Goal: Task Accomplishment & Management: Manage account settings

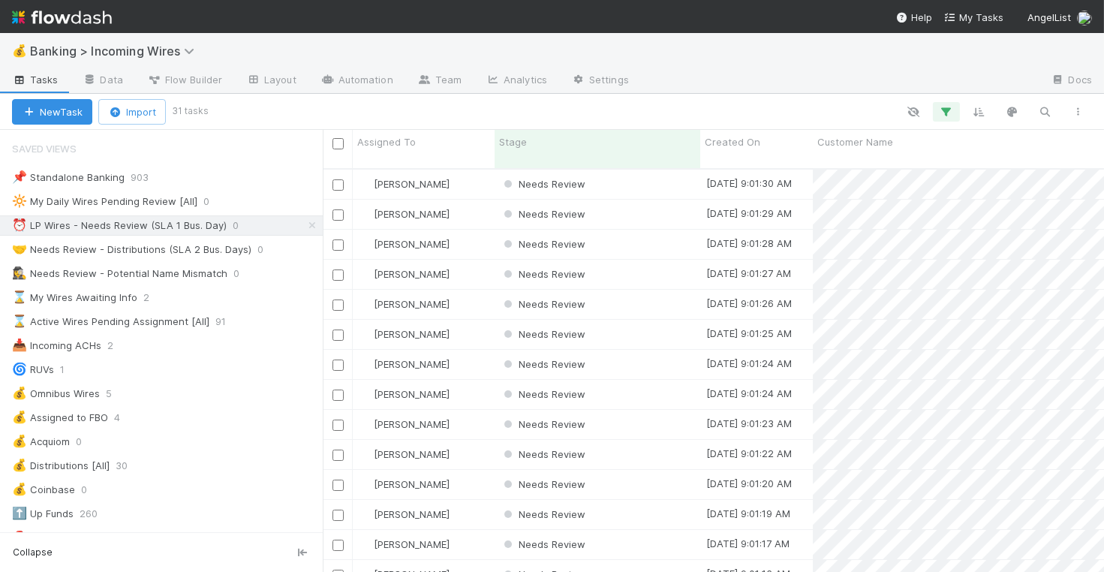
scroll to position [1, 1]
click at [471, 170] on div "[PERSON_NAME]" at bounding box center [424, 184] width 142 height 29
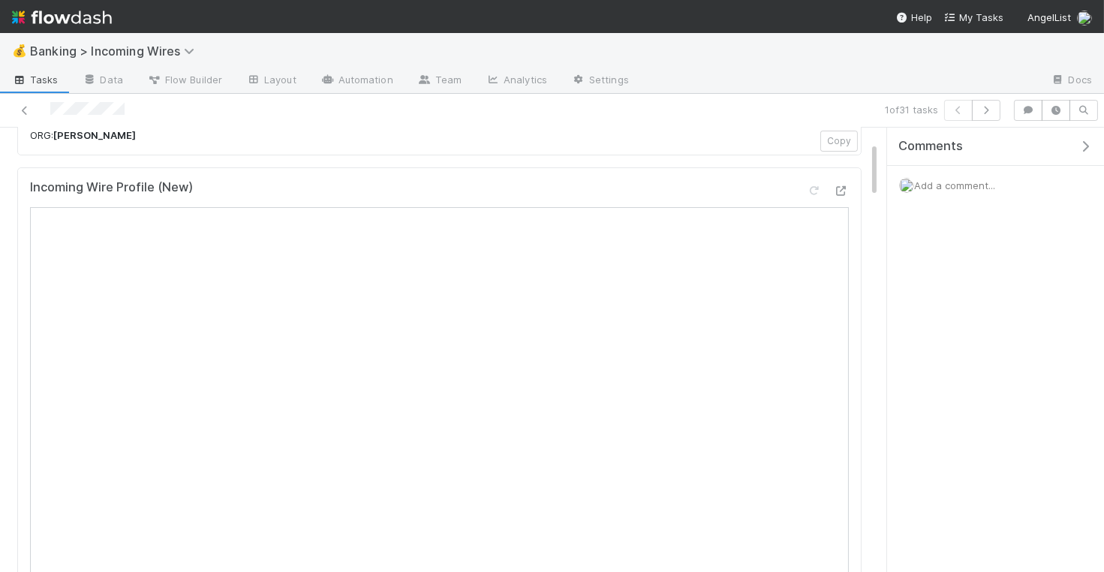
scroll to position [15, 0]
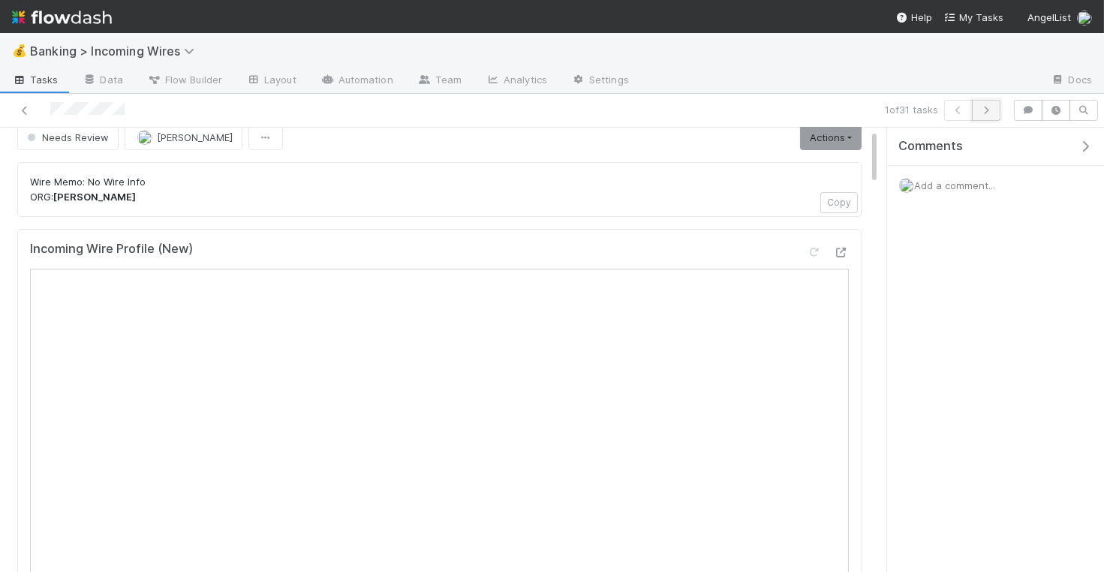
click at [986, 106] on icon "button" at bounding box center [985, 110] width 15 height 9
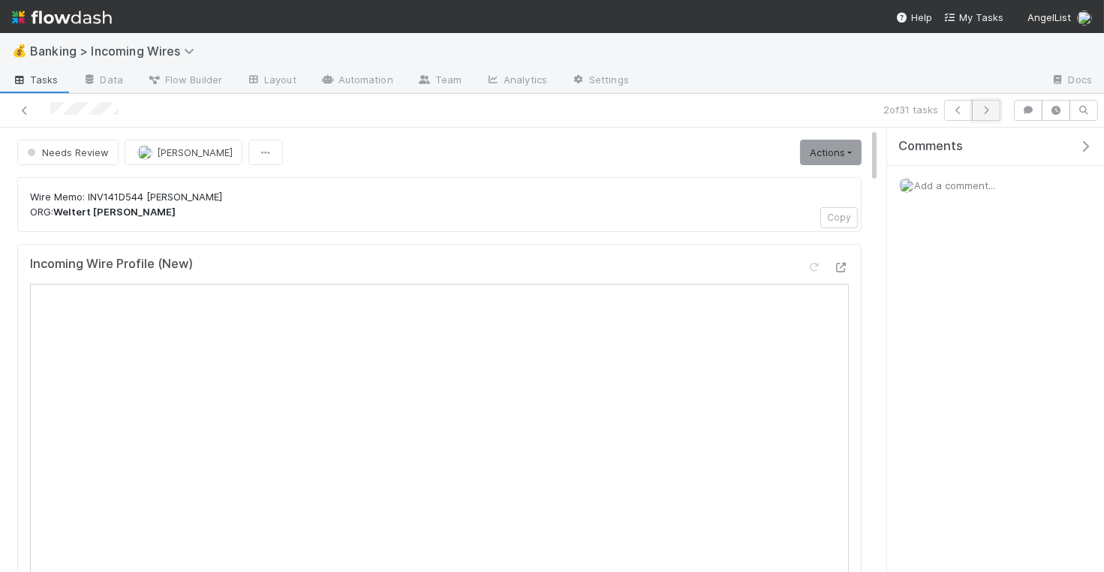
click at [993, 108] on icon "button" at bounding box center [985, 110] width 15 height 9
click at [993, 112] on icon "button" at bounding box center [985, 110] width 15 height 9
click at [991, 110] on icon "button" at bounding box center [985, 110] width 15 height 9
click at [993, 107] on icon "button" at bounding box center [985, 110] width 15 height 9
click at [992, 111] on icon "button" at bounding box center [985, 110] width 15 height 9
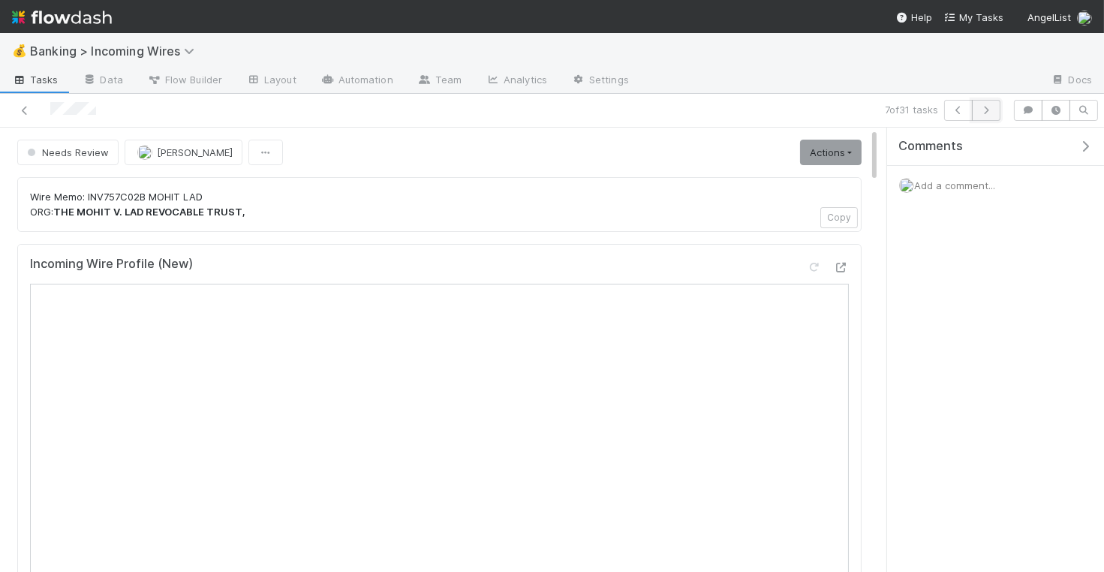
click at [987, 115] on button "button" at bounding box center [986, 110] width 29 height 21
click at [986, 110] on icon "button" at bounding box center [985, 110] width 15 height 9
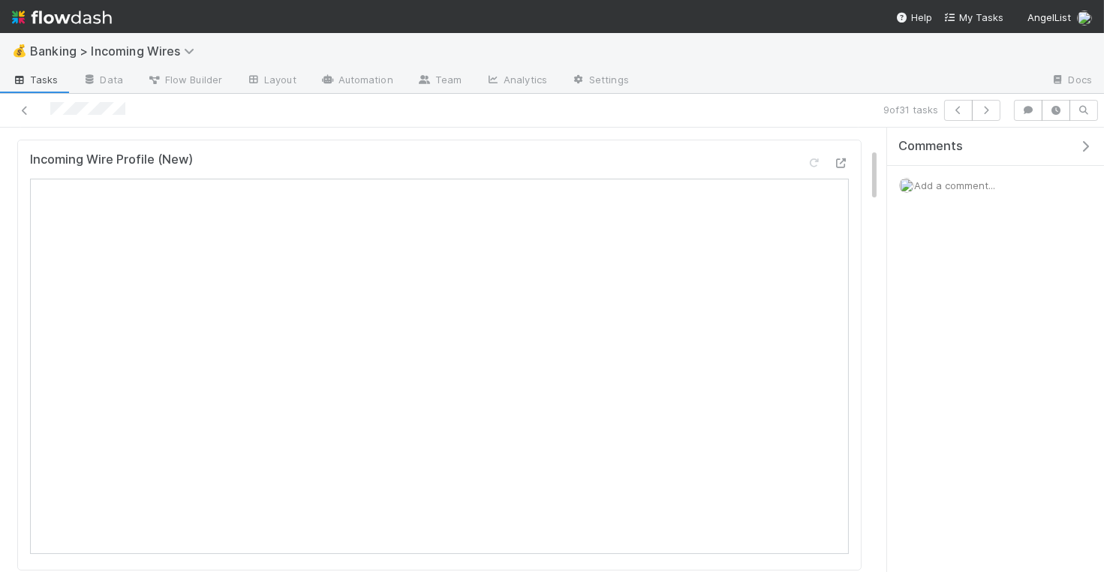
scroll to position [191, 0]
click at [993, 113] on icon "button" at bounding box center [985, 110] width 15 height 9
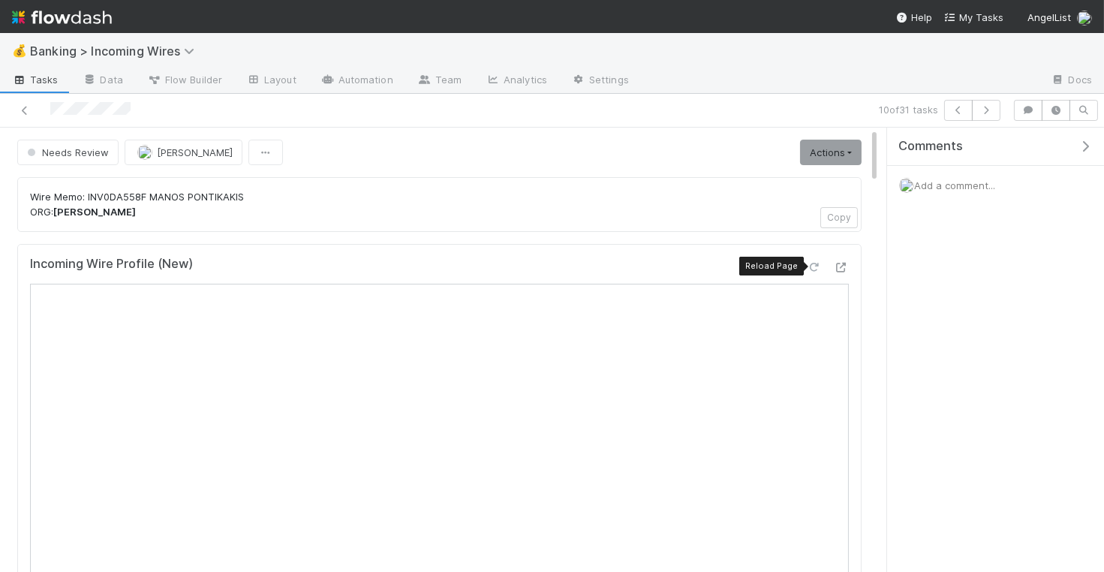
click at [814, 268] on icon at bounding box center [814, 268] width 15 height 10
click at [992, 111] on icon "button" at bounding box center [985, 110] width 15 height 9
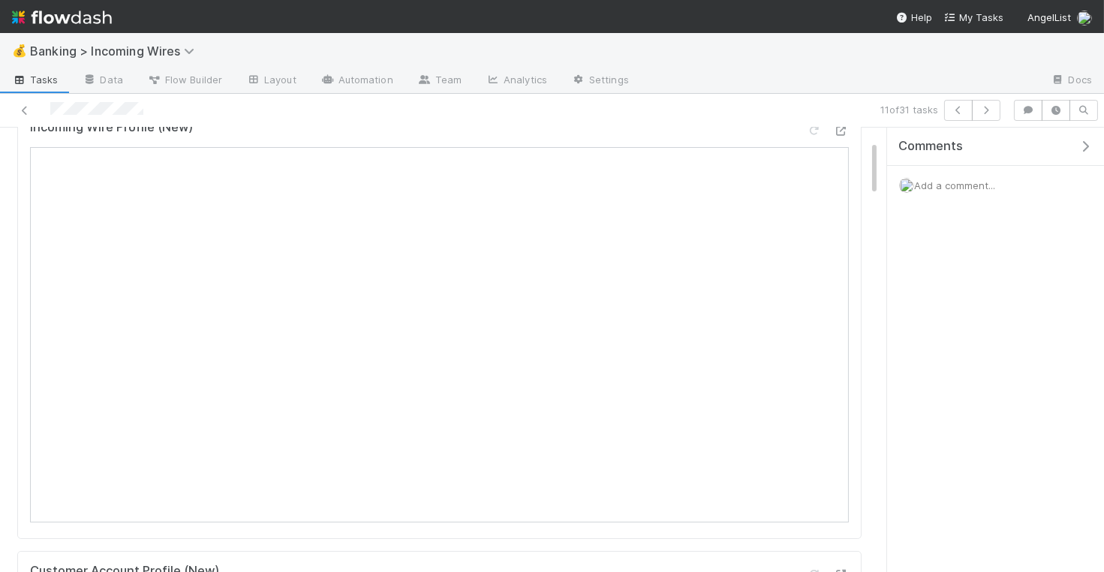
scroll to position [152, 0]
click at [987, 115] on button "button" at bounding box center [986, 110] width 29 height 21
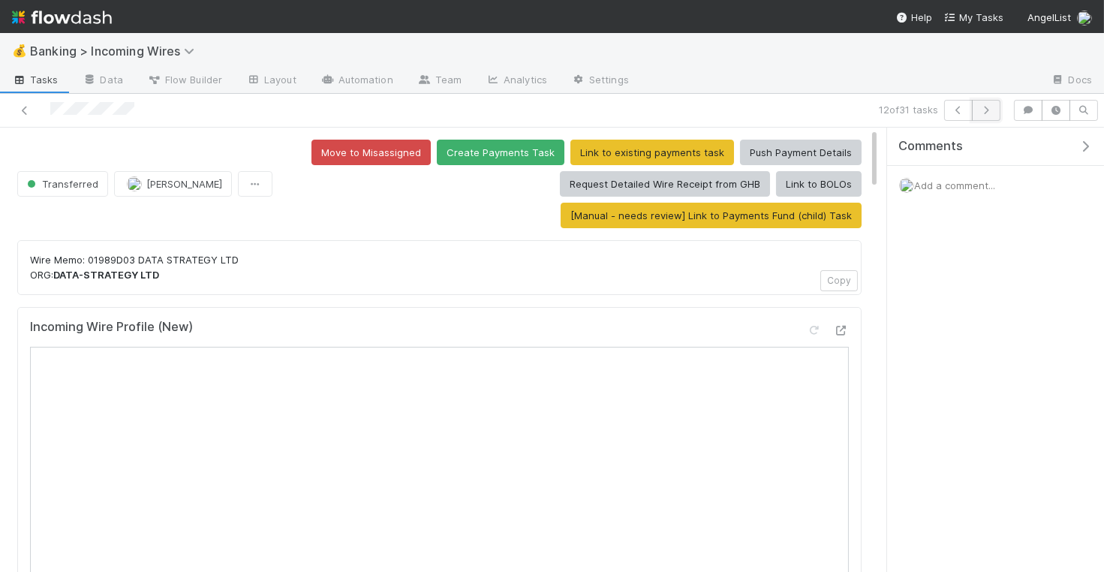
click at [992, 113] on icon "button" at bounding box center [985, 110] width 15 height 9
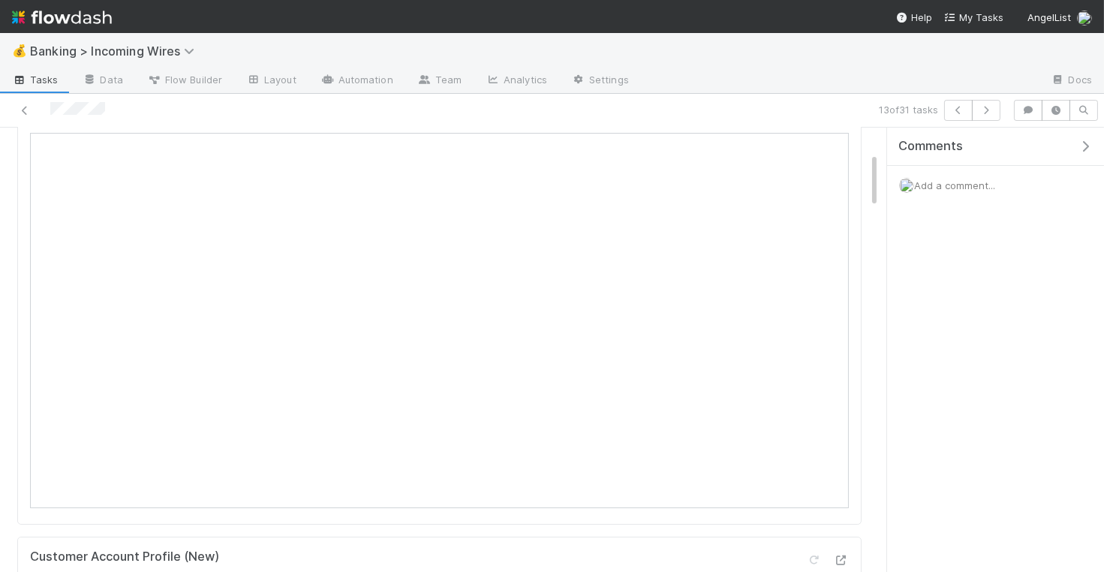
scroll to position [145, 0]
click at [986, 110] on icon "button" at bounding box center [985, 110] width 15 height 9
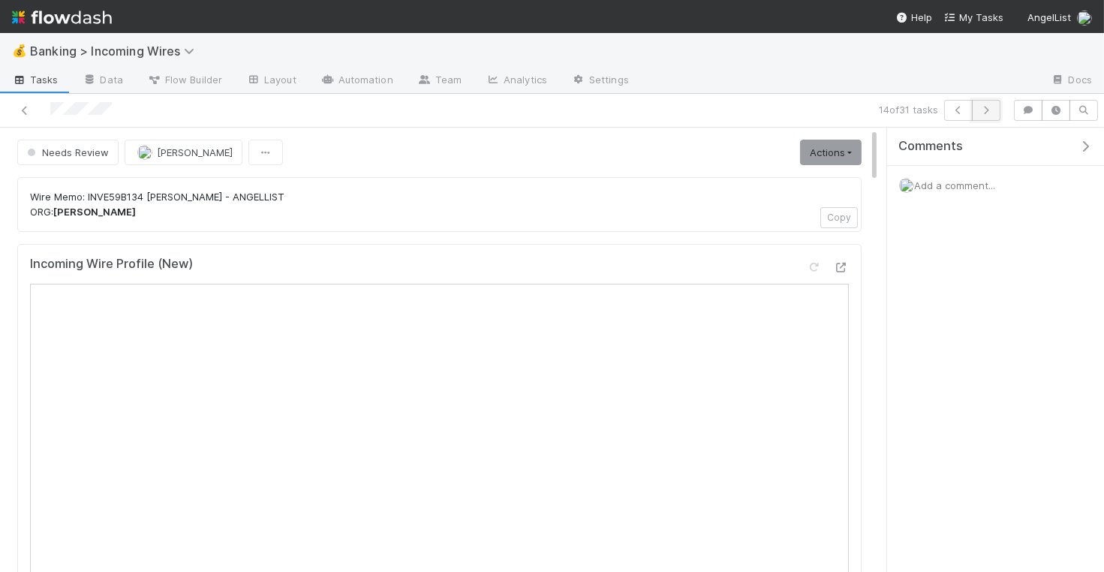
click at [989, 107] on icon "button" at bounding box center [985, 110] width 15 height 9
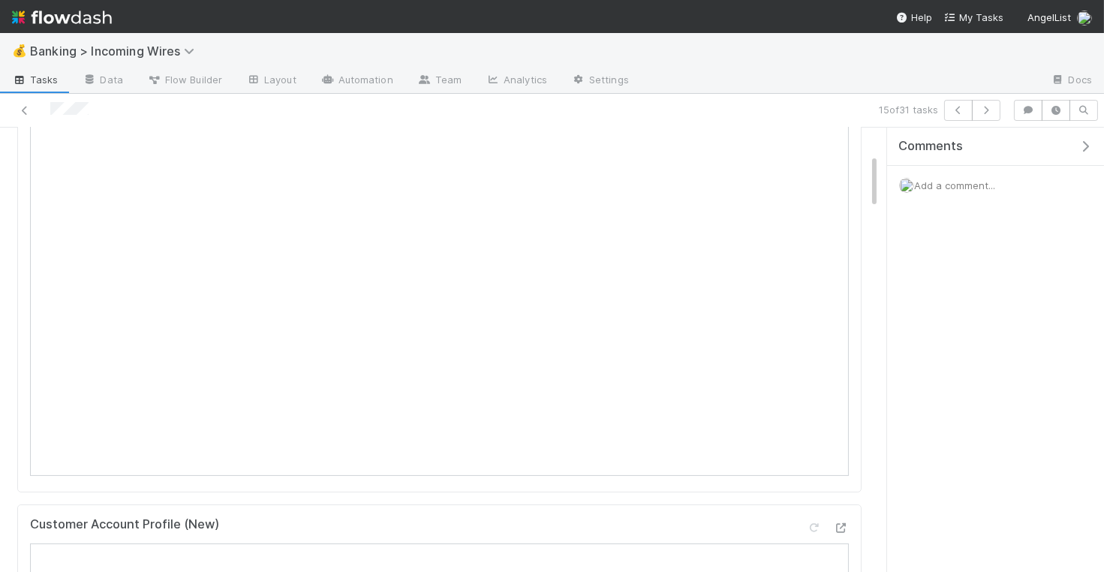
scroll to position [173, 0]
click at [988, 109] on icon "button" at bounding box center [985, 110] width 15 height 9
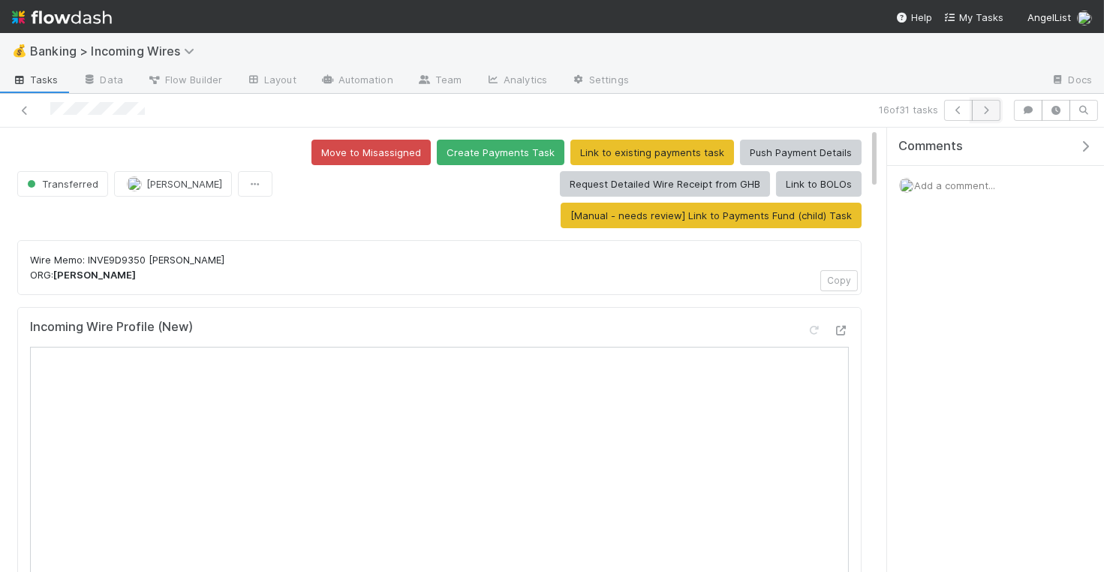
click at [990, 106] on icon "button" at bounding box center [985, 110] width 15 height 9
click at [987, 108] on icon "button" at bounding box center [985, 110] width 15 height 9
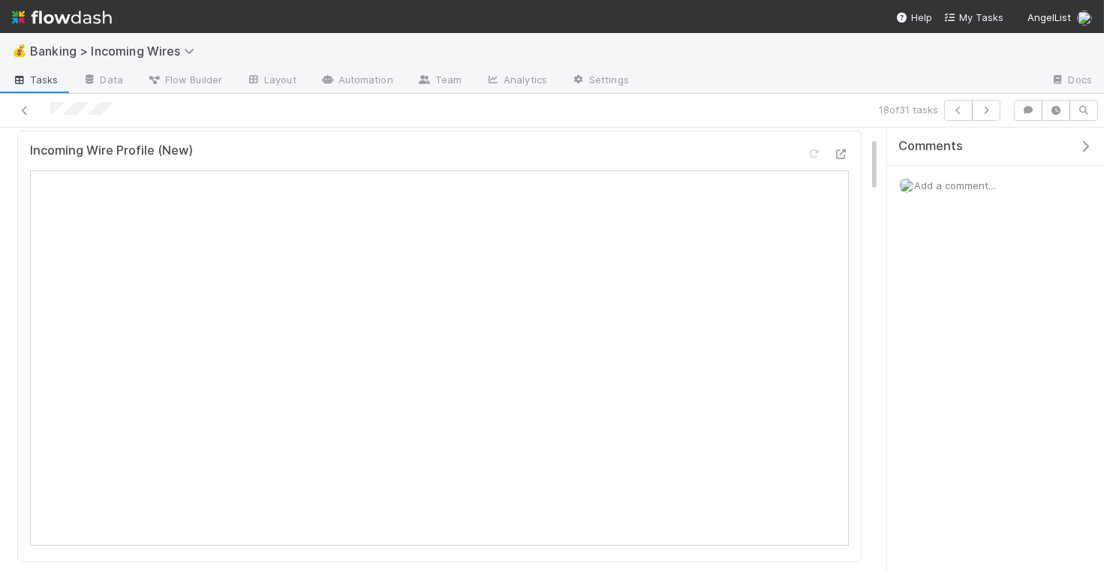
scroll to position [125, 0]
click at [991, 108] on icon "button" at bounding box center [985, 110] width 15 height 9
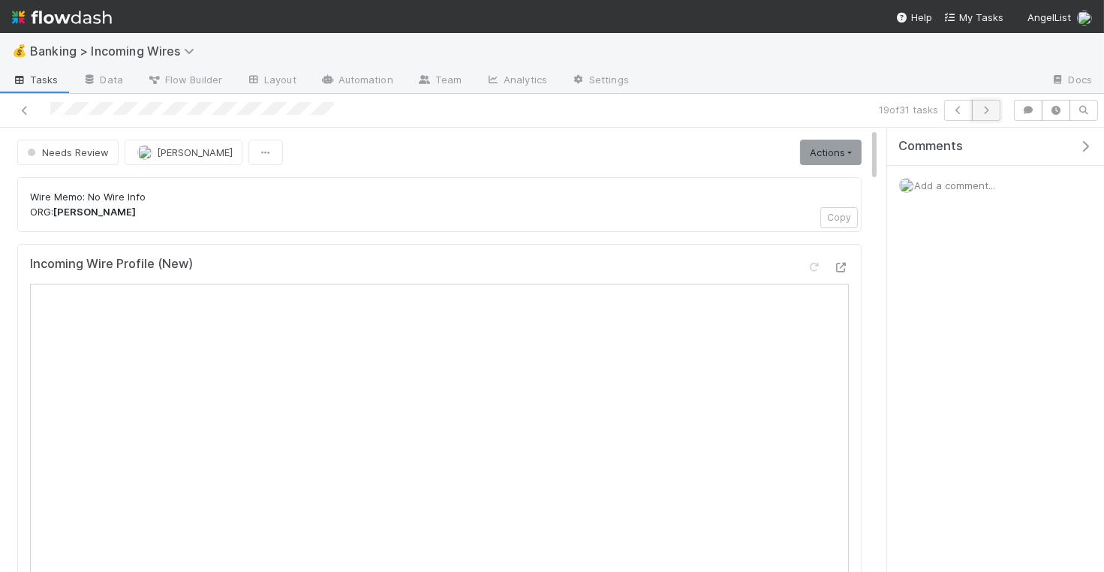
click at [990, 112] on icon "button" at bounding box center [985, 110] width 15 height 9
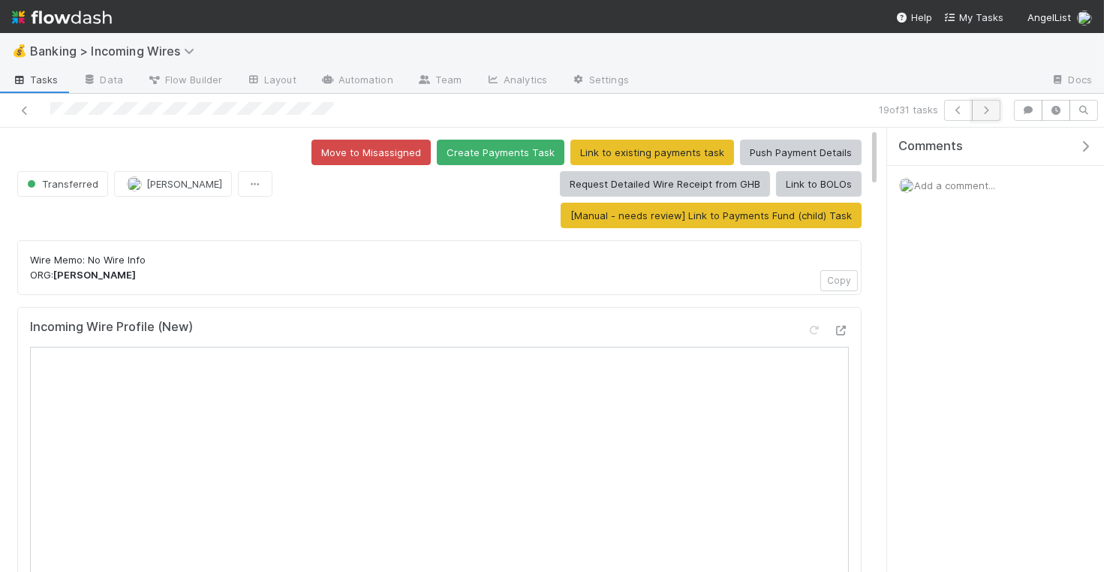
click at [990, 118] on button "button" at bounding box center [986, 110] width 29 height 21
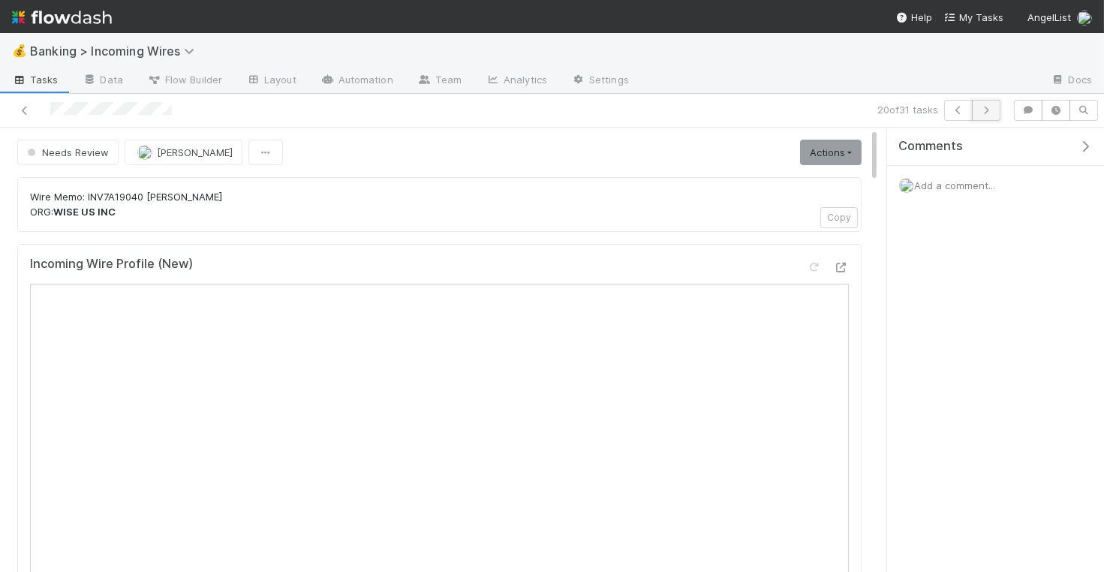
click at [991, 113] on icon "button" at bounding box center [985, 110] width 15 height 9
click at [995, 116] on button "button" at bounding box center [986, 110] width 29 height 21
click at [991, 114] on button "button" at bounding box center [986, 110] width 29 height 21
click at [988, 115] on button "button" at bounding box center [986, 110] width 29 height 21
click at [984, 106] on icon "button" at bounding box center [985, 110] width 15 height 9
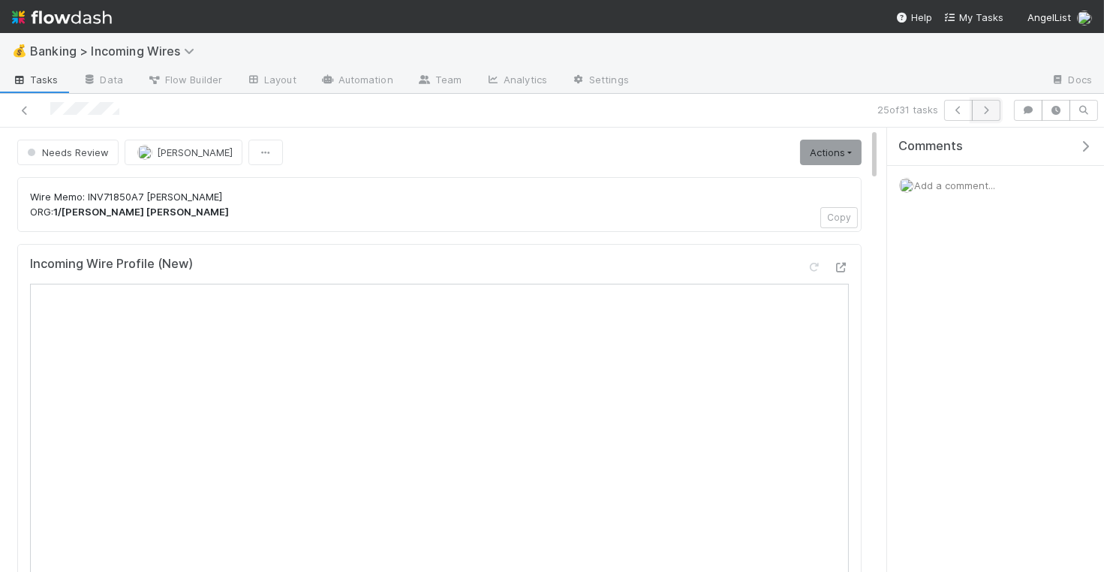
click at [991, 108] on icon "button" at bounding box center [985, 110] width 15 height 9
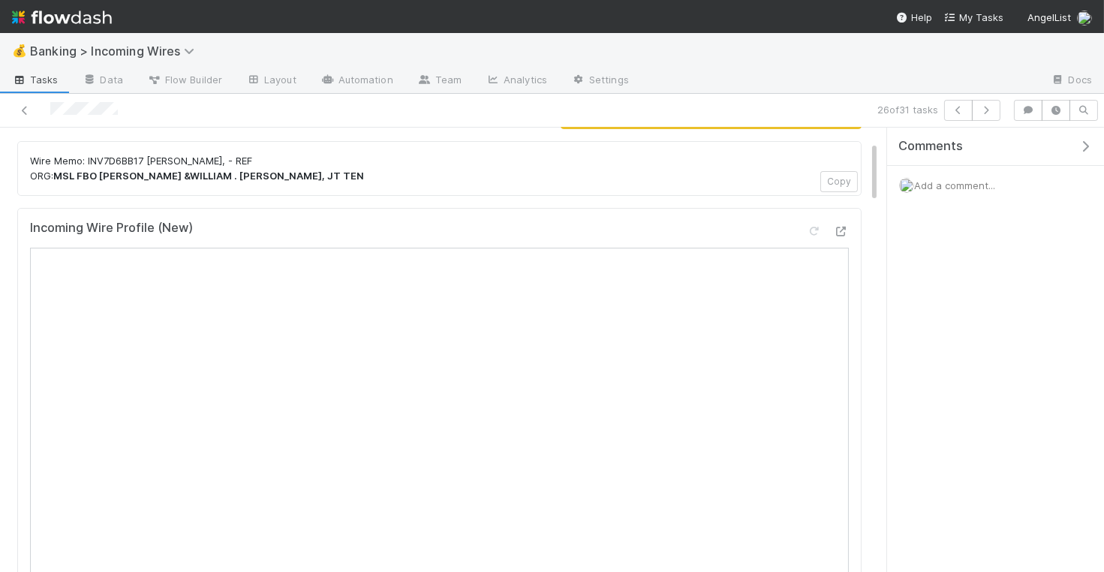
scroll to position [92, 0]
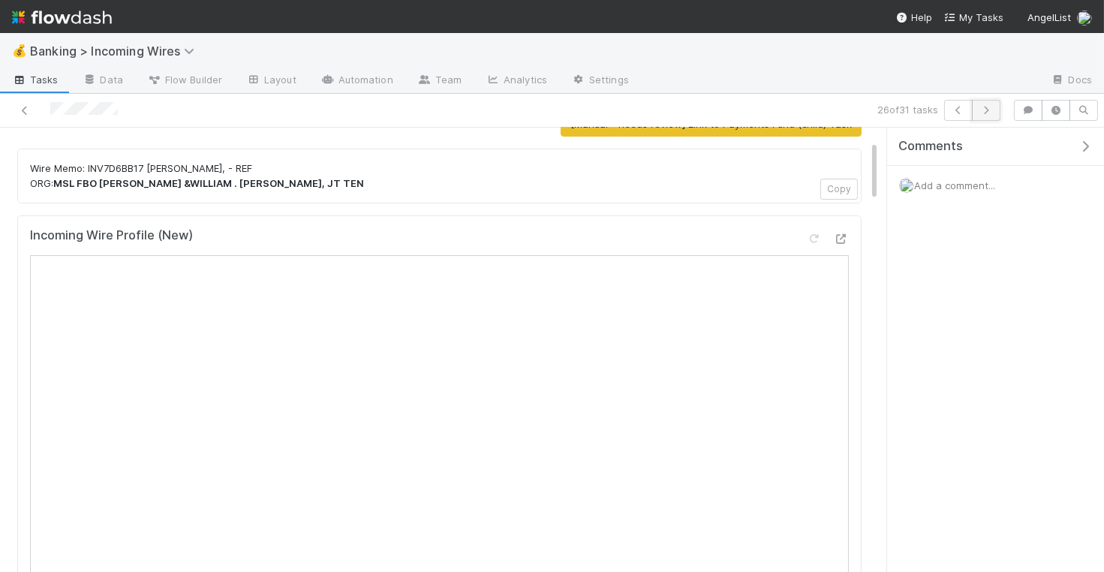
click at [993, 107] on icon "button" at bounding box center [985, 110] width 15 height 9
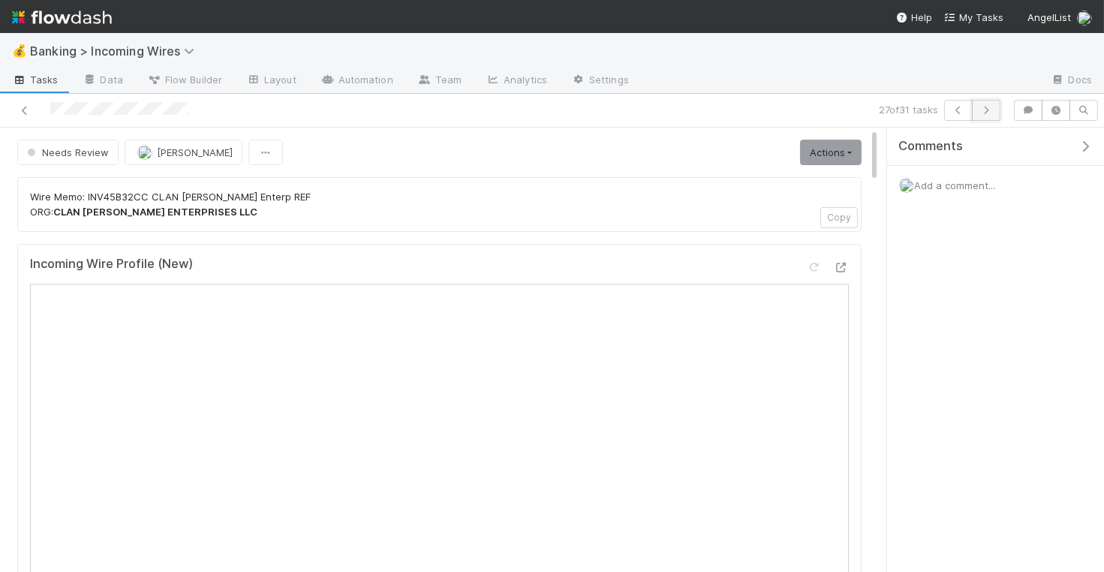
click at [992, 112] on icon "button" at bounding box center [985, 110] width 15 height 9
click at [992, 110] on icon "button" at bounding box center [985, 110] width 15 height 9
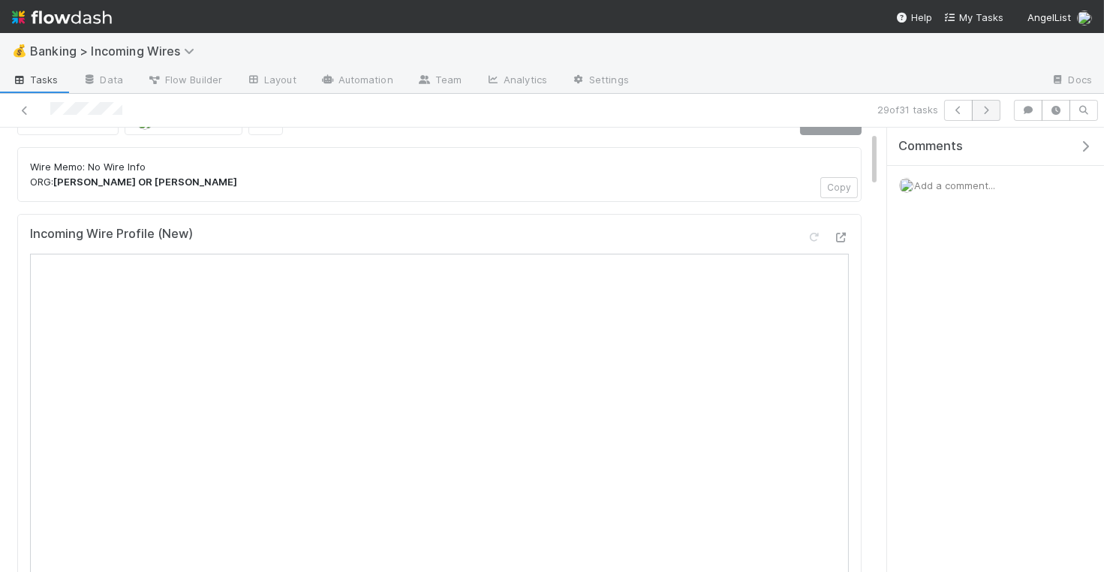
scroll to position [61, 0]
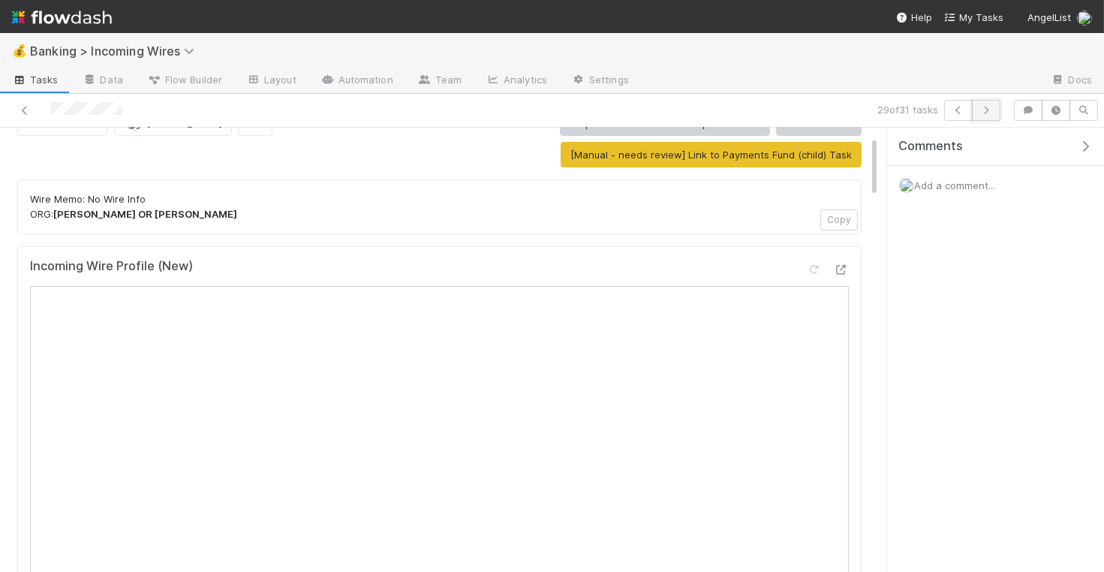
click at [988, 113] on icon "button" at bounding box center [985, 110] width 15 height 9
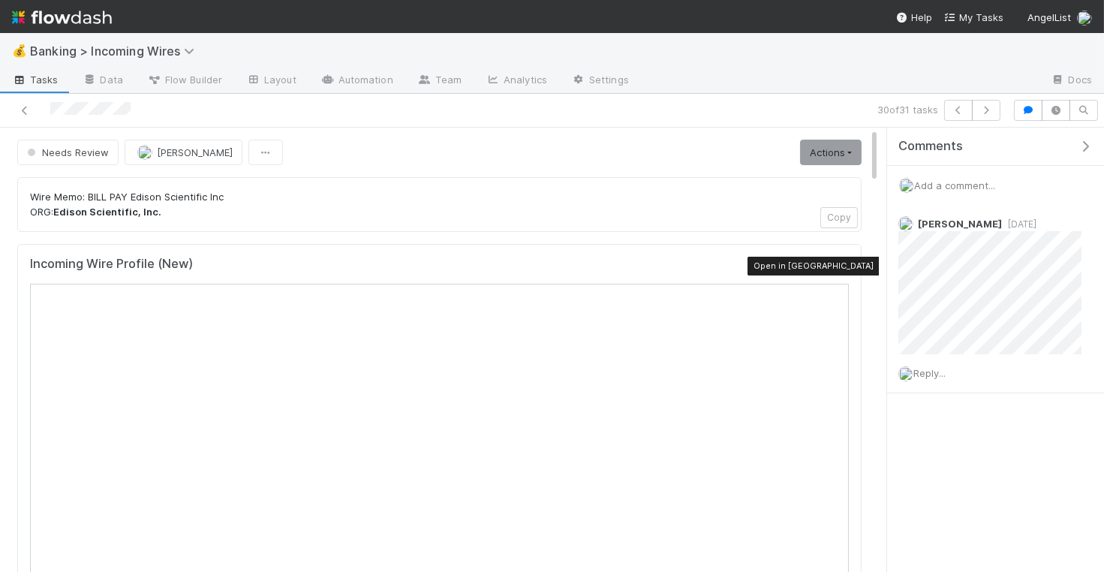
click at [842, 263] on icon at bounding box center [841, 268] width 15 height 10
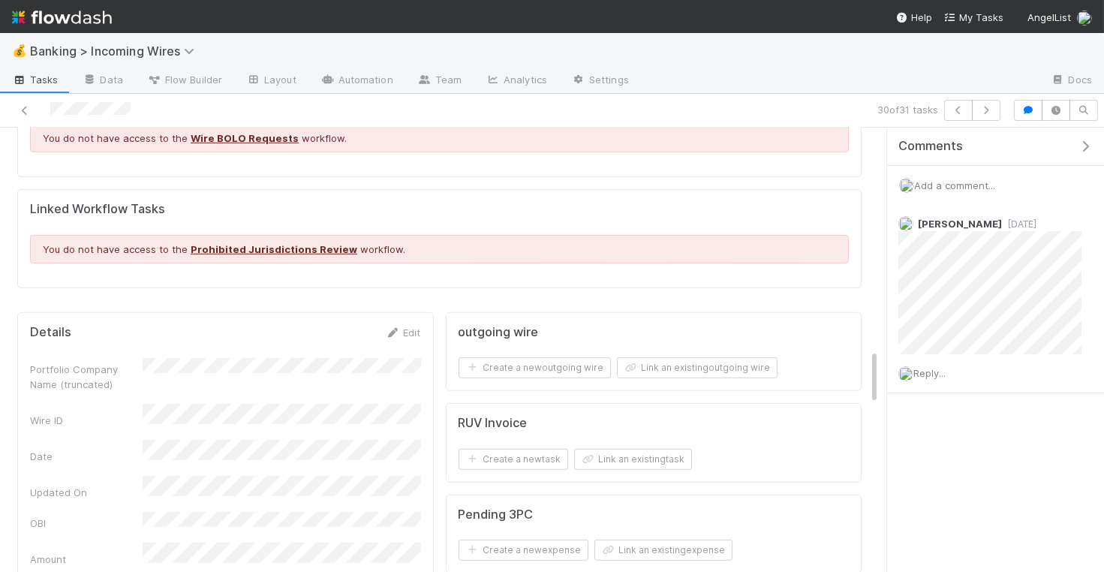
scroll to position [1794, 0]
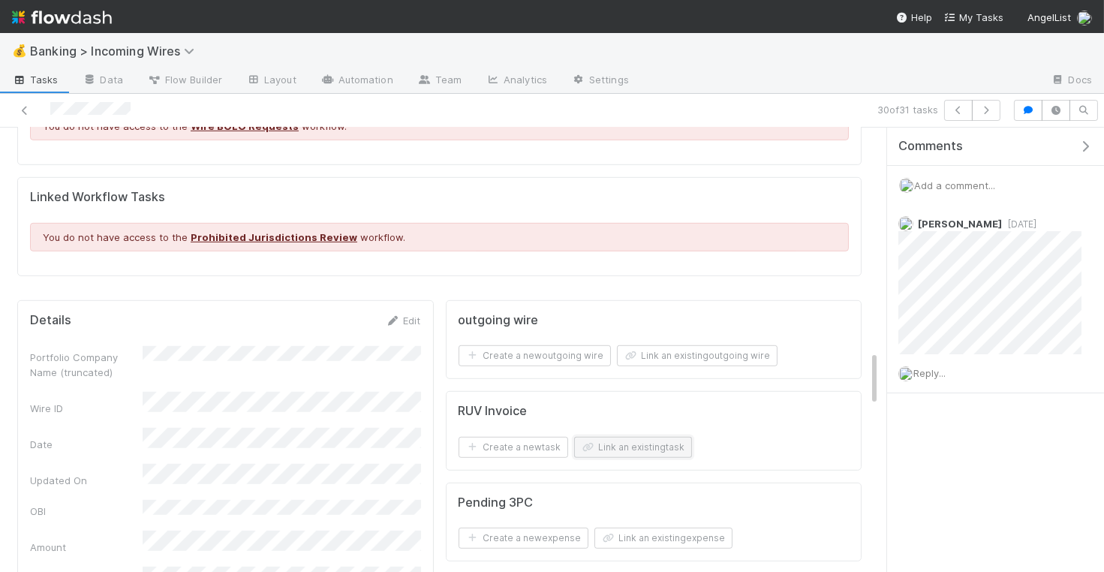
click at [663, 437] on button "Link an existing task" at bounding box center [633, 447] width 118 height 21
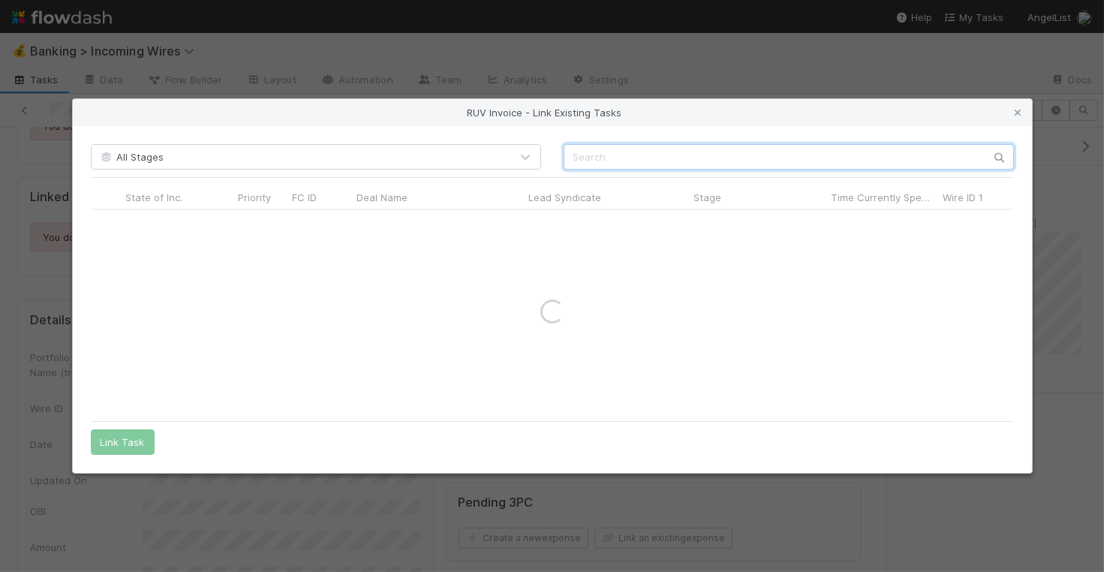
click at [661, 155] on input "text" at bounding box center [788, 157] width 450 height 26
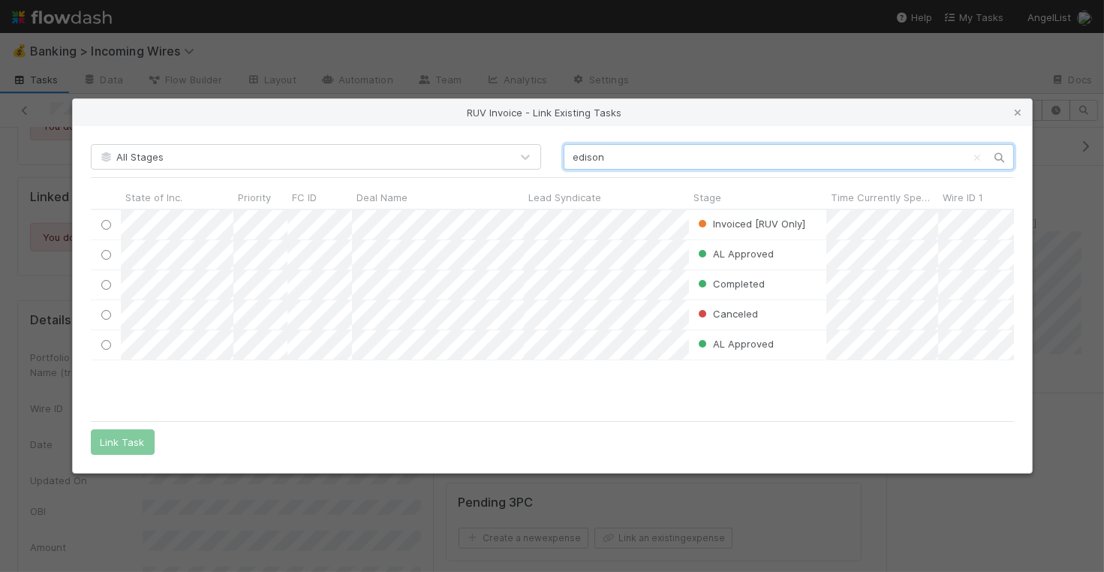
scroll to position [204, 923]
type input "edison"
click at [104, 247] on div at bounding box center [106, 254] width 18 height 17
click at [102, 252] on input "radio" at bounding box center [106, 255] width 10 height 10
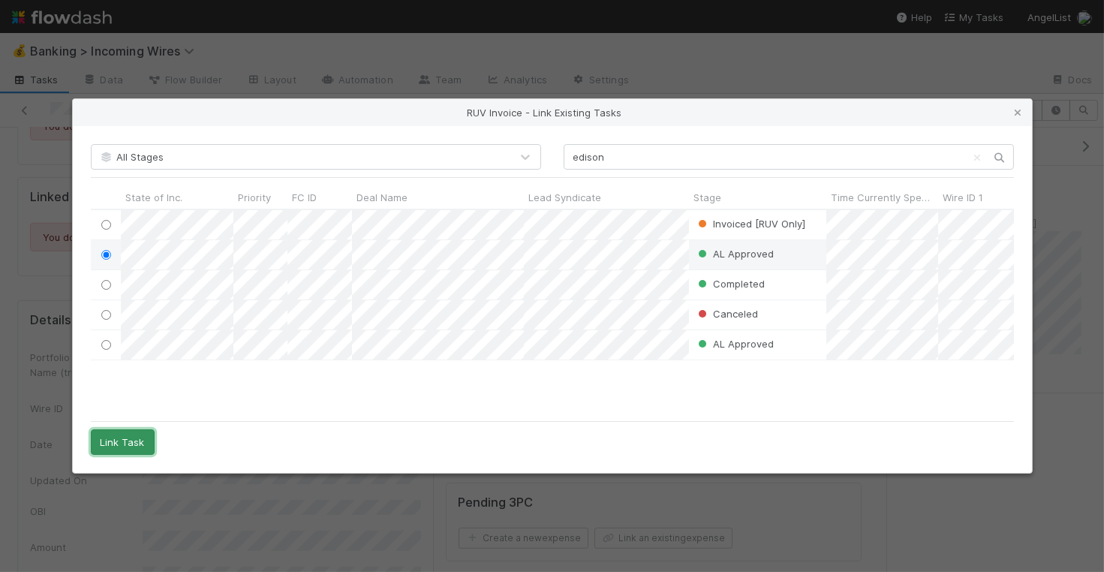
click at [111, 443] on button "Link Task" at bounding box center [123, 442] width 64 height 26
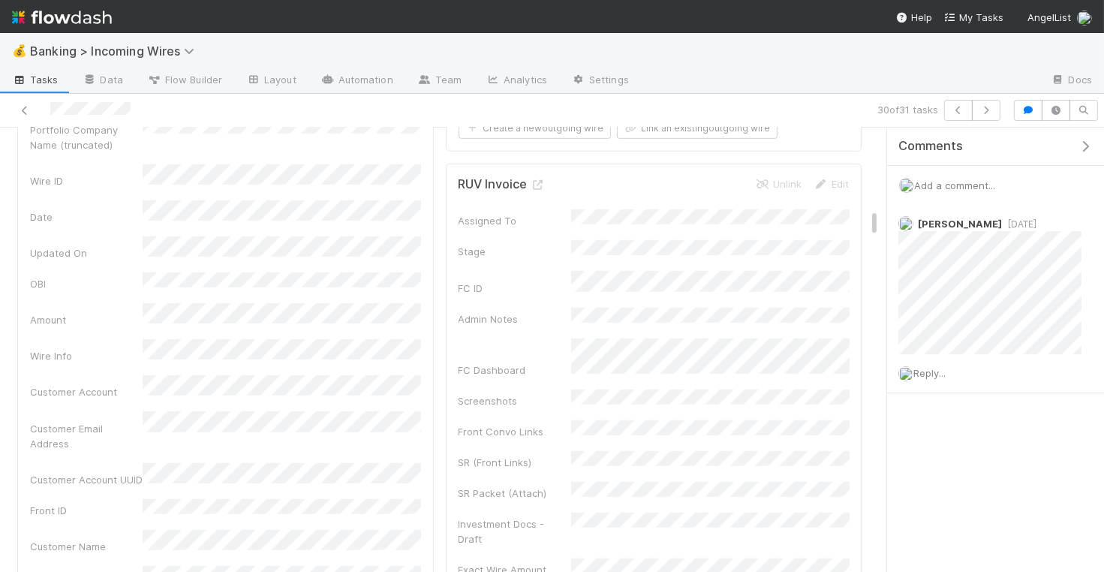
scroll to position [2026, 0]
click at [774, 173] on link "Unlink" at bounding box center [778, 179] width 47 height 12
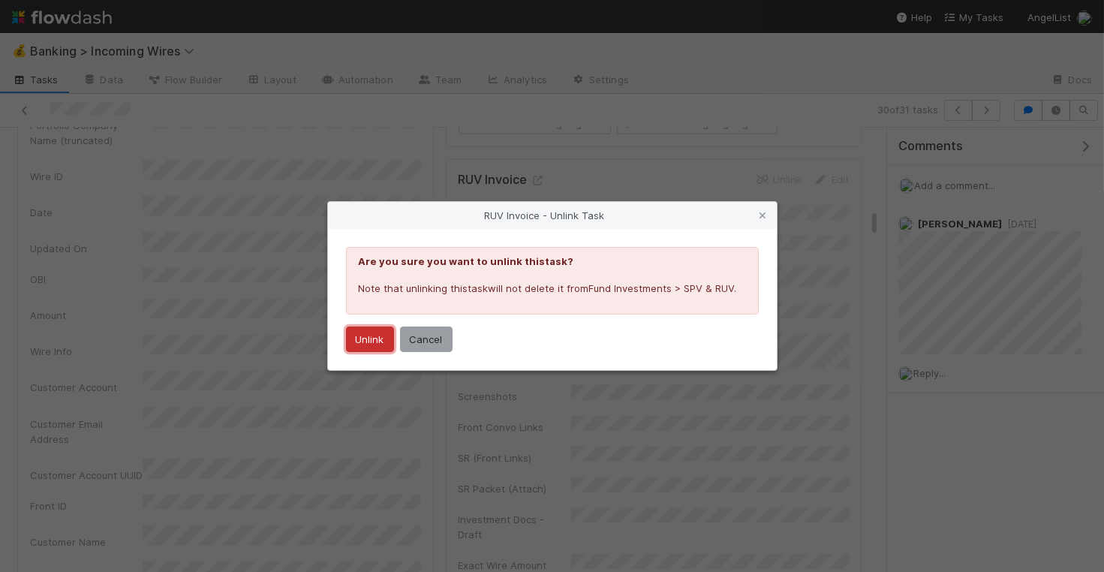
click at [357, 340] on button "Unlink" at bounding box center [370, 339] width 48 height 26
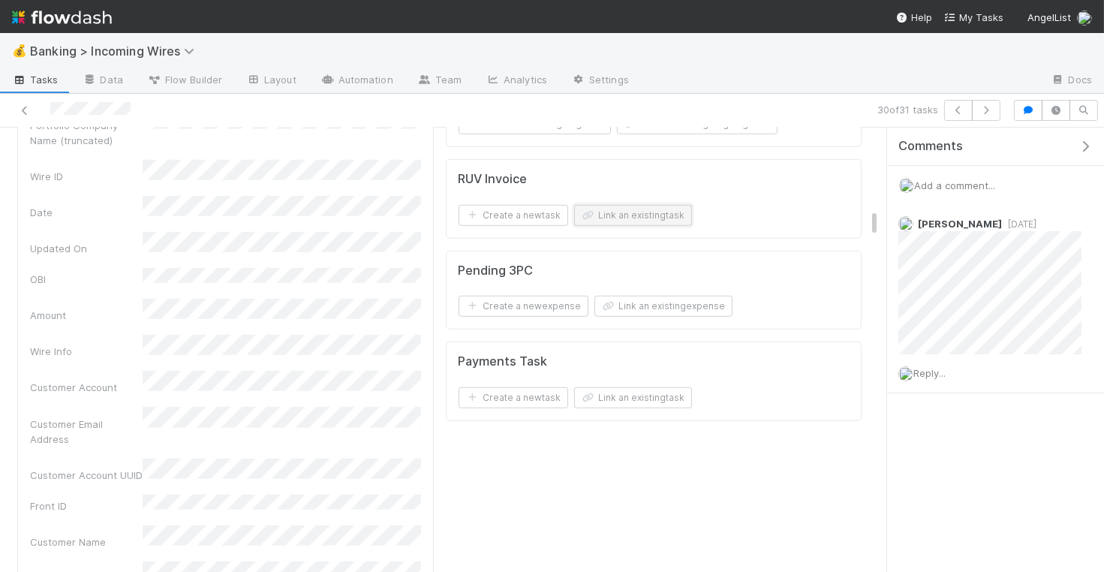
click at [650, 205] on button "Link an existing task" at bounding box center [633, 215] width 118 height 21
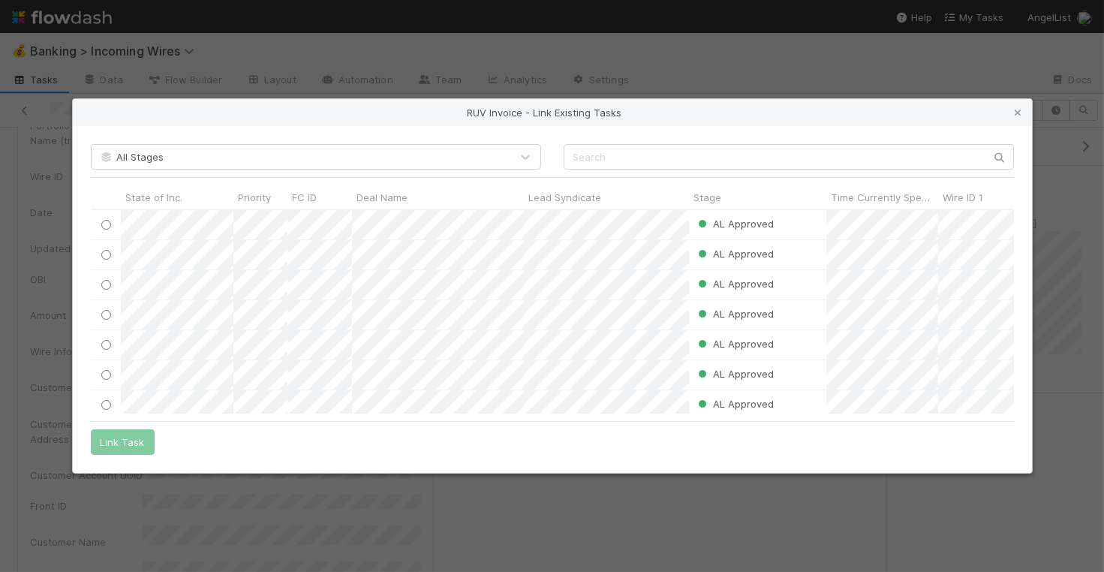
scroll to position [0, 1]
click at [677, 160] on input "text" at bounding box center [788, 157] width 450 height 26
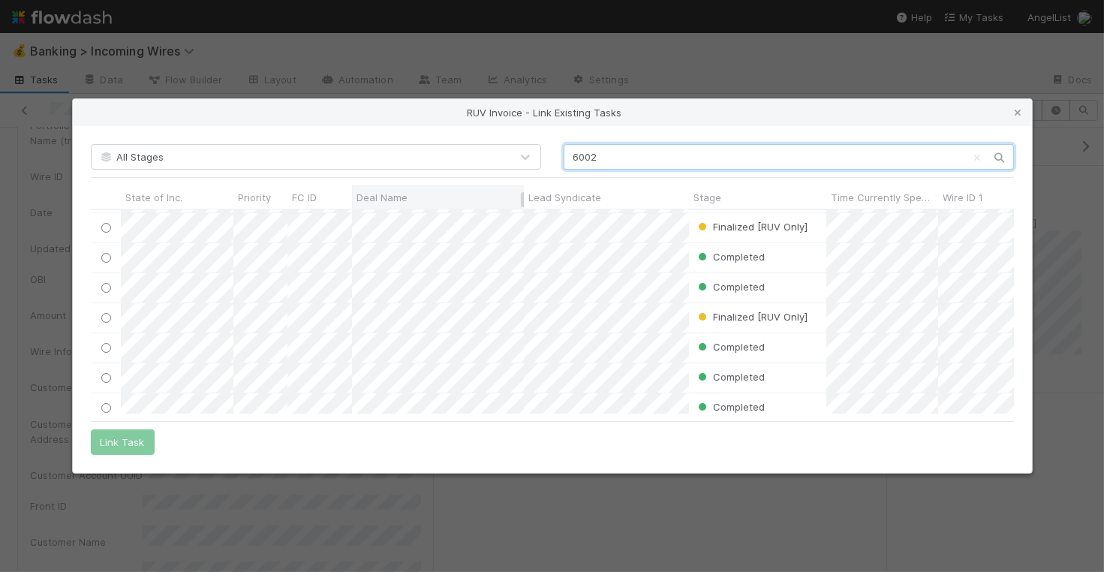
scroll to position [130, 0]
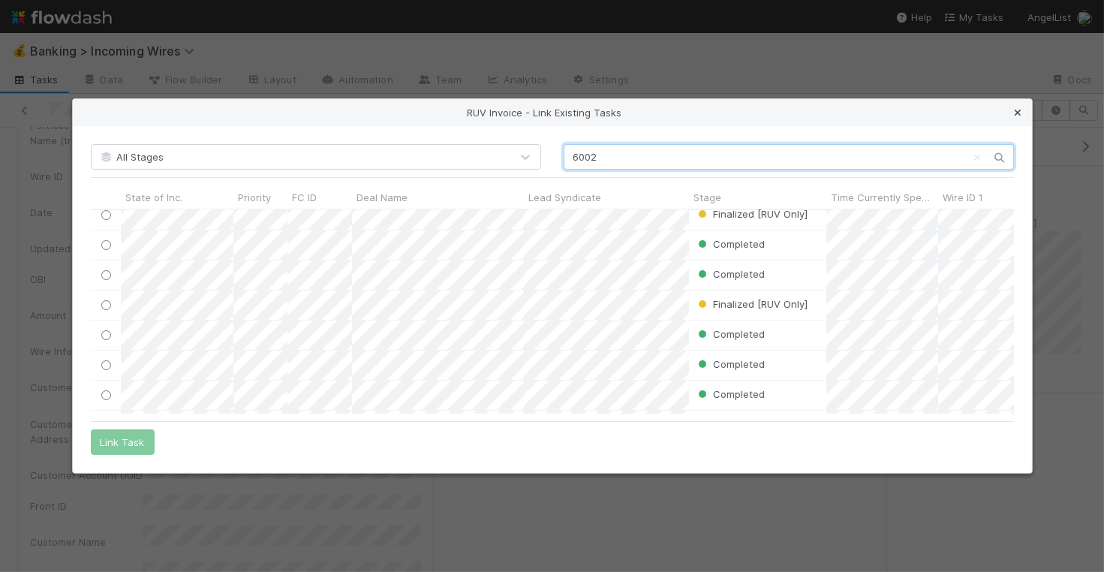
type input "6002"
click at [1015, 111] on icon at bounding box center [1018, 113] width 15 height 10
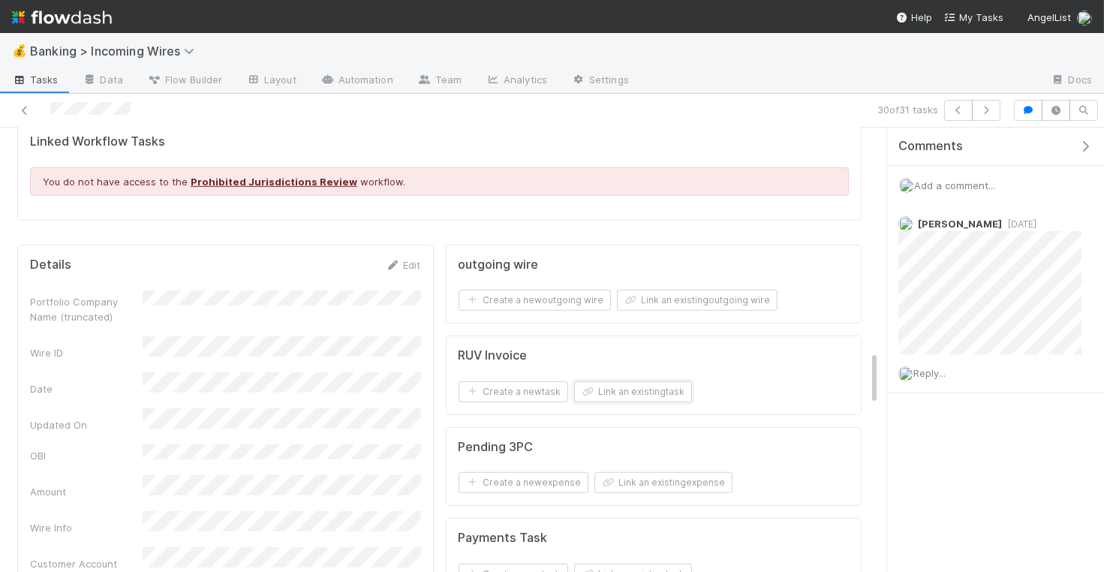
scroll to position [1862, 0]
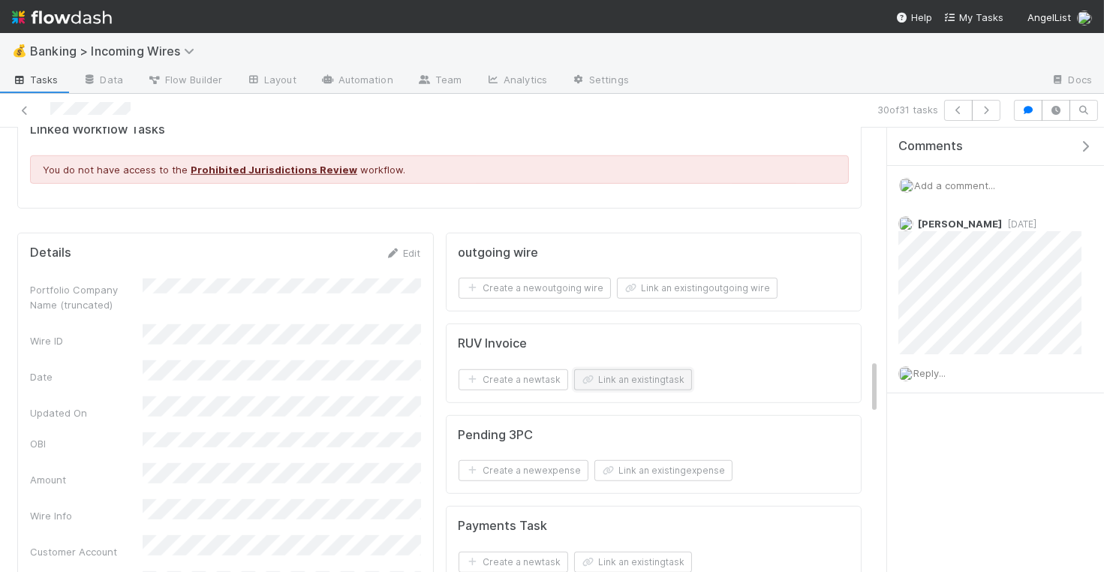
click at [671, 369] on button "Link an existing task" at bounding box center [633, 379] width 118 height 21
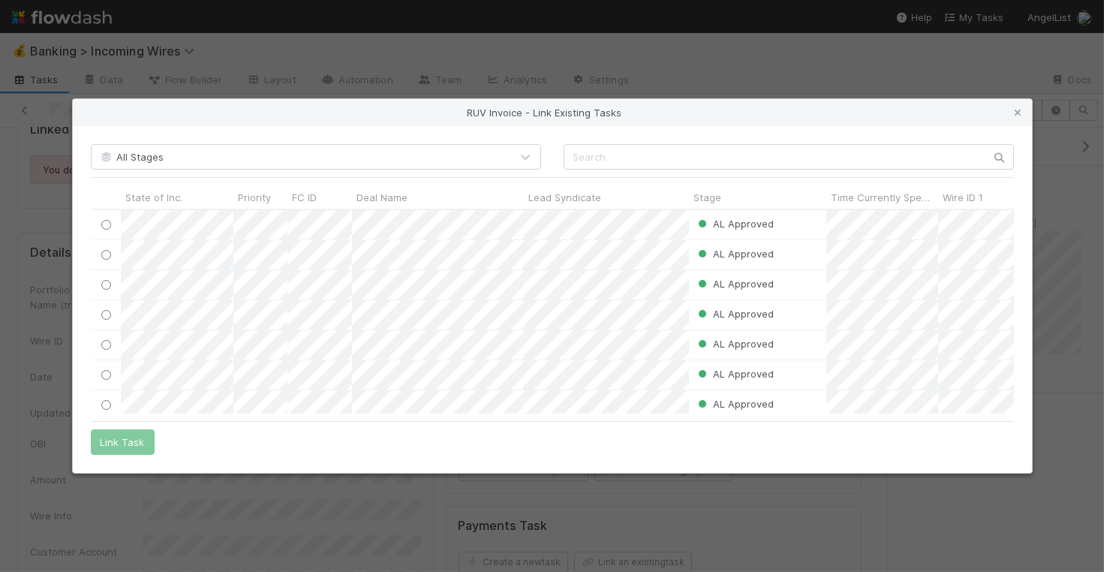
scroll to position [204, 923]
click at [732, 157] on input "text" at bounding box center [788, 157] width 450 height 26
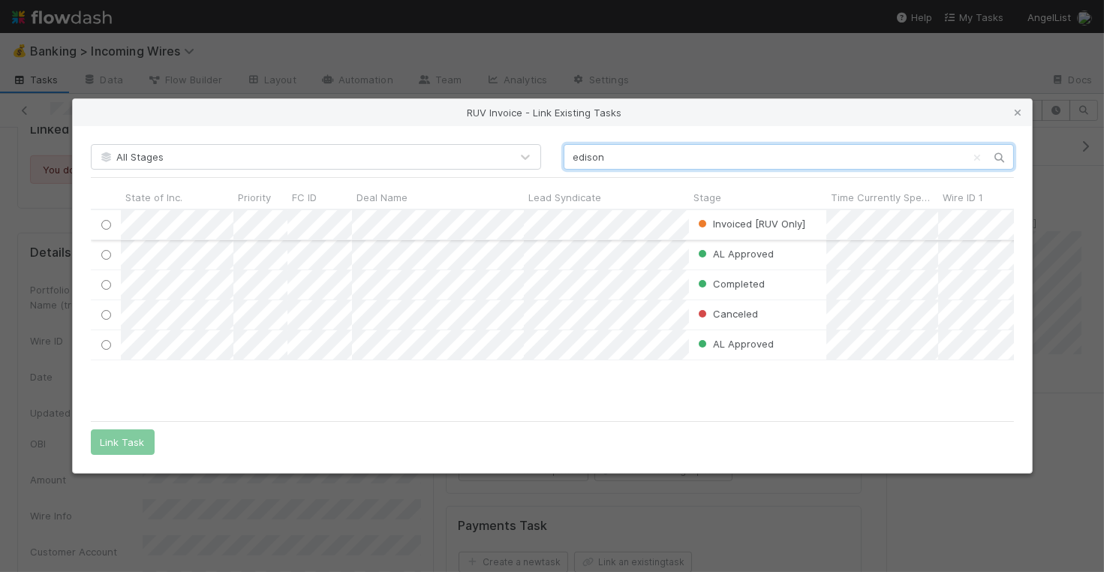
type input "edison"
click at [98, 217] on div at bounding box center [106, 224] width 18 height 17
click at [104, 227] on input "radio" at bounding box center [106, 225] width 10 height 10
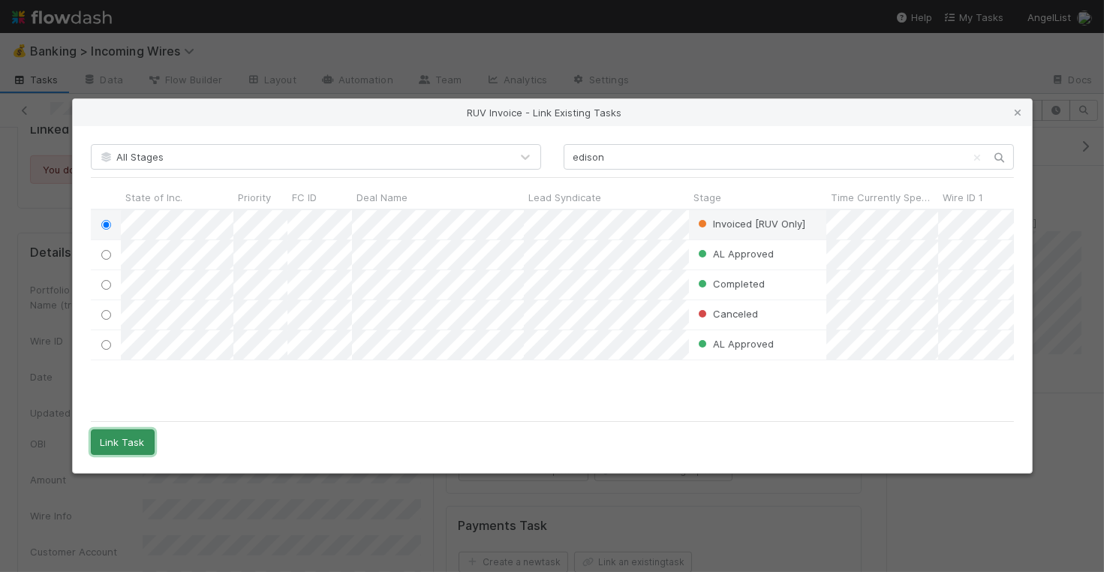
click at [128, 437] on button "Link Task" at bounding box center [123, 442] width 64 height 26
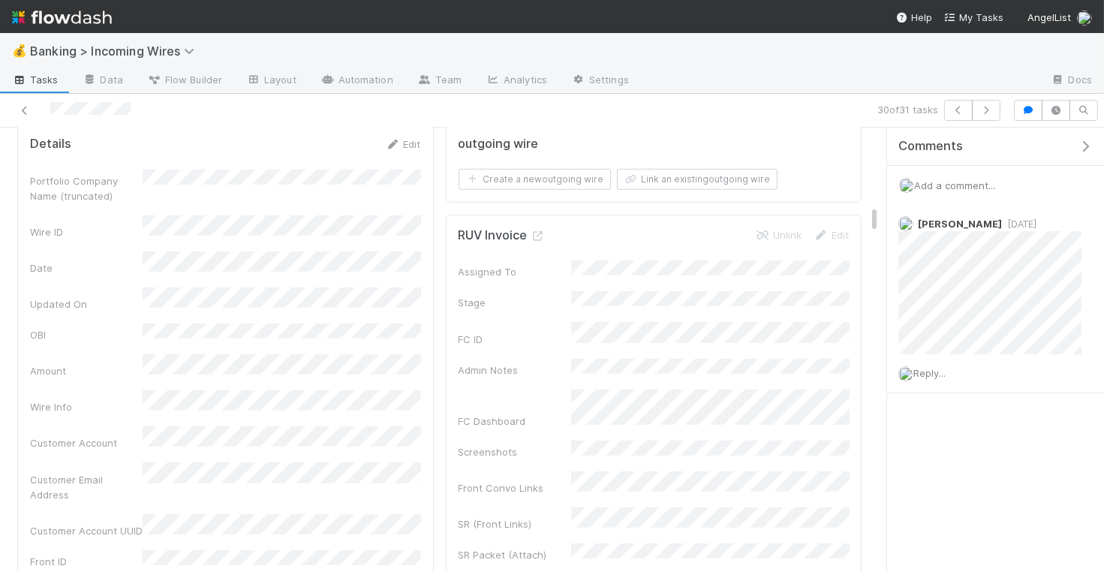
scroll to position [2005, 0]
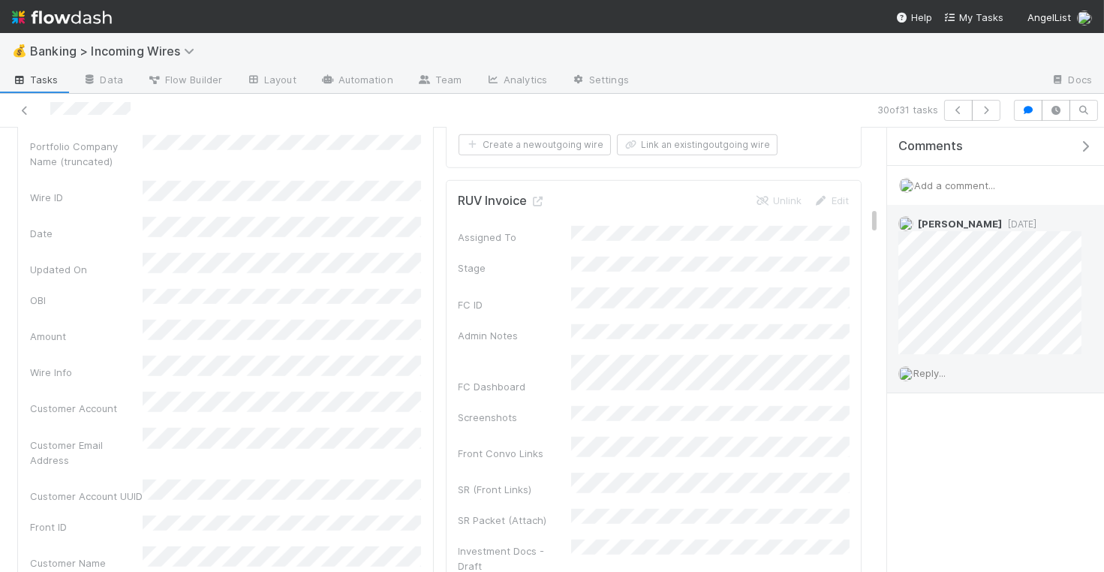
click at [942, 368] on span "Reply..." at bounding box center [929, 373] width 32 height 12
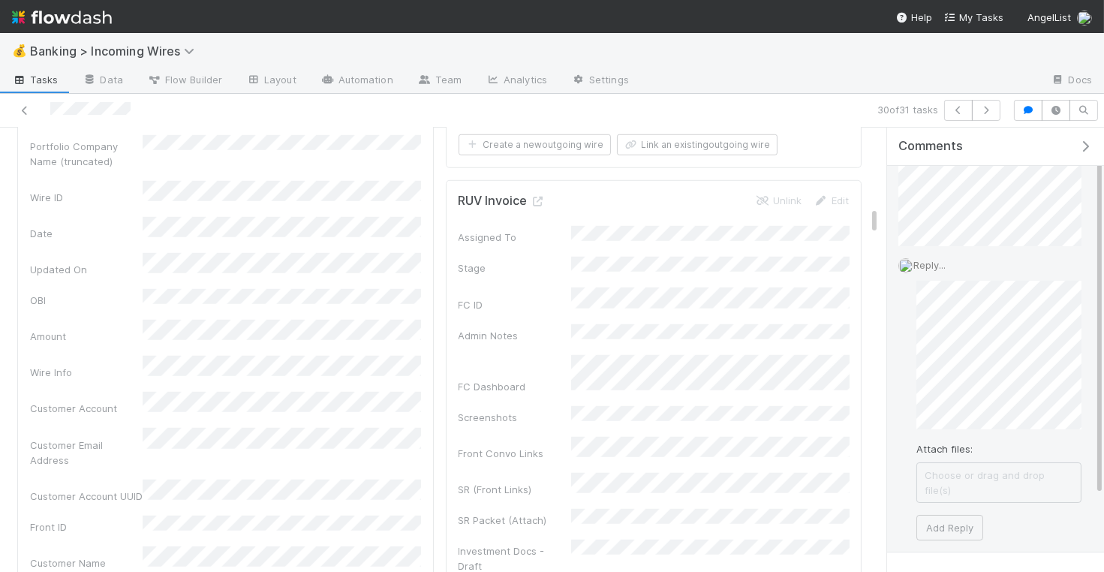
scroll to position [144, 0]
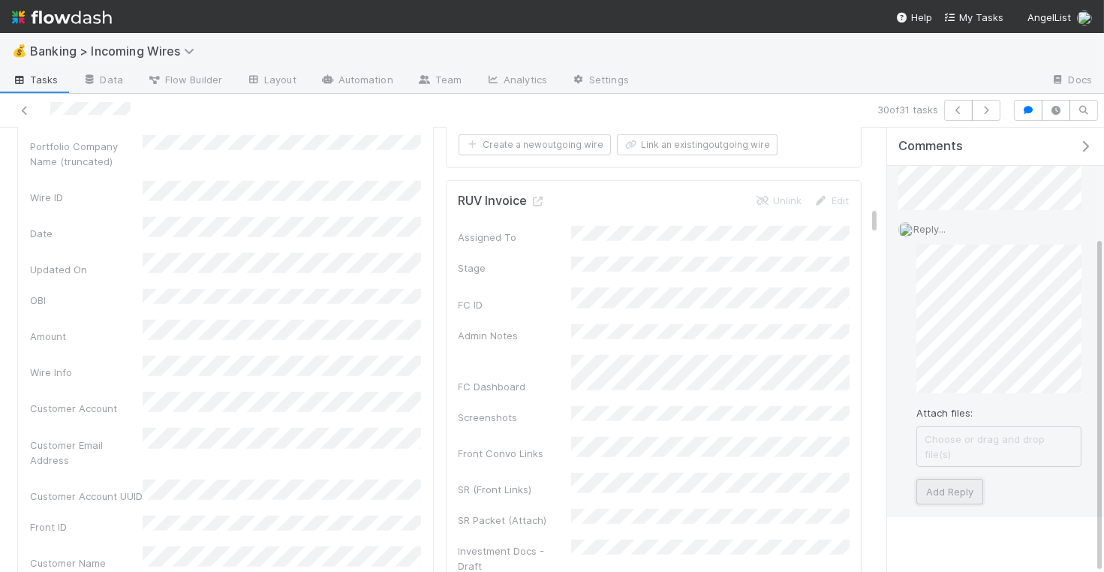
click at [940, 480] on button "Add Reply" at bounding box center [949, 492] width 67 height 26
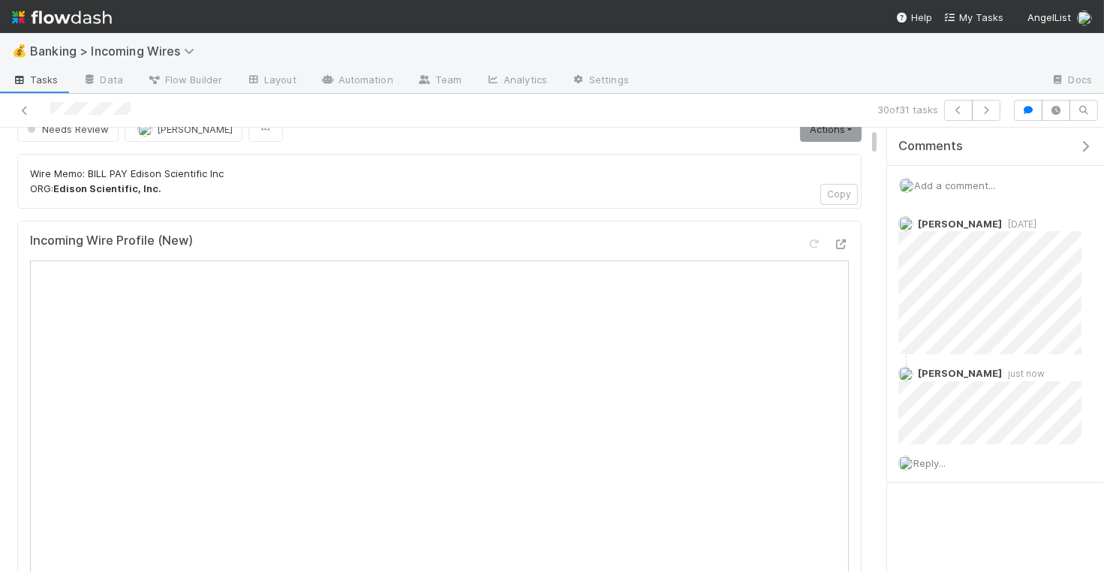
scroll to position [0, 0]
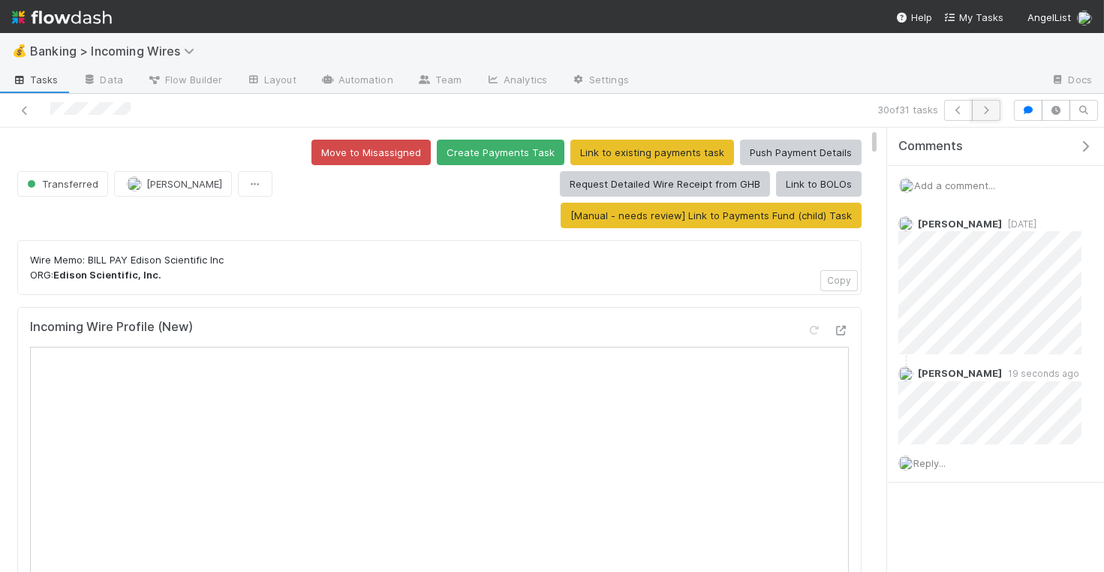
click at [989, 112] on icon "button" at bounding box center [985, 110] width 15 height 9
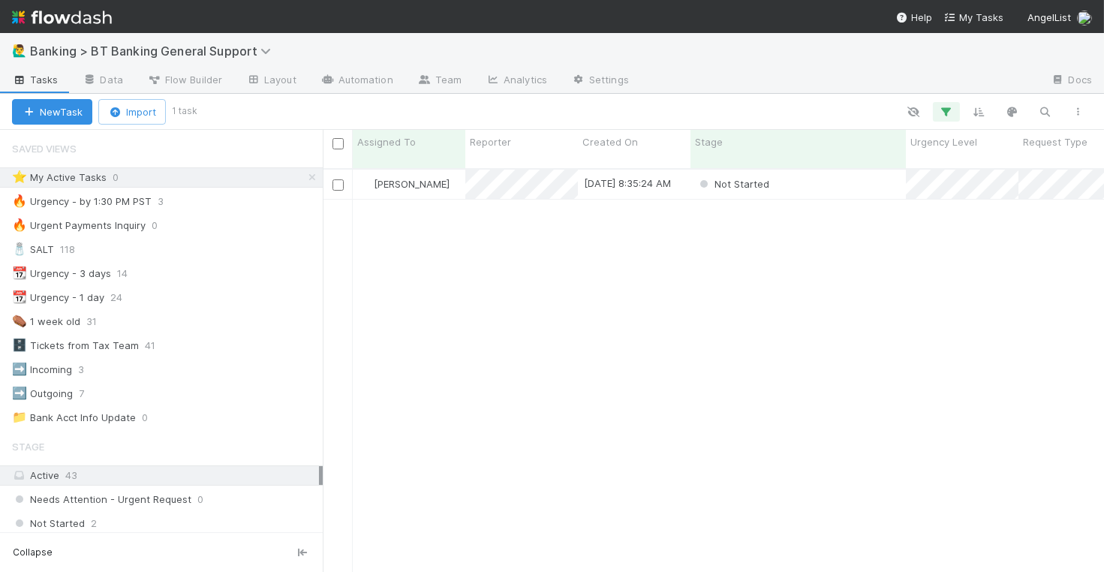
scroll to position [416, 781]
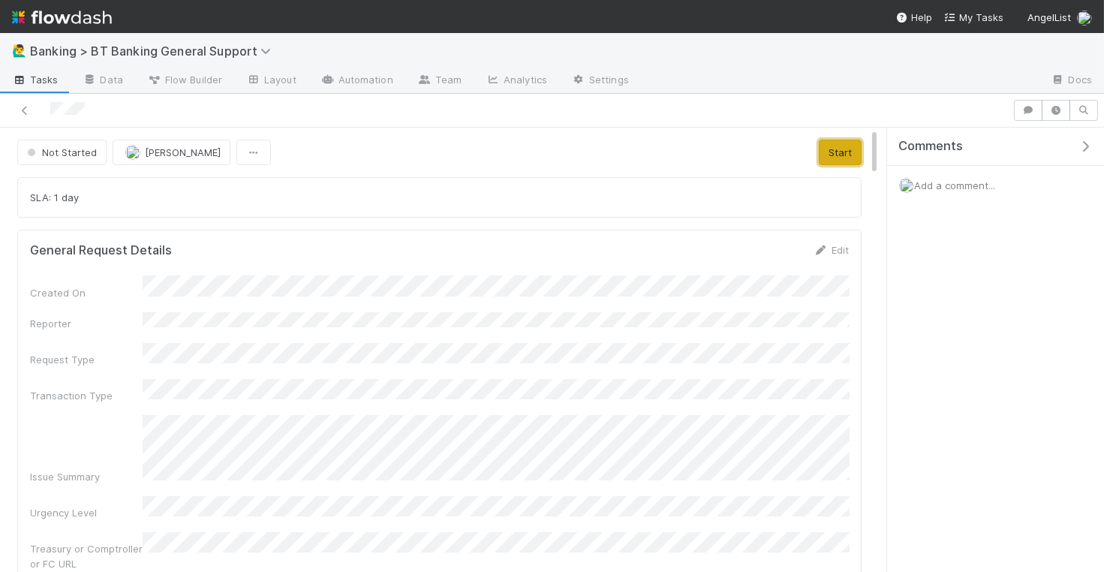
click at [849, 157] on button "Start" at bounding box center [840, 153] width 43 height 26
click at [66, 158] on button "In Progress" at bounding box center [61, 153] width 88 height 26
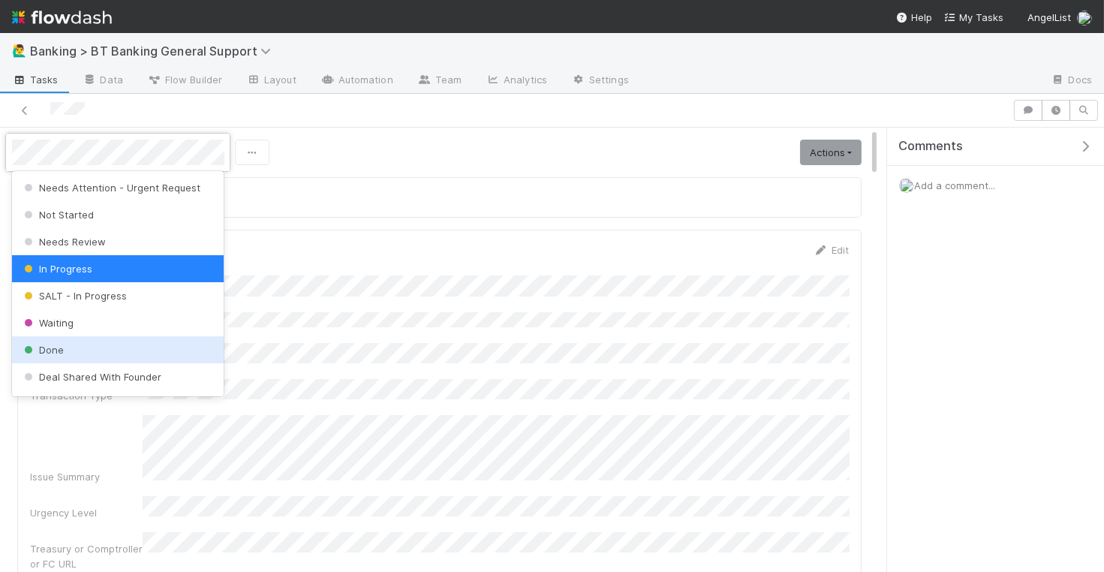
click at [114, 347] on div "Done" at bounding box center [118, 349] width 212 height 27
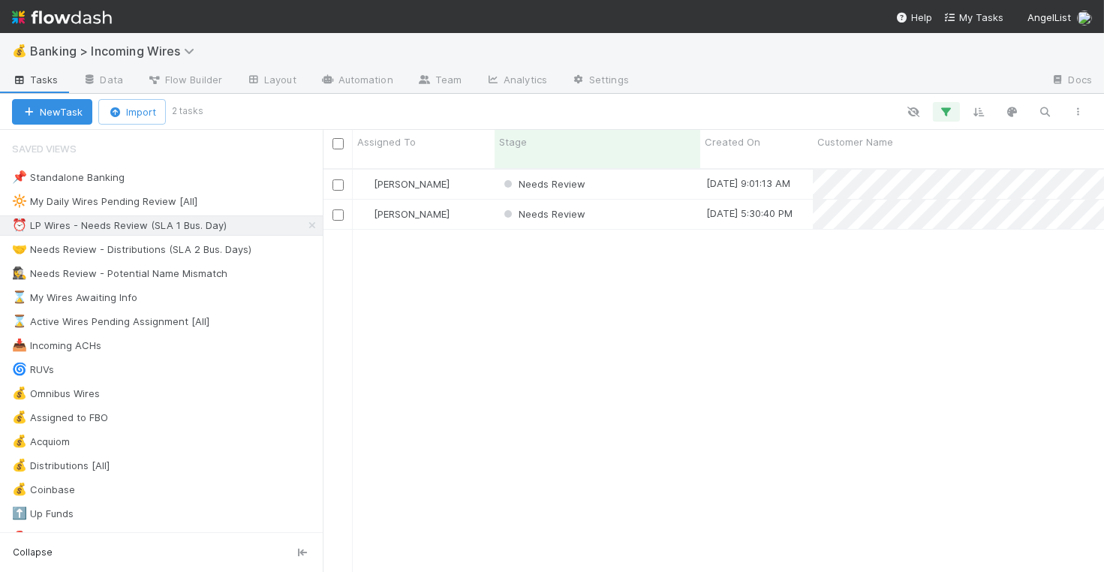
scroll to position [416, 781]
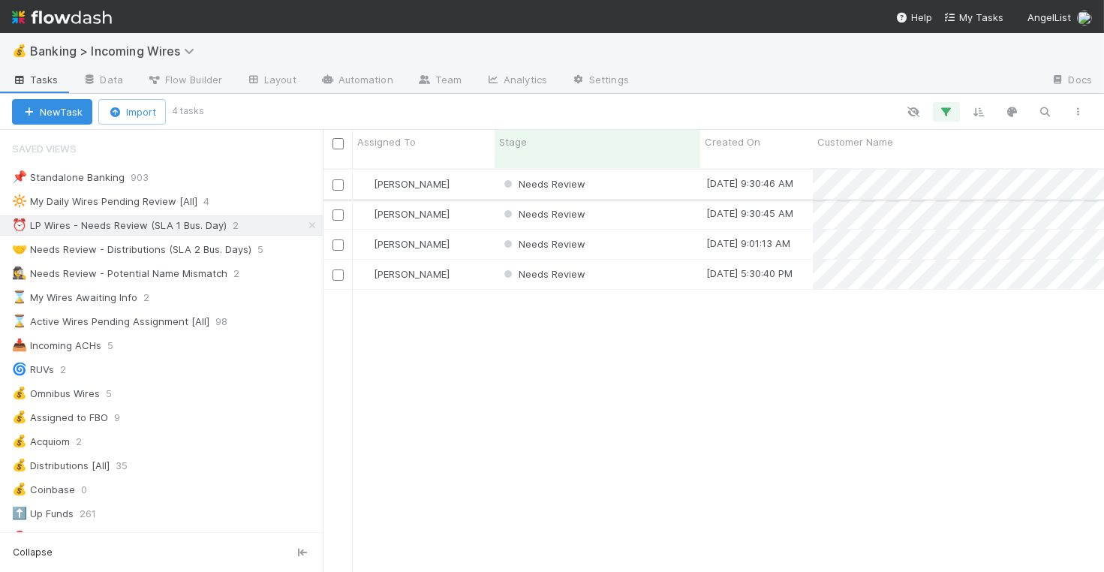
click at [663, 170] on div "Needs Review" at bounding box center [597, 184] width 206 height 29
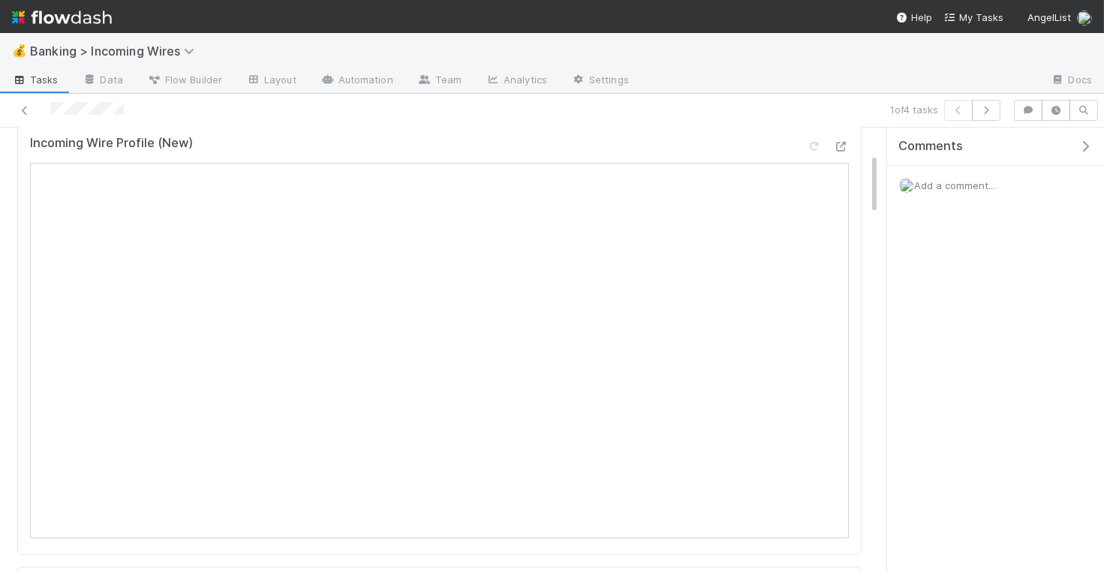
scroll to position [165, 0]
click at [987, 109] on icon "button" at bounding box center [985, 110] width 15 height 9
click at [985, 111] on icon "button" at bounding box center [985, 110] width 15 height 9
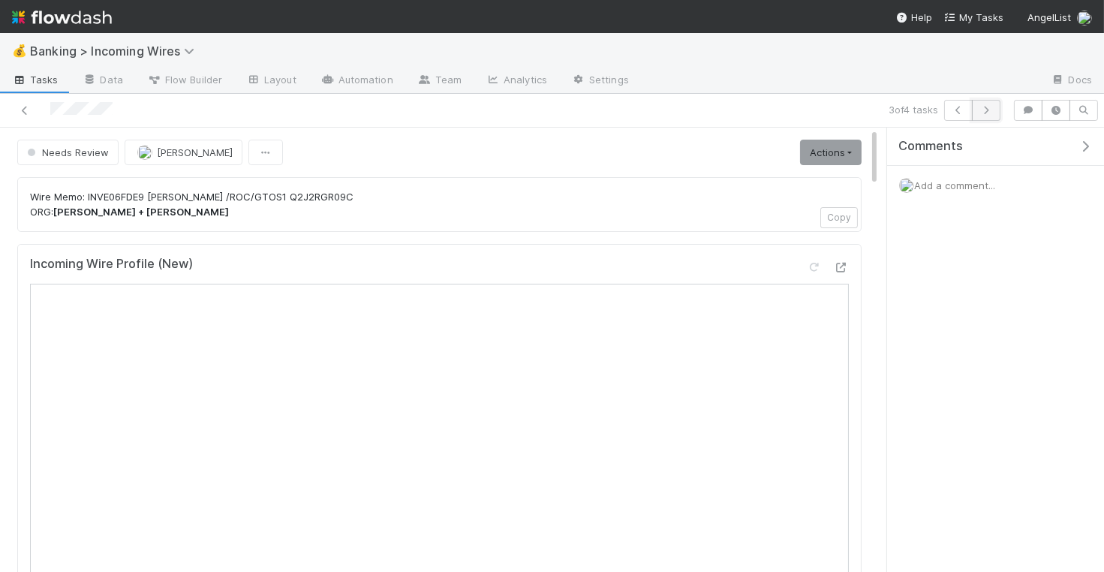
click at [987, 108] on icon "button" at bounding box center [985, 110] width 15 height 9
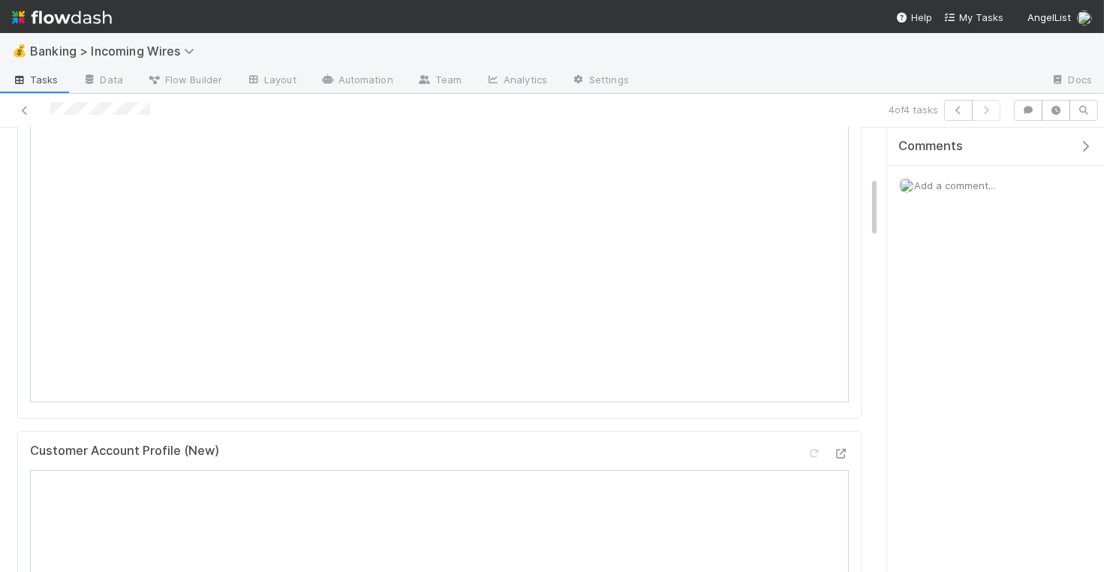
scroll to position [230, 0]
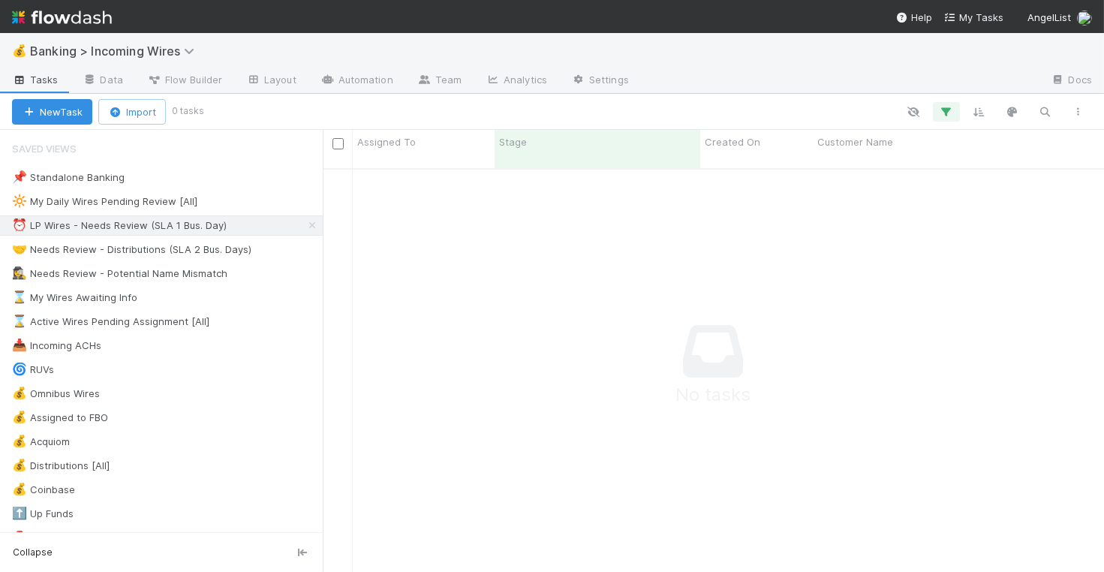
scroll to position [416, 781]
click at [173, 254] on div "🤝 Needs Review - Distributions (SLA 2 Bus. Days)" at bounding box center [131, 249] width 239 height 19
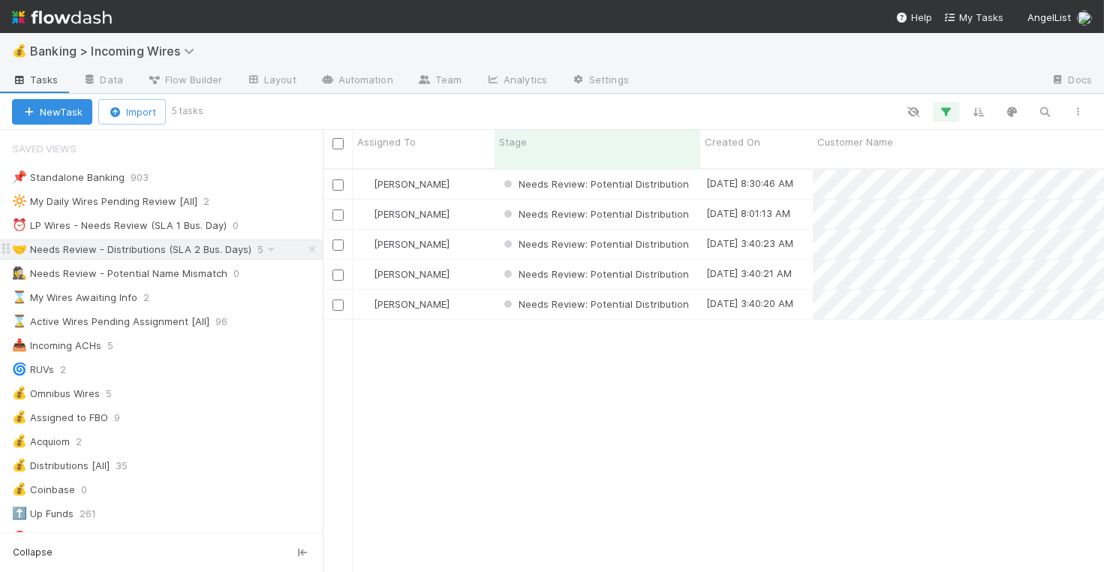
scroll to position [416, 781]
click at [467, 200] on div "Nate Eisenstein" at bounding box center [424, 214] width 142 height 29
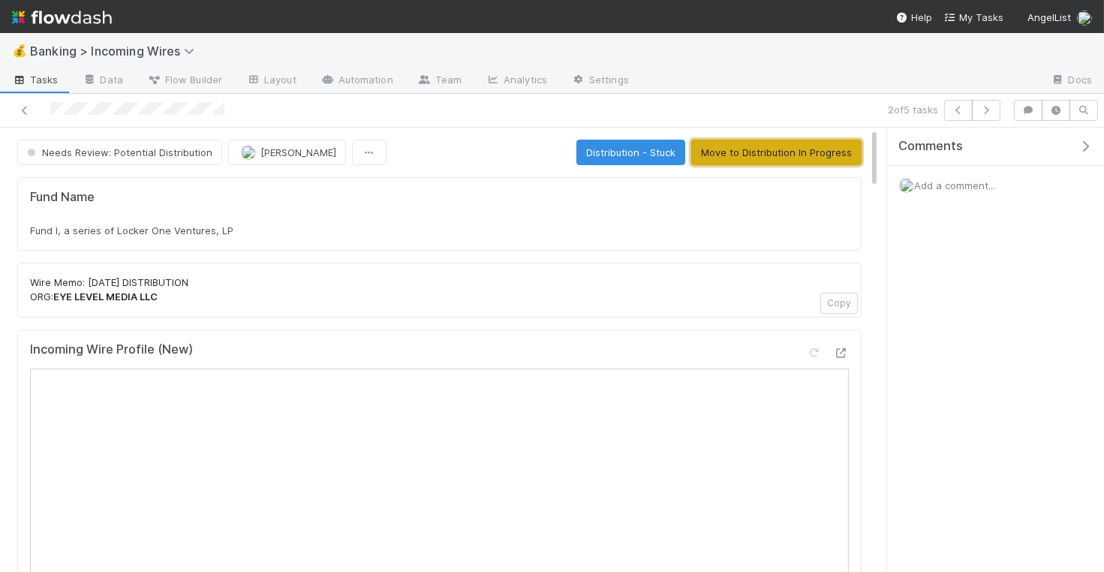
click at [787, 155] on button "Move to Distribution In Progress" at bounding box center [776, 153] width 170 height 26
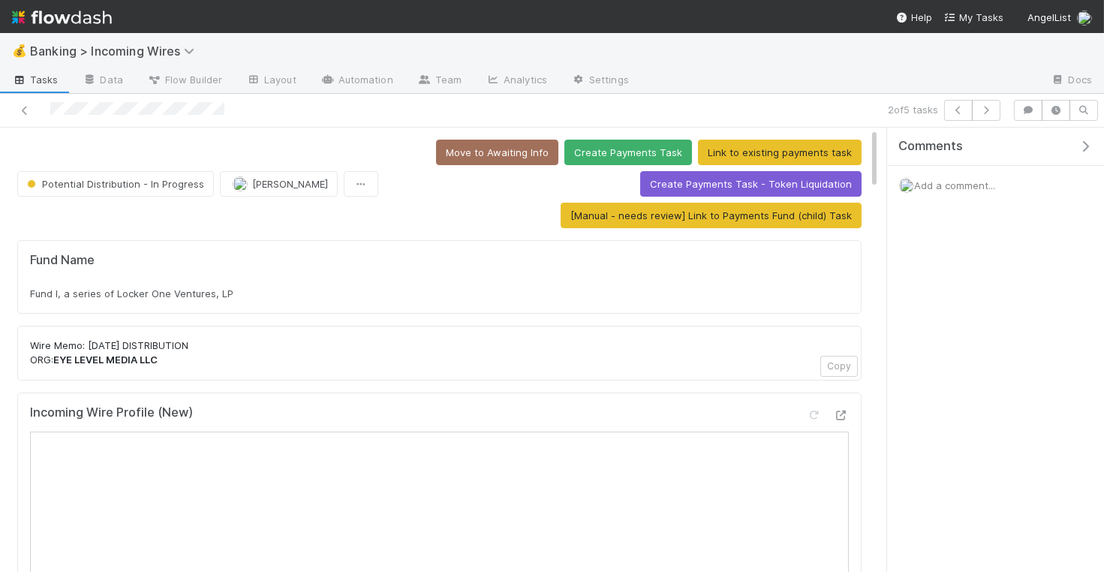
click at [341, 296] on div "Fund Name Fund I, a series of Locker One Ventures, LP" at bounding box center [439, 277] width 844 height 74
copy div "Fund I, a series of Locker One Ventures, LP"
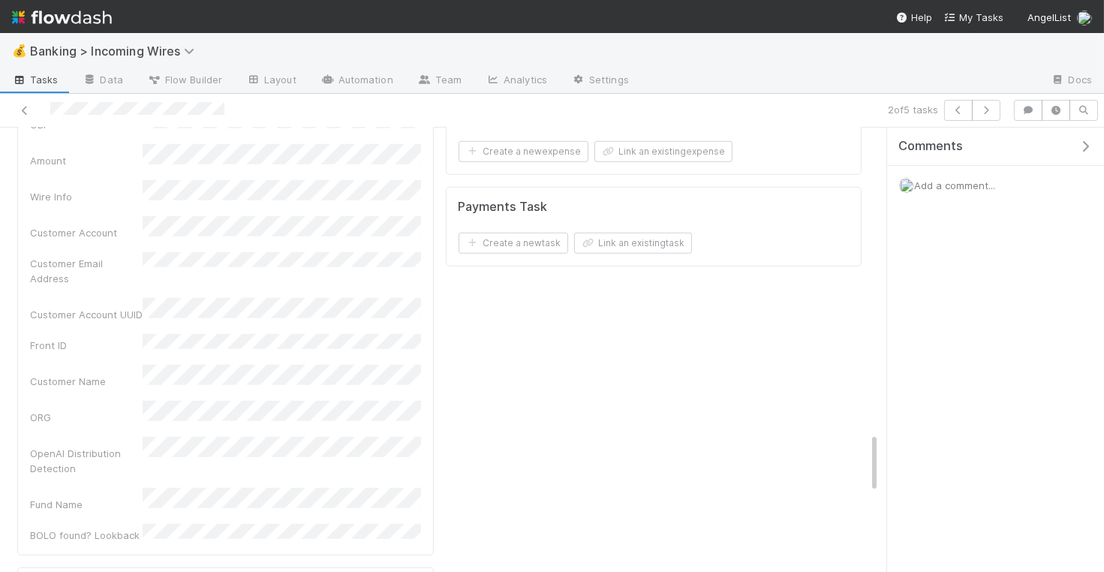
scroll to position [2207, 0]
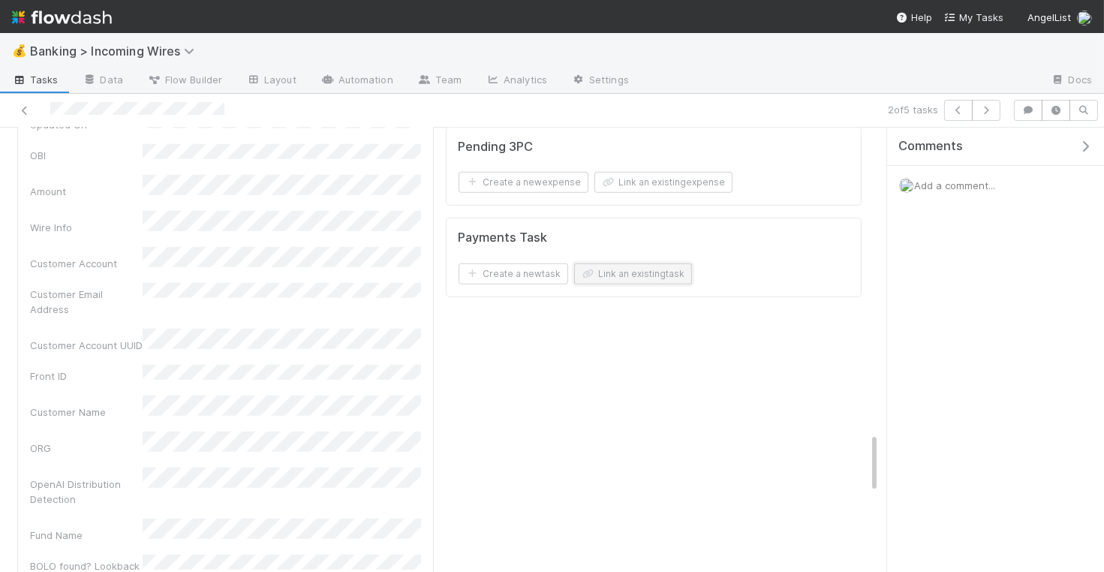
click at [669, 263] on button "Link an existing task" at bounding box center [633, 273] width 118 height 21
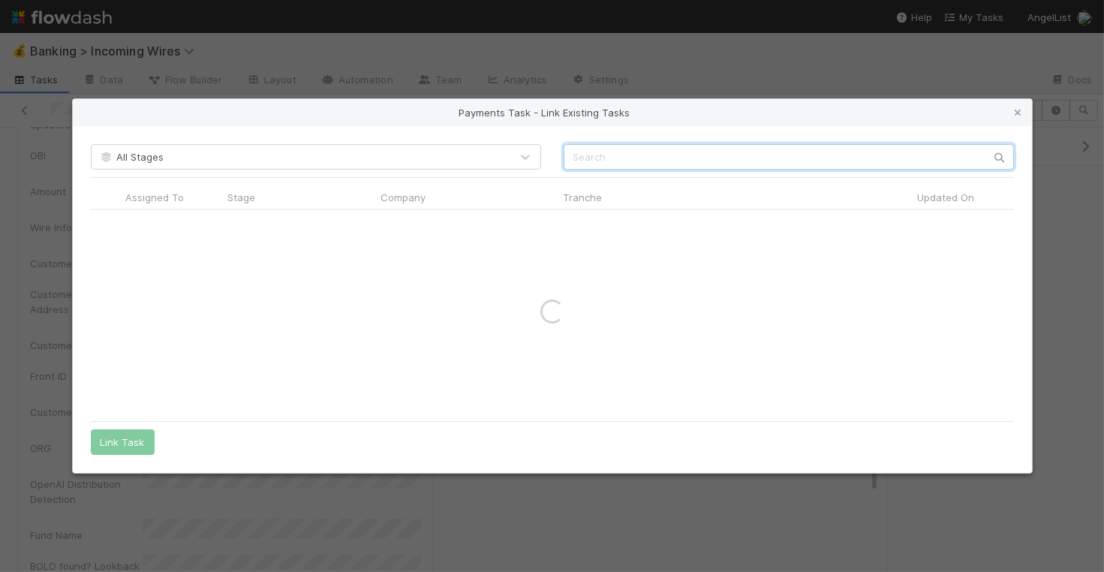
click at [690, 146] on input "text" at bounding box center [788, 157] width 450 height 26
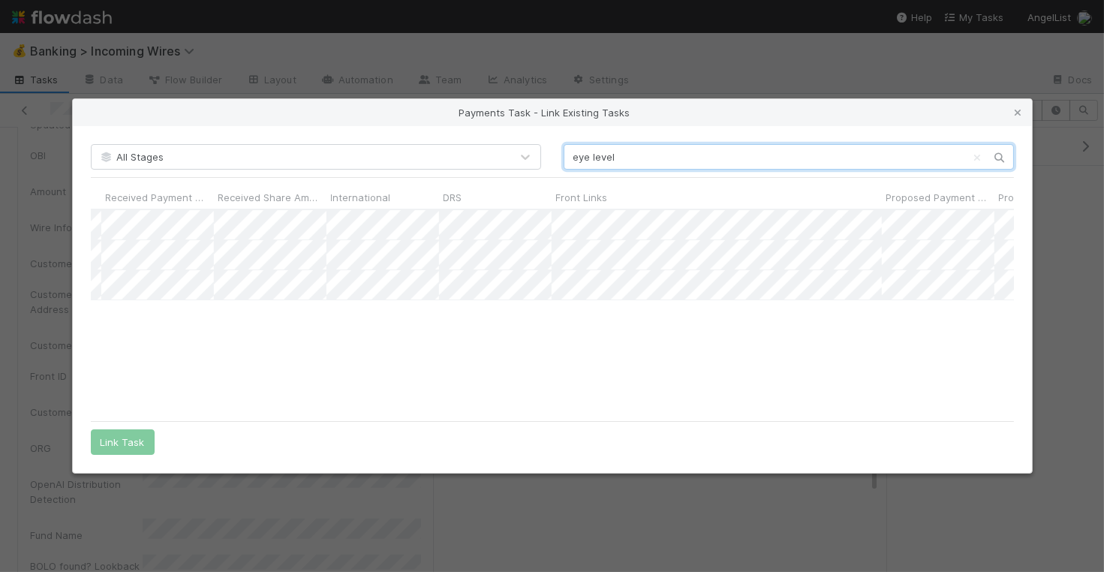
scroll to position [0, 0]
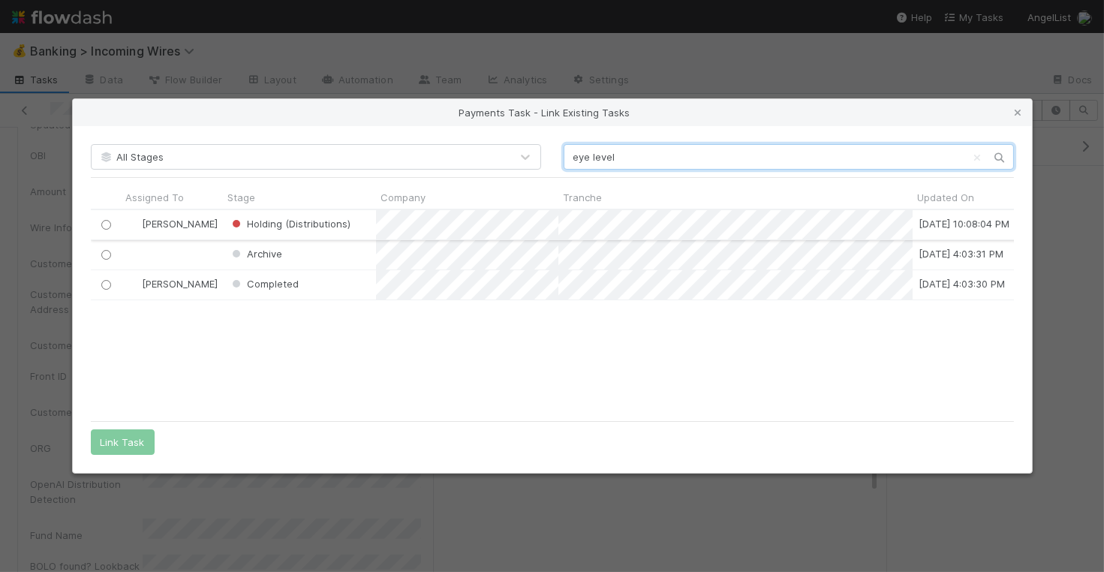
type input "eye level"
click at [102, 221] on input "radio" at bounding box center [106, 225] width 10 height 10
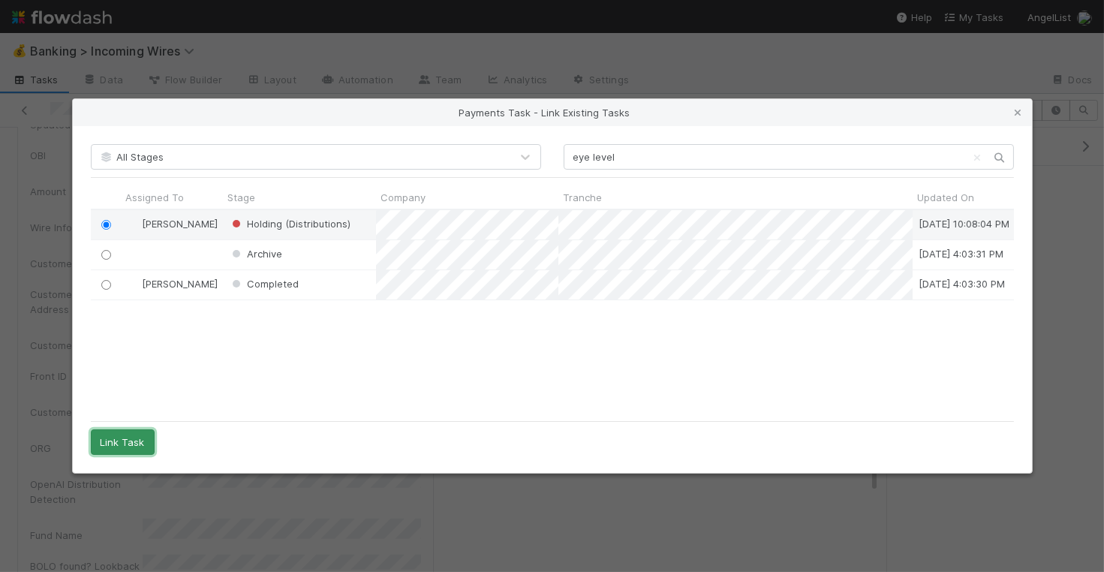
click at [112, 449] on button "Link Task" at bounding box center [123, 442] width 64 height 26
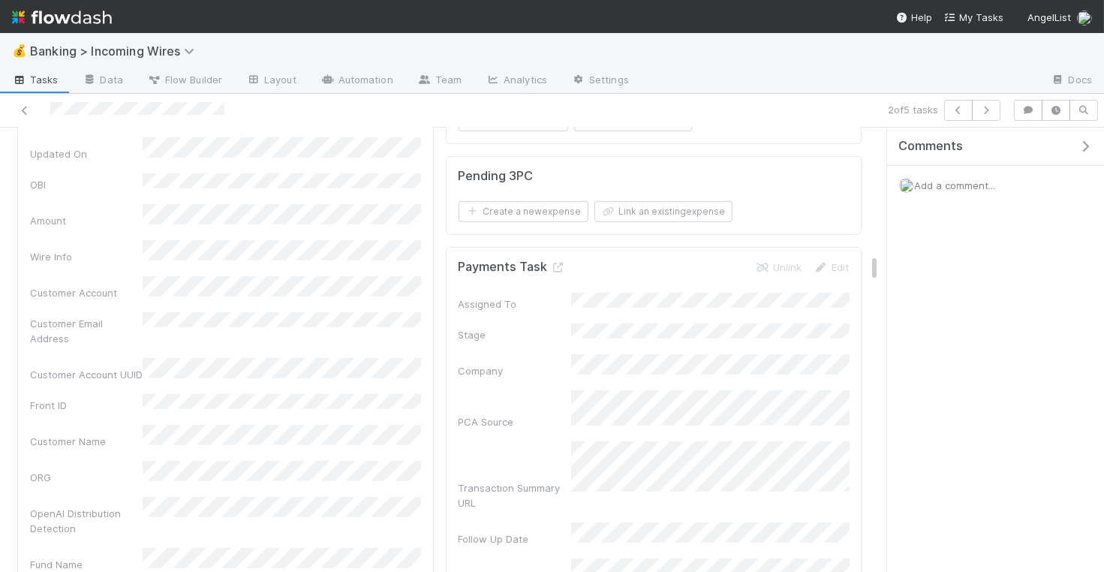
scroll to position [2206, 0]
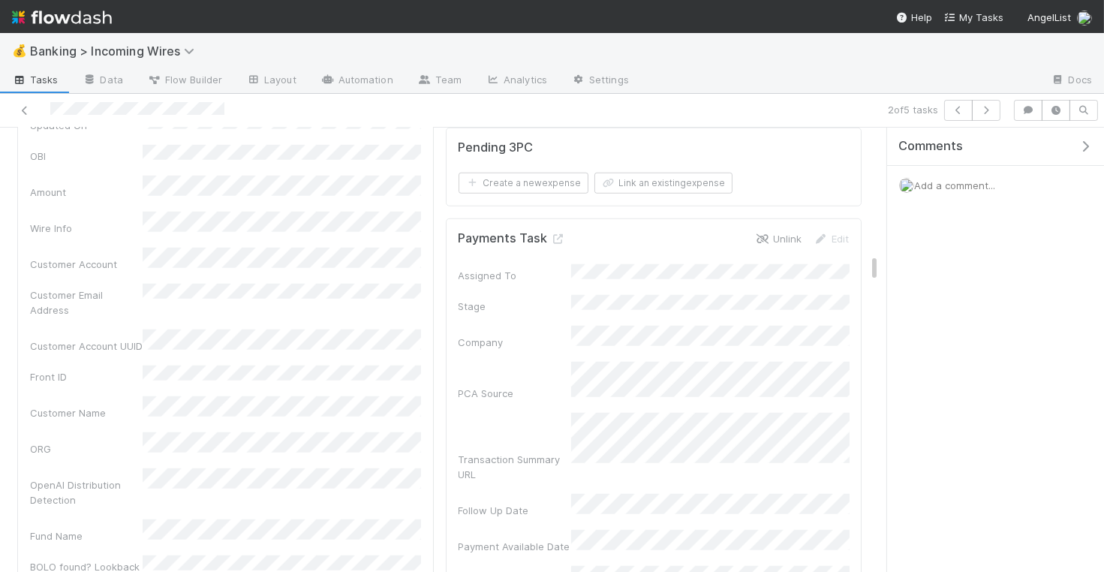
click at [778, 233] on link "Unlink" at bounding box center [778, 239] width 47 height 12
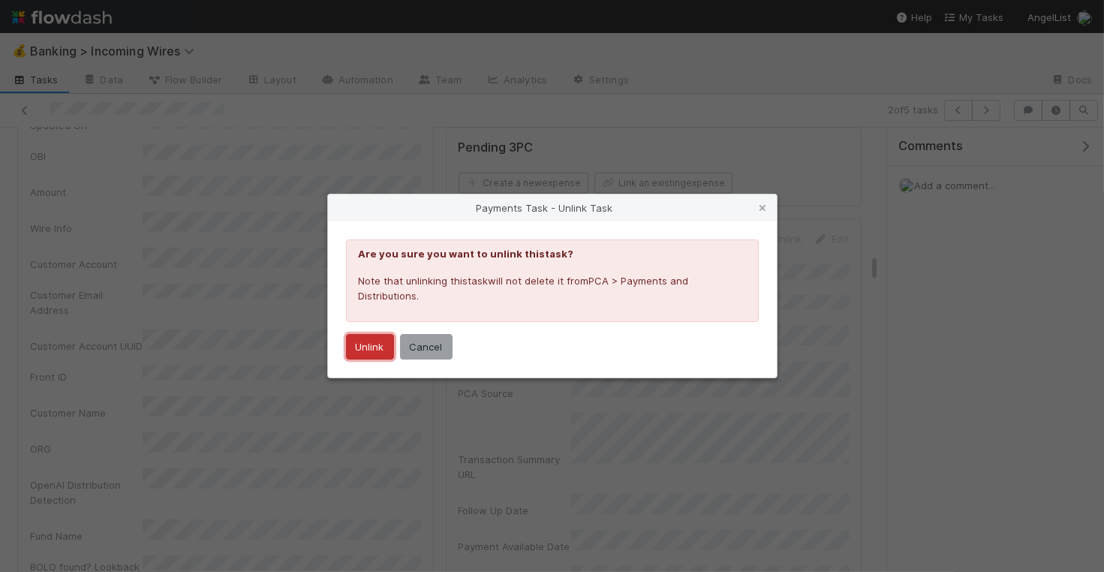
click at [376, 338] on button "Unlink" at bounding box center [370, 347] width 48 height 26
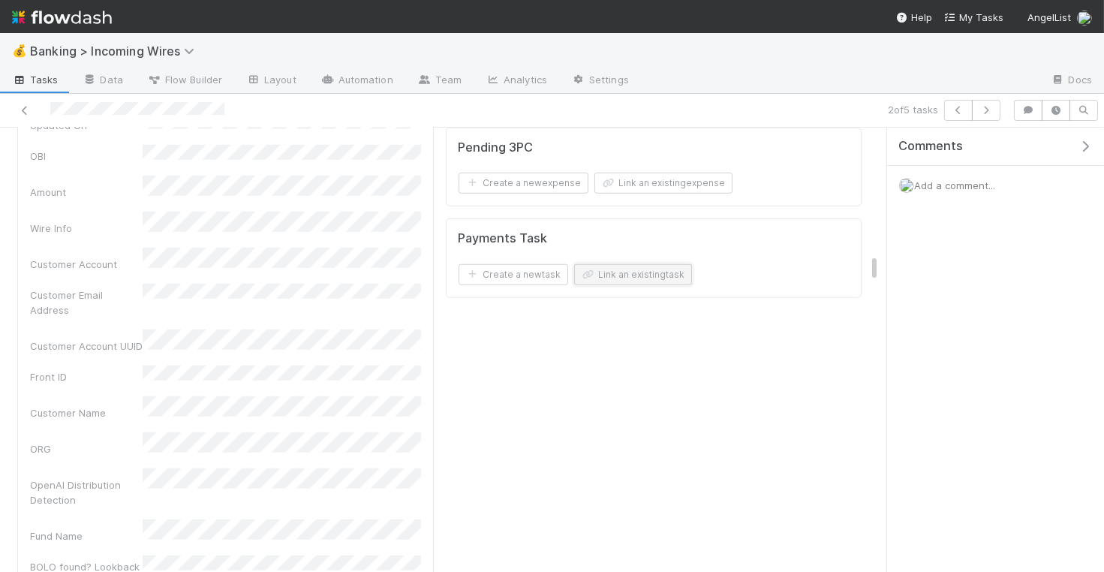
click at [637, 268] on button "Link an existing task" at bounding box center [633, 274] width 118 height 21
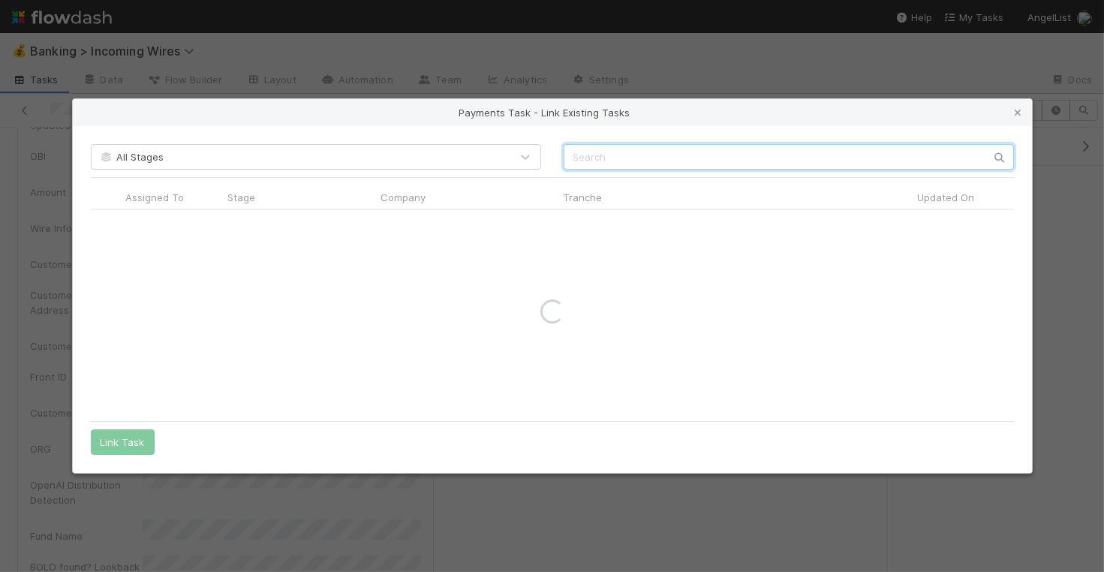
click at [630, 158] on input "text" at bounding box center [788, 157] width 450 height 26
type input "s"
click at [1014, 110] on icon at bounding box center [1018, 113] width 15 height 10
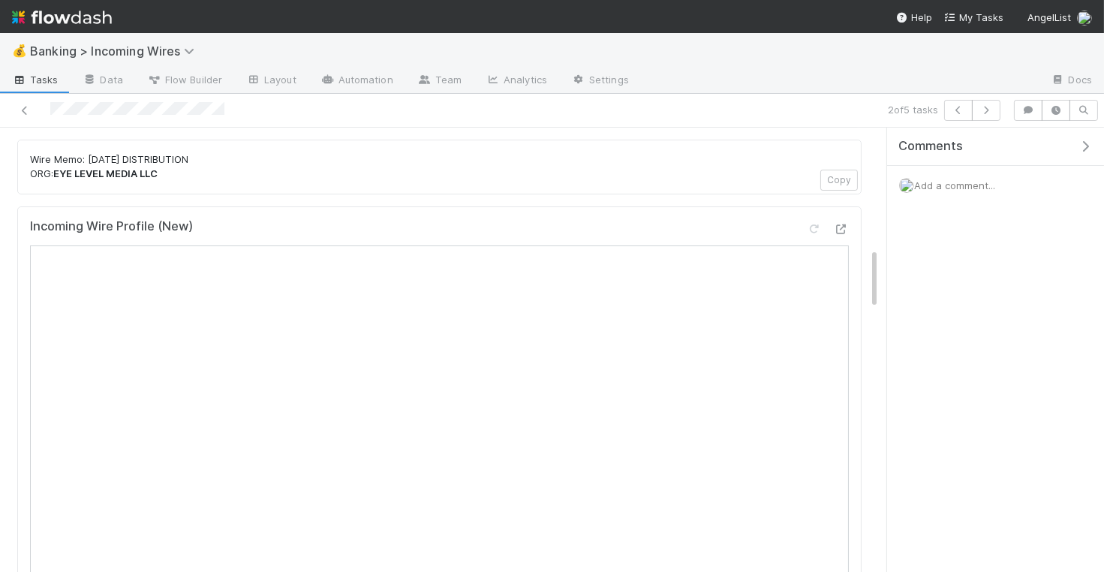
scroll to position [0, 0]
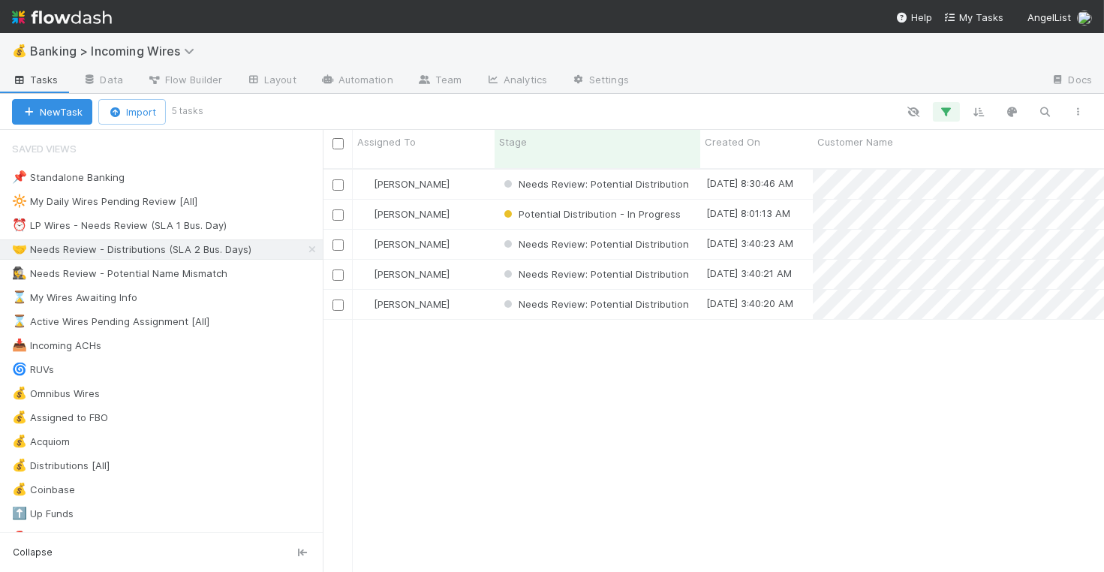
scroll to position [416, 781]
click at [485, 260] on div "[PERSON_NAME]" at bounding box center [424, 274] width 142 height 29
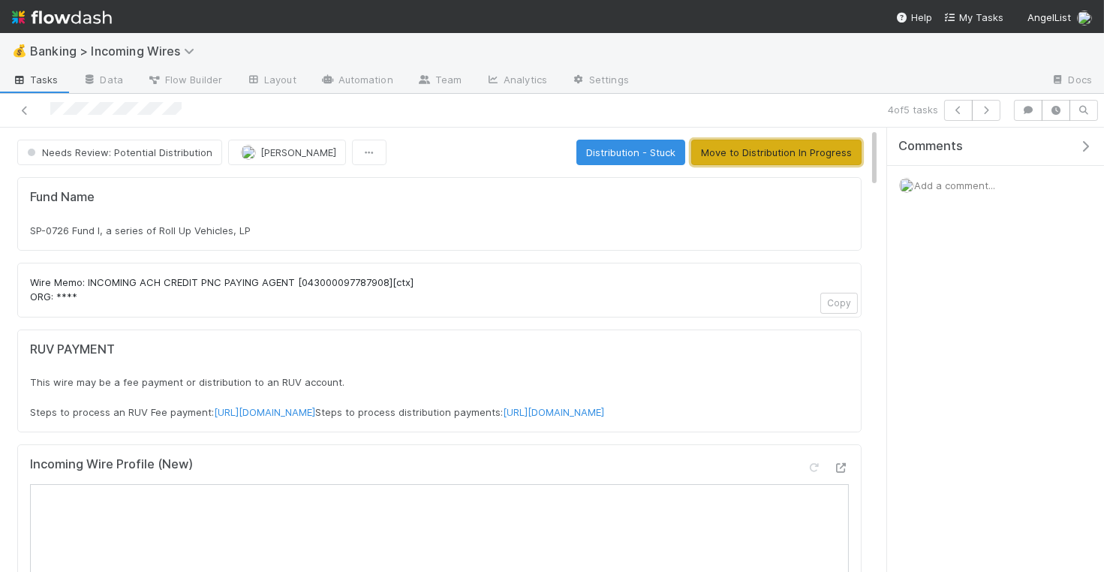
click at [761, 146] on button "Move to Distribution In Progress" at bounding box center [776, 153] width 170 height 26
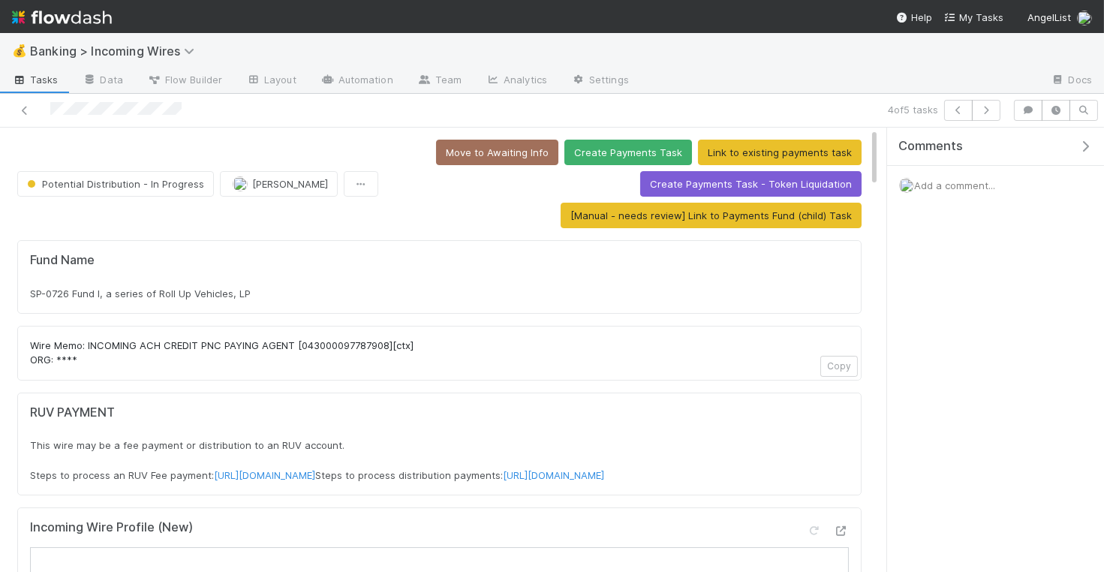
click at [344, 286] on div "SP-0726 Fund I, a series of Roll Up Vehicles, LP" at bounding box center [439, 293] width 819 height 15
copy div "SP-0726 Fund I, a series of Roll Up Vehicles, LP"
click at [995, 119] on button "button" at bounding box center [986, 110] width 29 height 21
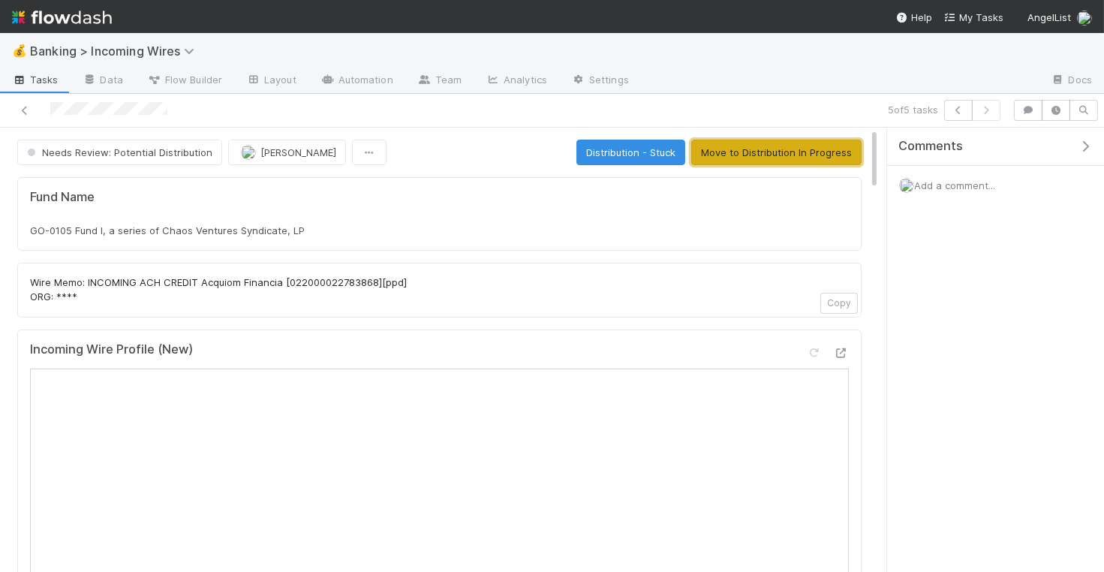
click at [746, 149] on button "Move to Distribution In Progress" at bounding box center [776, 153] width 170 height 26
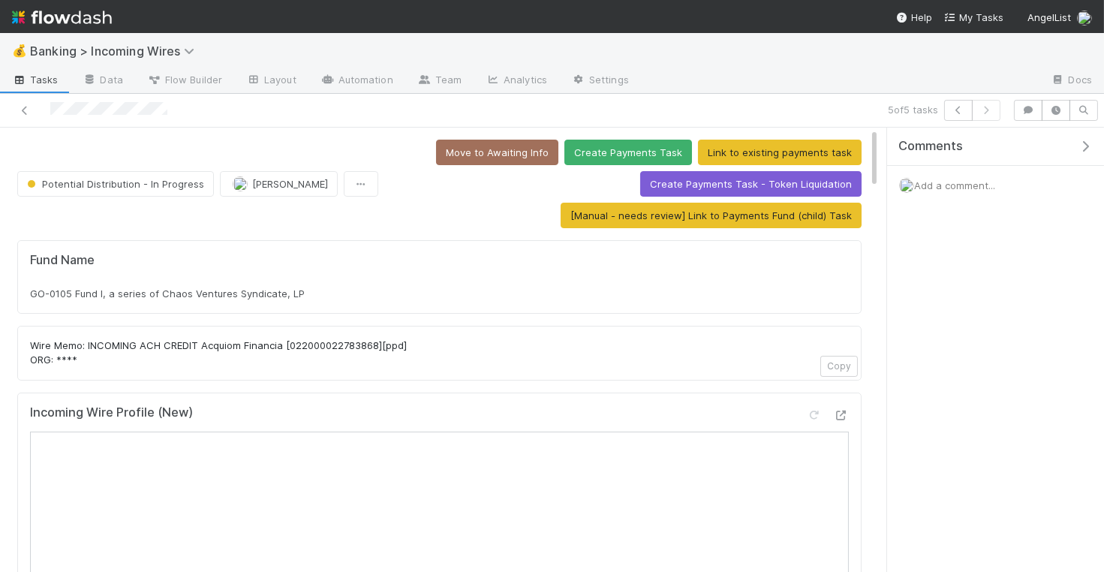
click at [233, 287] on span "GO-0105 Fund I, a series of Chaos Ventures Syndicate, LP" at bounding box center [167, 293] width 275 height 12
copy div "GO-0105 Fund I, a series of Chaos Ventures Syndicate, LP"
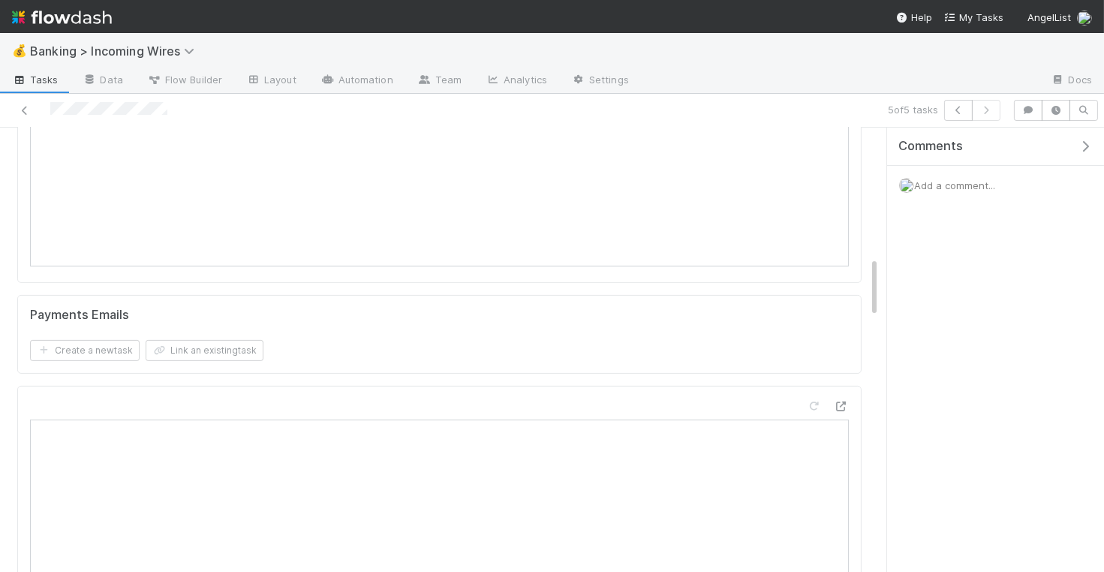
scroll to position [993, 0]
click at [227, 341] on button "Link an existing task" at bounding box center [205, 340] width 118 height 21
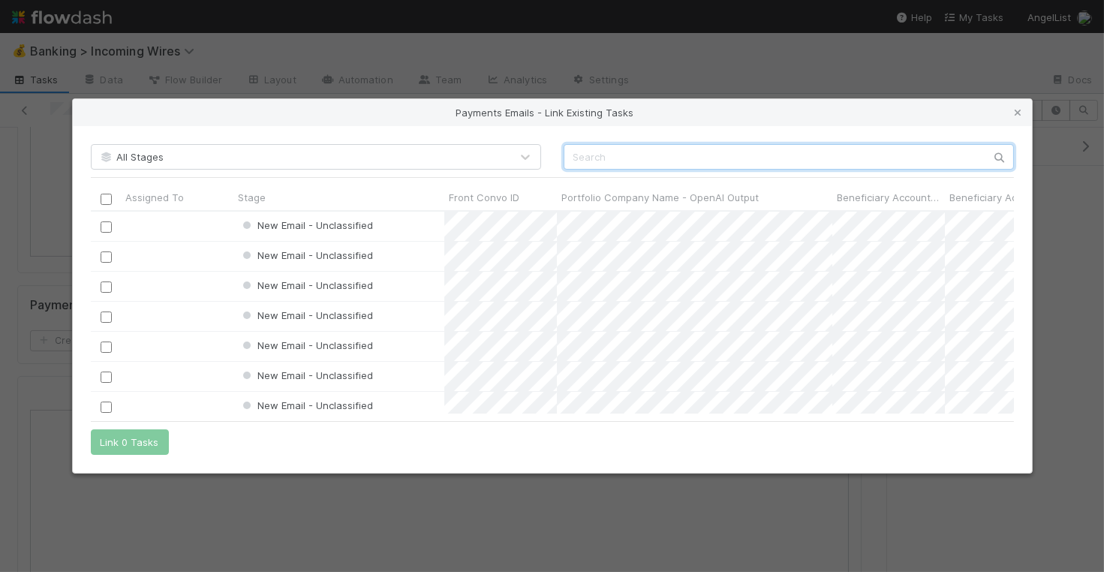
scroll to position [203, 923]
click at [636, 160] on input "text" at bounding box center [788, 157] width 450 height 26
paste input "cnv_qome45j"
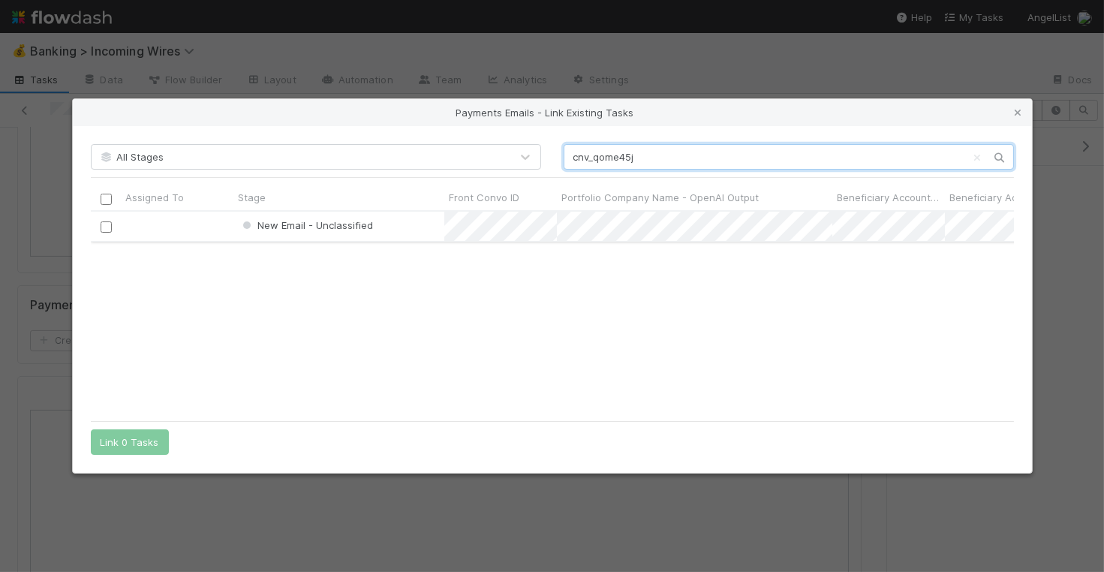
type input "cnv_qome45j"
click at [107, 227] on input "checkbox" at bounding box center [105, 226] width 11 height 11
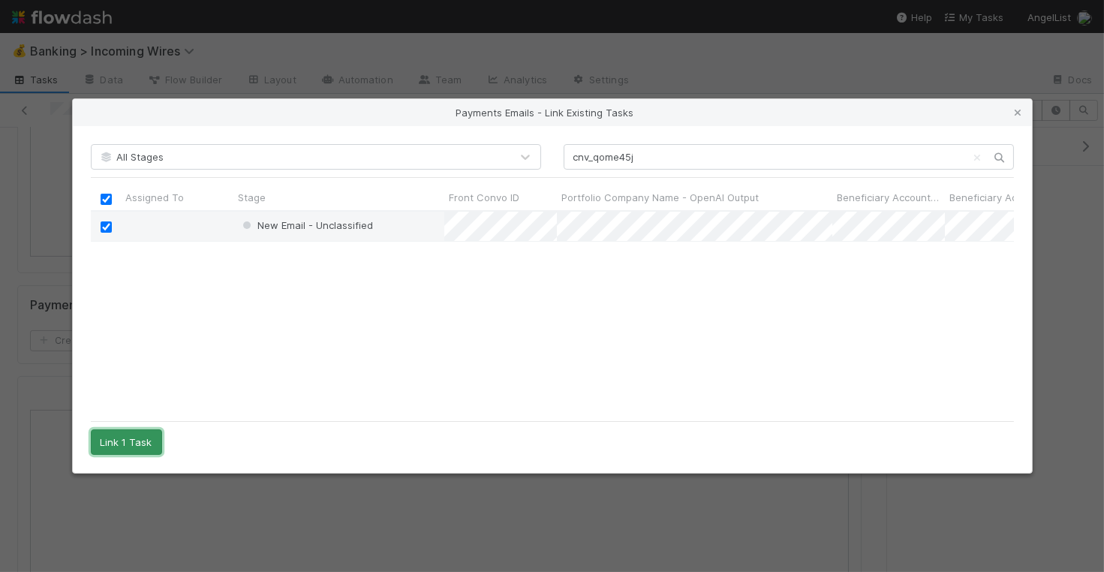
click at [137, 443] on button "Link 1 Task" at bounding box center [126, 442] width 71 height 26
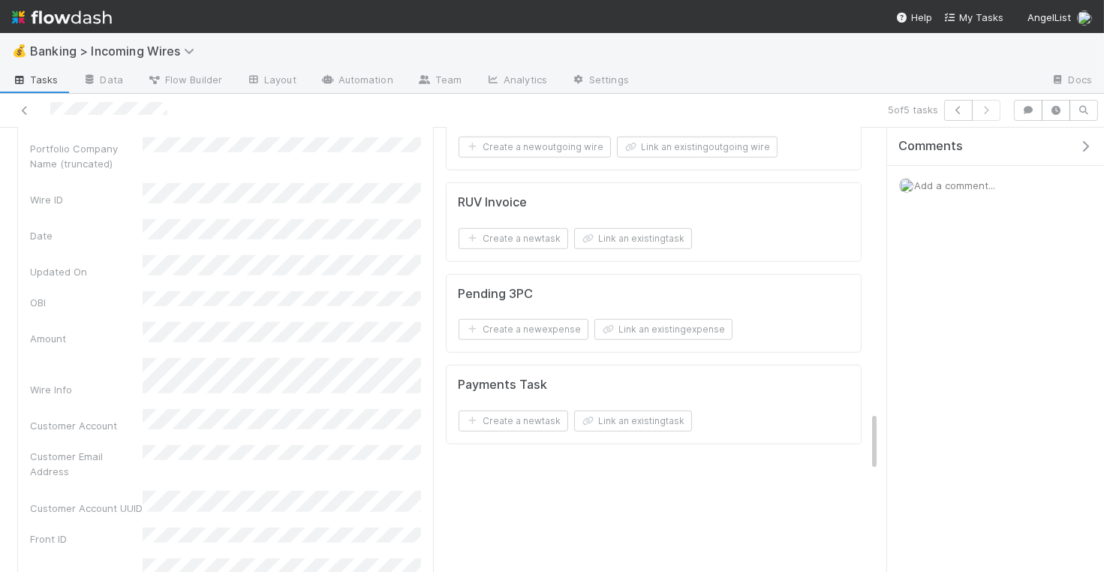
scroll to position [2144, 0]
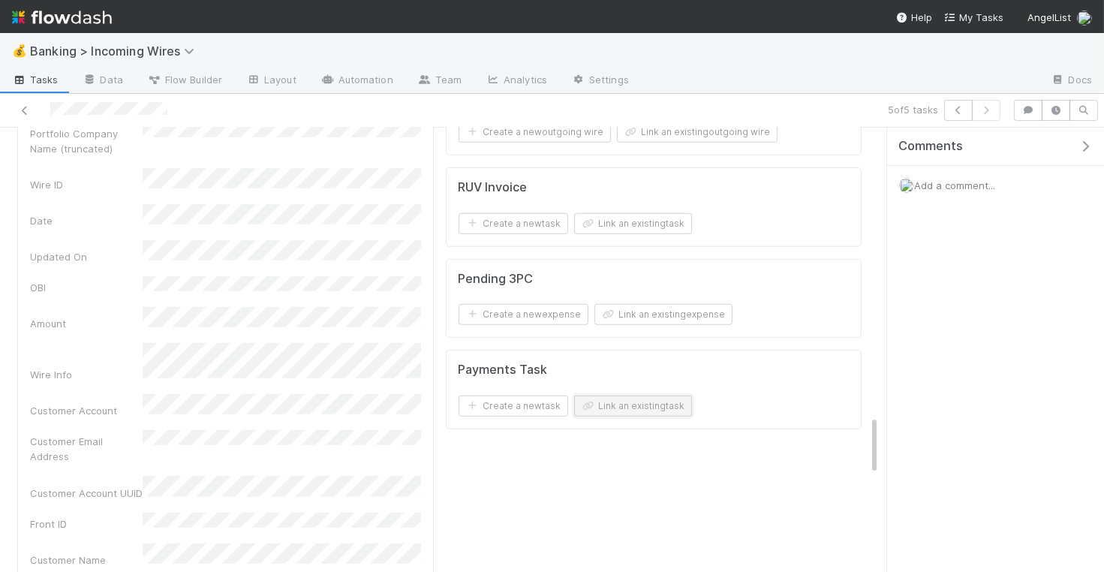
click at [667, 395] on button "Link an existing task" at bounding box center [633, 405] width 118 height 21
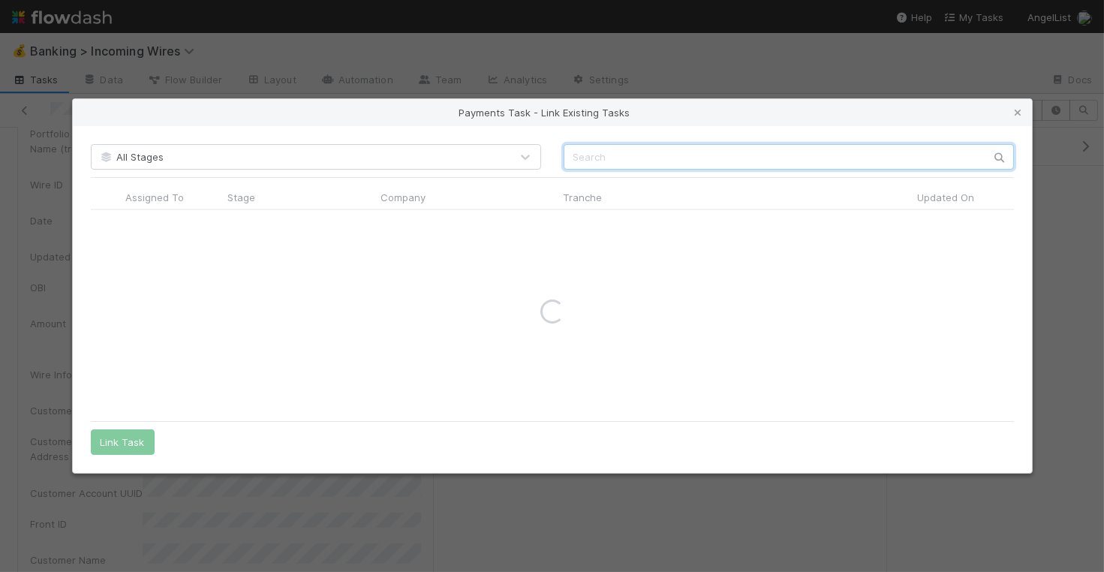
click at [675, 154] on input "text" at bounding box center [788, 157] width 450 height 26
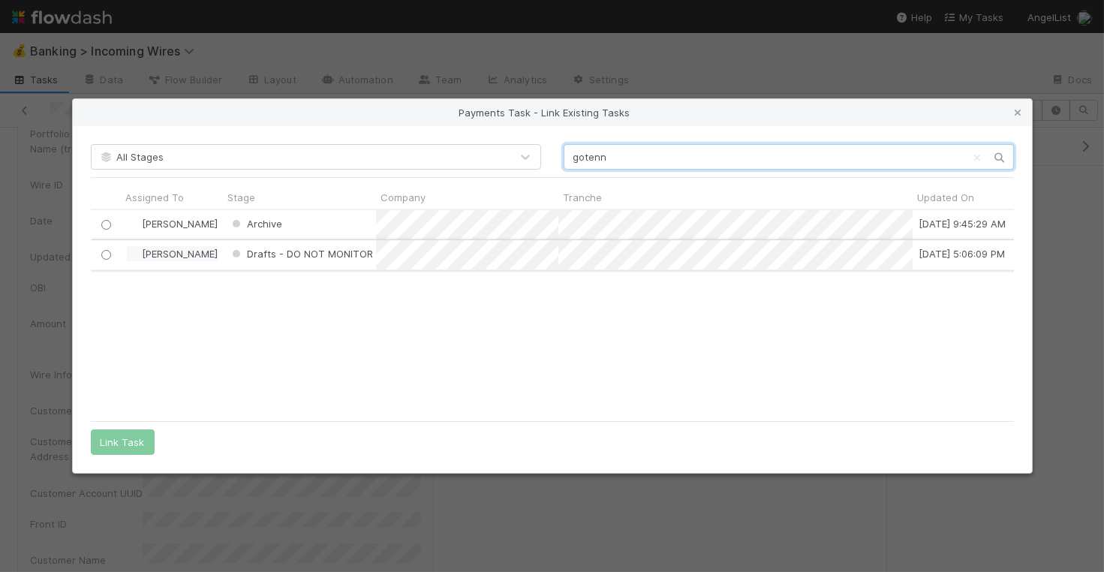
scroll to position [204, 923]
type input "gotenn"
click at [111, 251] on div at bounding box center [106, 254] width 18 height 17
click at [104, 249] on div at bounding box center [106, 254] width 18 height 17
click at [102, 257] on input "radio" at bounding box center [106, 255] width 10 height 10
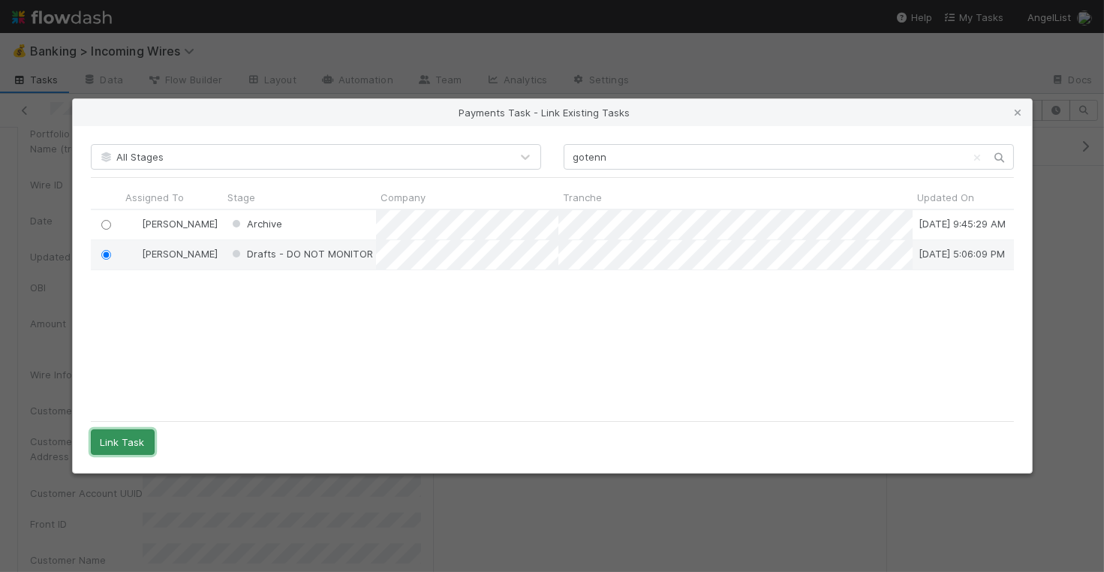
click at [124, 452] on button "Link Task" at bounding box center [123, 442] width 64 height 26
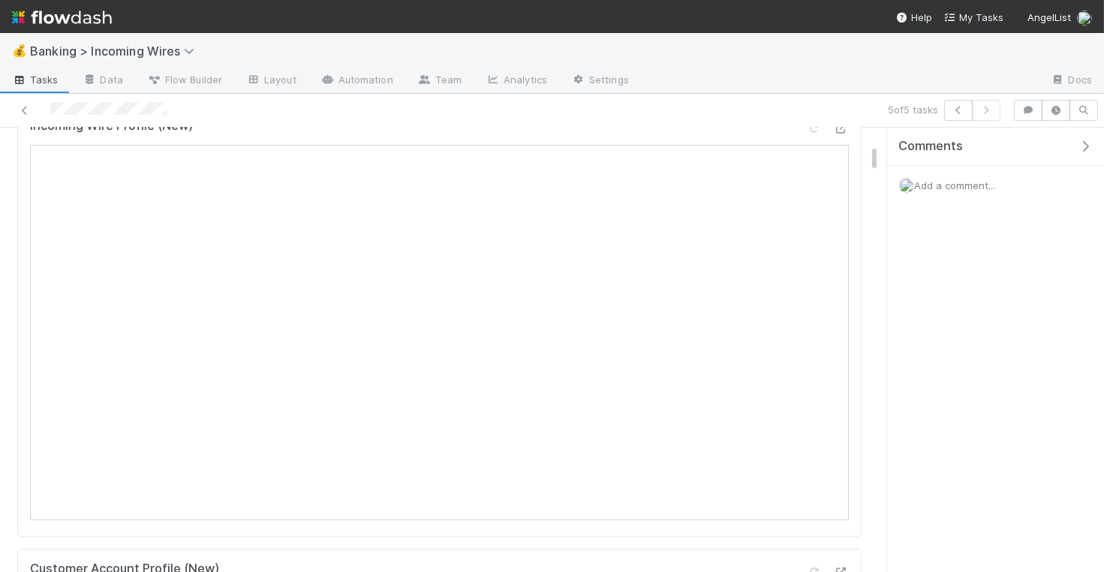
scroll to position [0, 0]
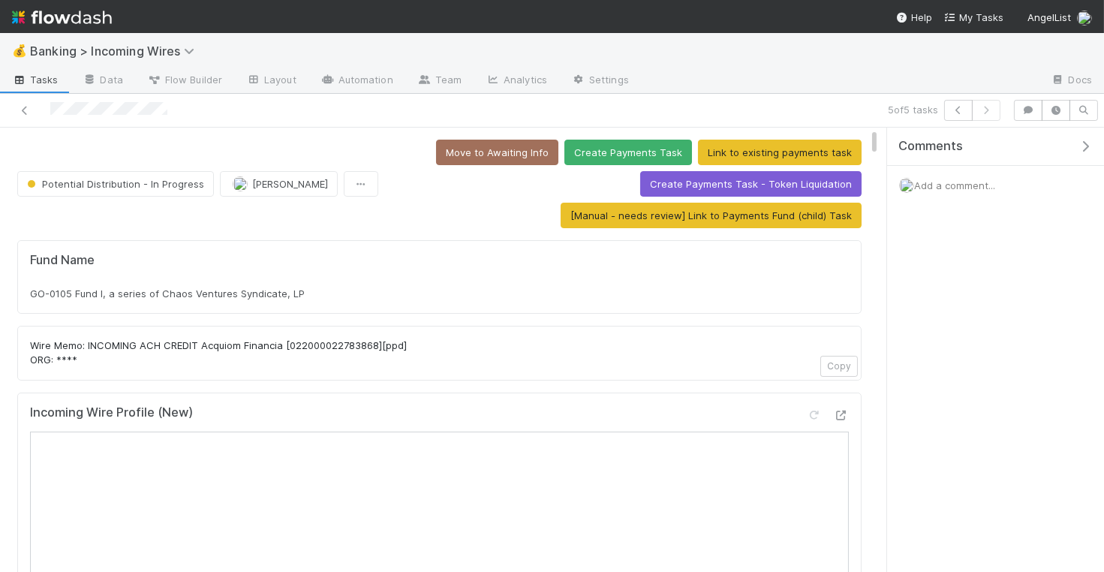
click at [278, 194] on div "Potential Distribution - In Progress Michael Guidi Move to Awaiting Info Create…" at bounding box center [439, 184] width 844 height 89
click at [273, 183] on span "Michael Guidi" at bounding box center [290, 184] width 76 height 12
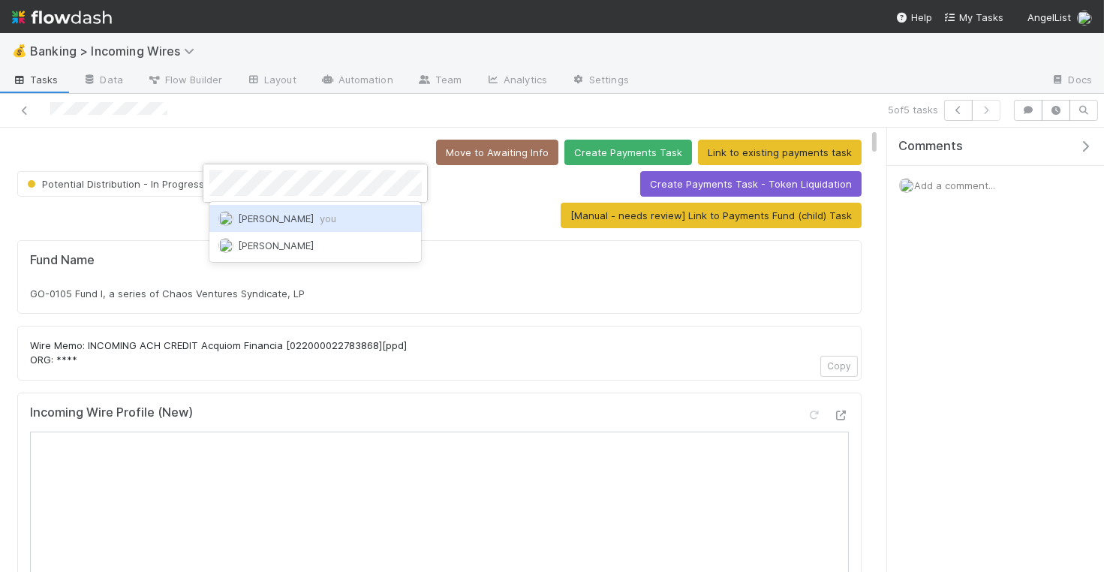
click at [282, 208] on div "Nate Eisenstein you" at bounding box center [315, 218] width 212 height 27
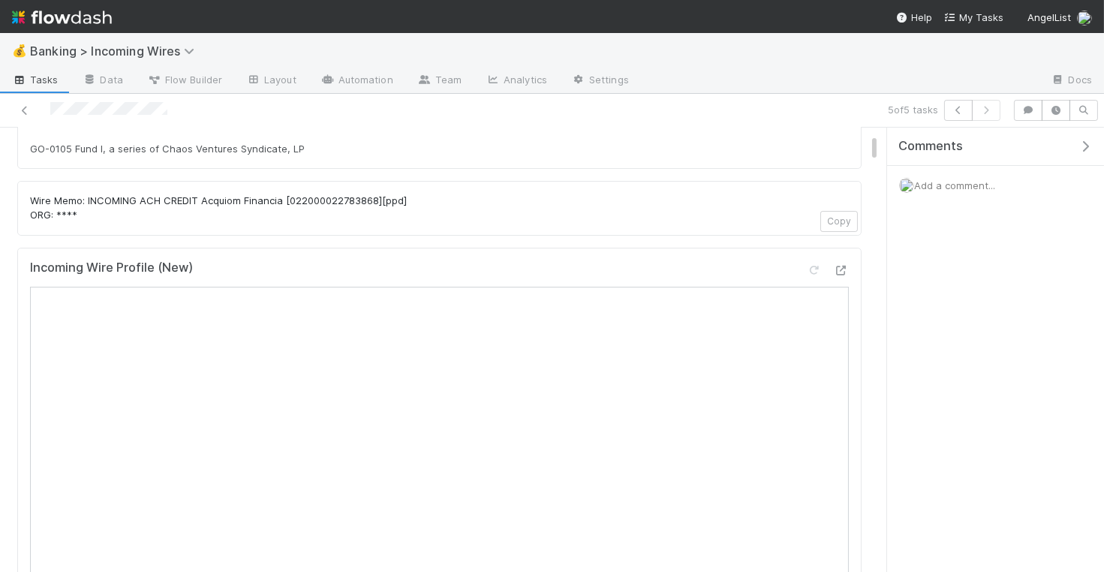
scroll to position [273, 0]
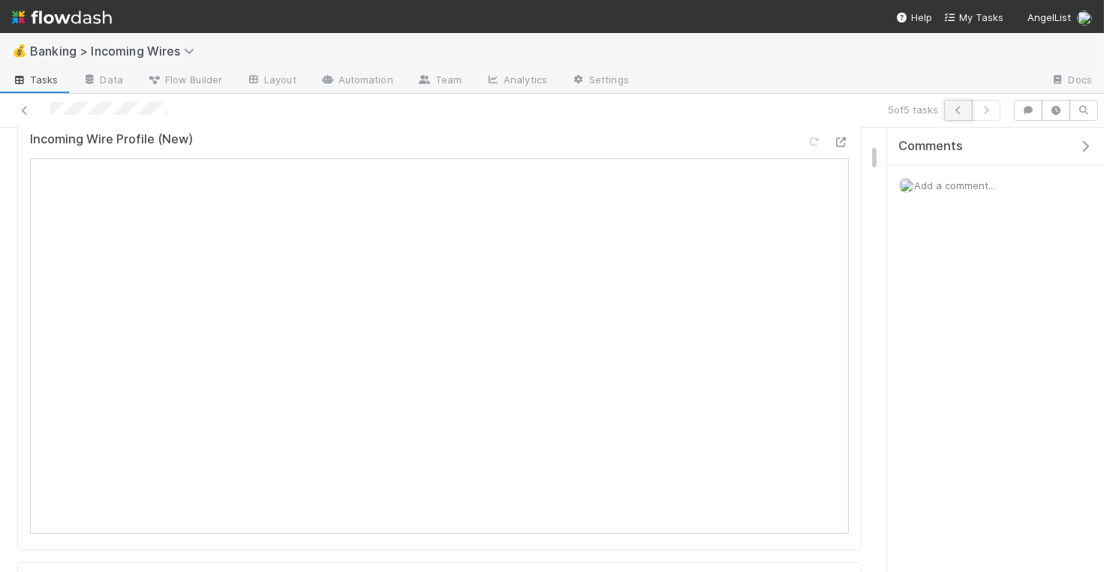
click at [962, 106] on icon "button" at bounding box center [958, 110] width 15 height 9
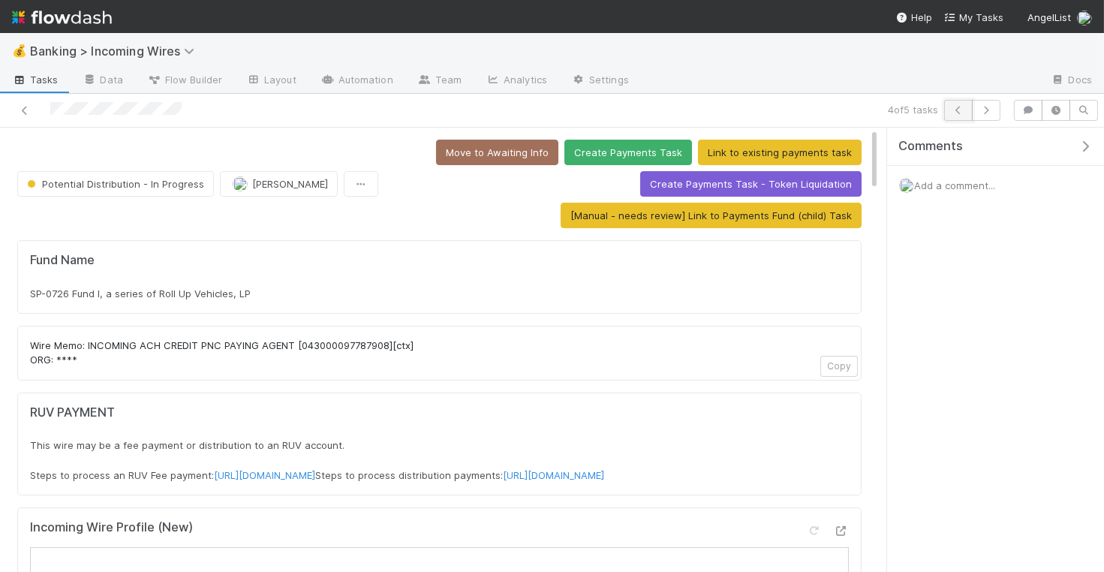
click at [961, 107] on icon "button" at bounding box center [958, 110] width 15 height 9
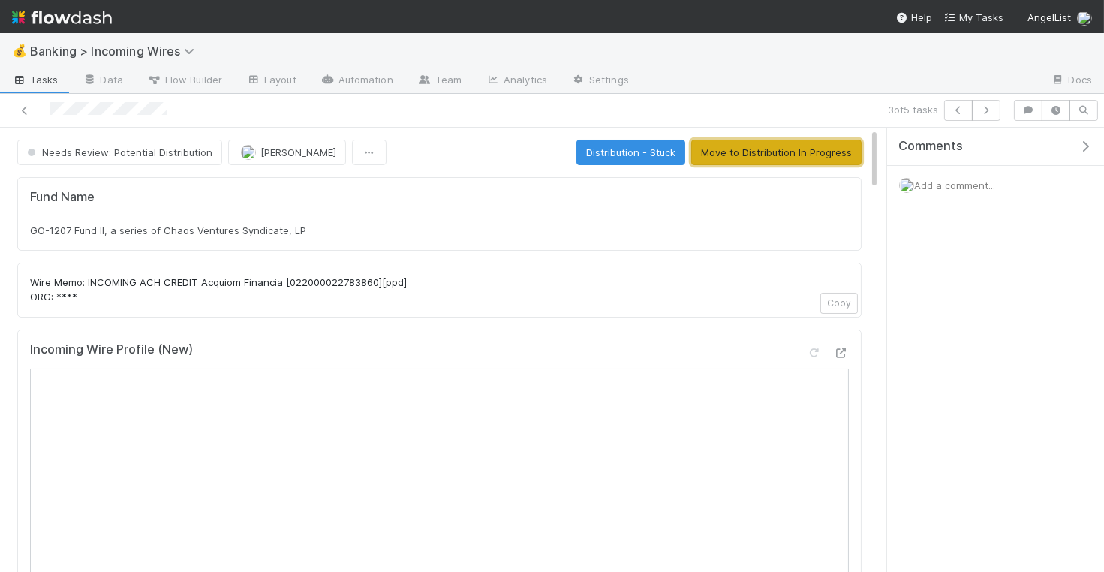
click at [777, 146] on button "Move to Distribution In Progress" at bounding box center [776, 153] width 170 height 26
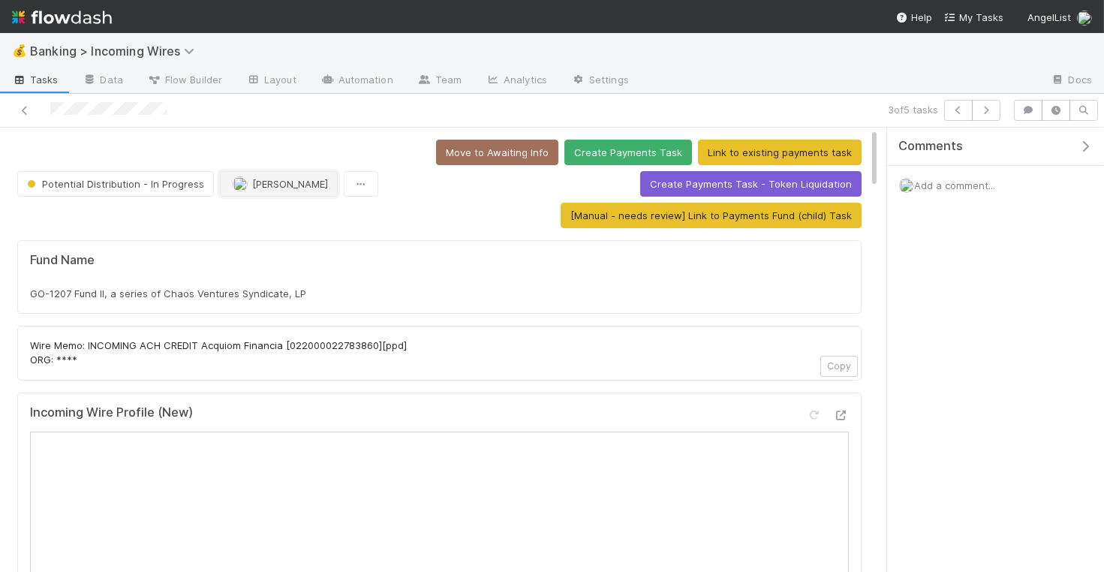
click at [260, 180] on span "Michael Guidi" at bounding box center [290, 184] width 76 height 12
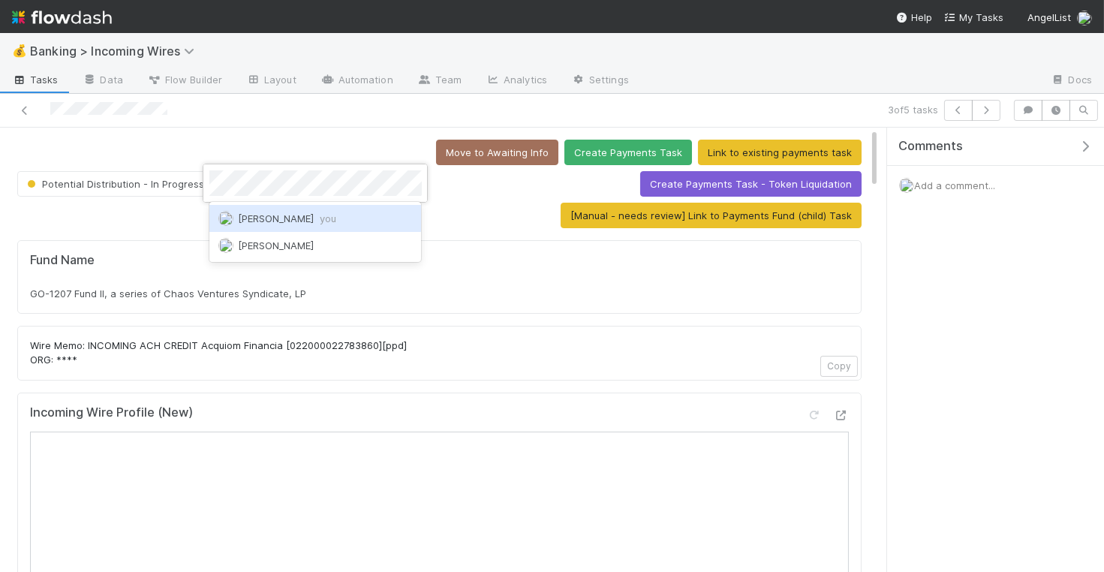
click at [305, 212] on span "Nate Eisenstein you" at bounding box center [287, 218] width 98 height 12
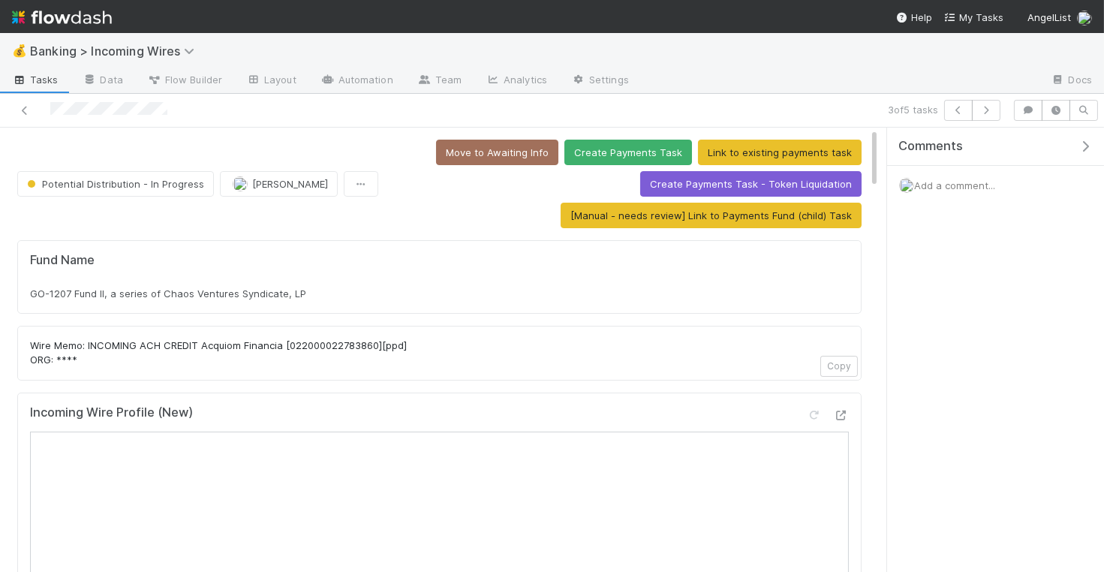
click at [158, 287] on span "GO-1207 Fund II, a series of Chaos Ventures Syndicate, LP" at bounding box center [168, 293] width 276 height 12
copy div "GO-1207 Fund II, a series of Chaos Ventures Syndicate, LP"
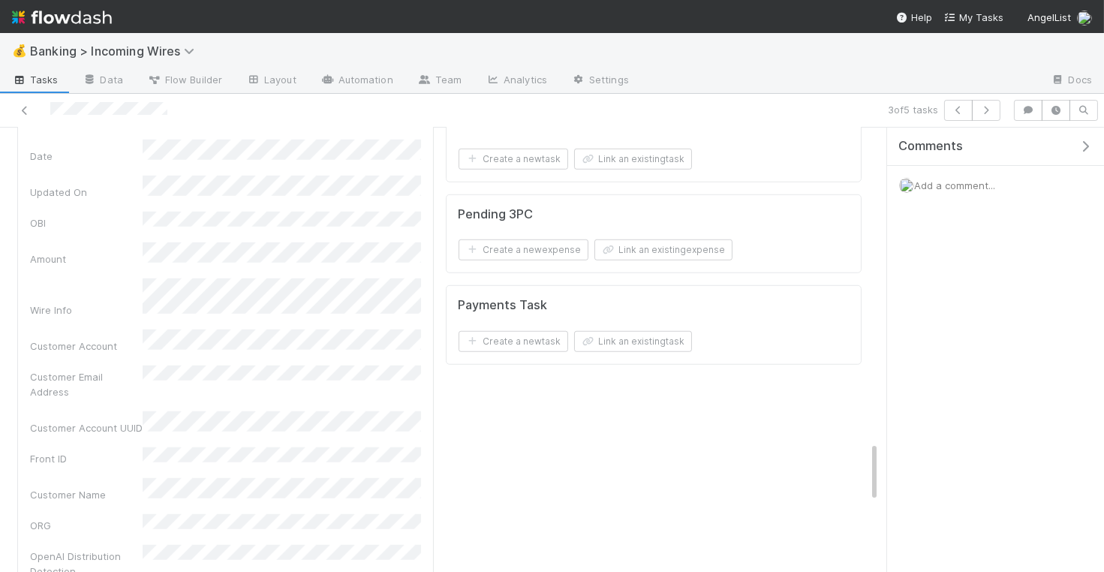
scroll to position [2038, 0]
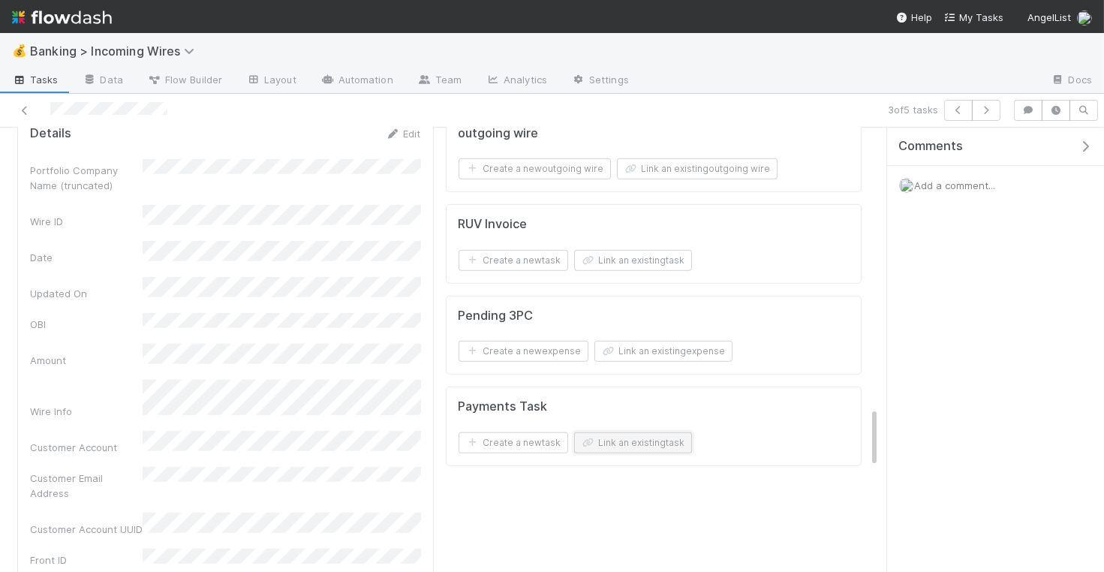
click at [663, 433] on button "Link an existing task" at bounding box center [633, 442] width 118 height 21
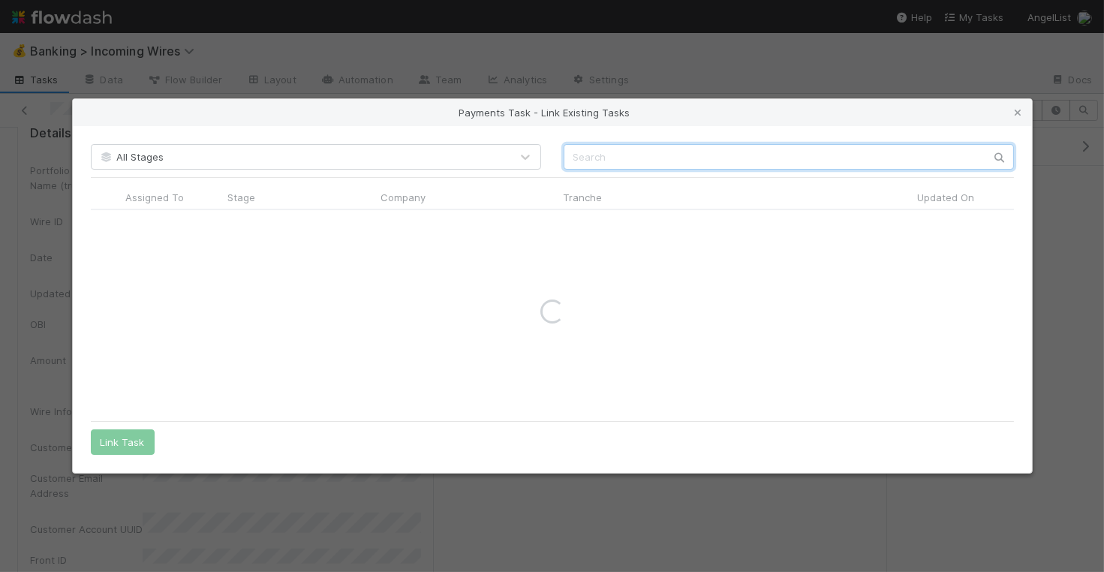
click at [718, 153] on input "text" at bounding box center [788, 157] width 450 height 26
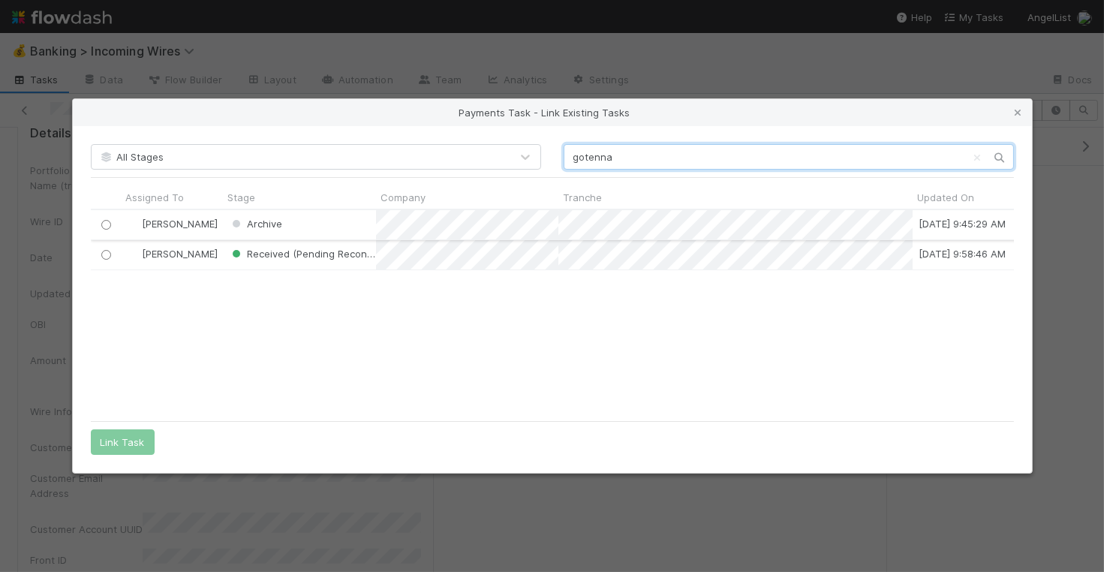
scroll to position [204, 923]
type input "gotenna"
click at [110, 257] on div at bounding box center [106, 254] width 18 height 17
click at [105, 255] on input "radio" at bounding box center [106, 255] width 10 height 10
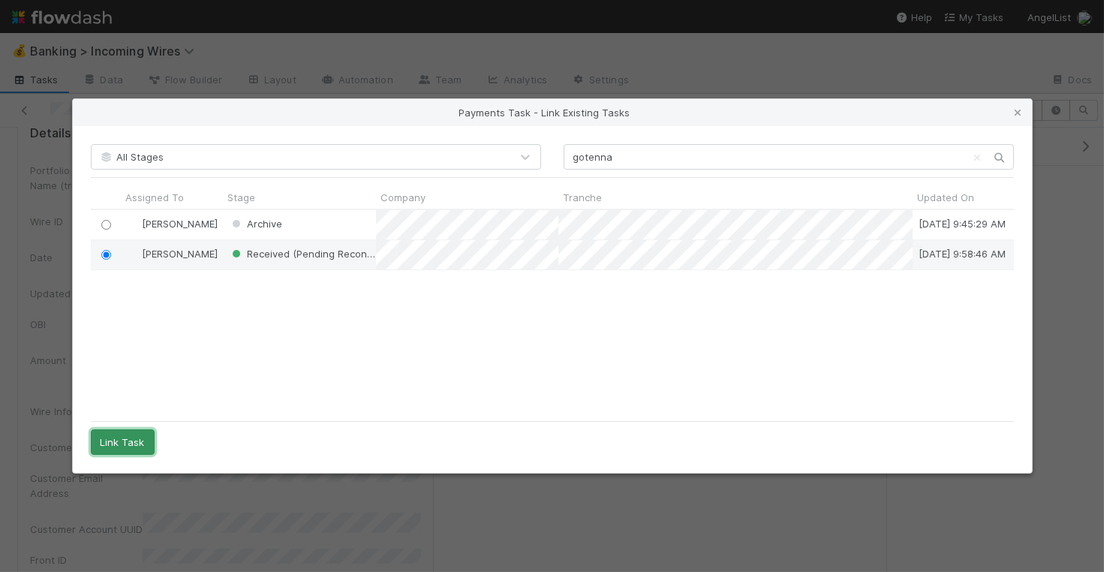
click at [105, 454] on button "Link Task" at bounding box center [123, 442] width 64 height 26
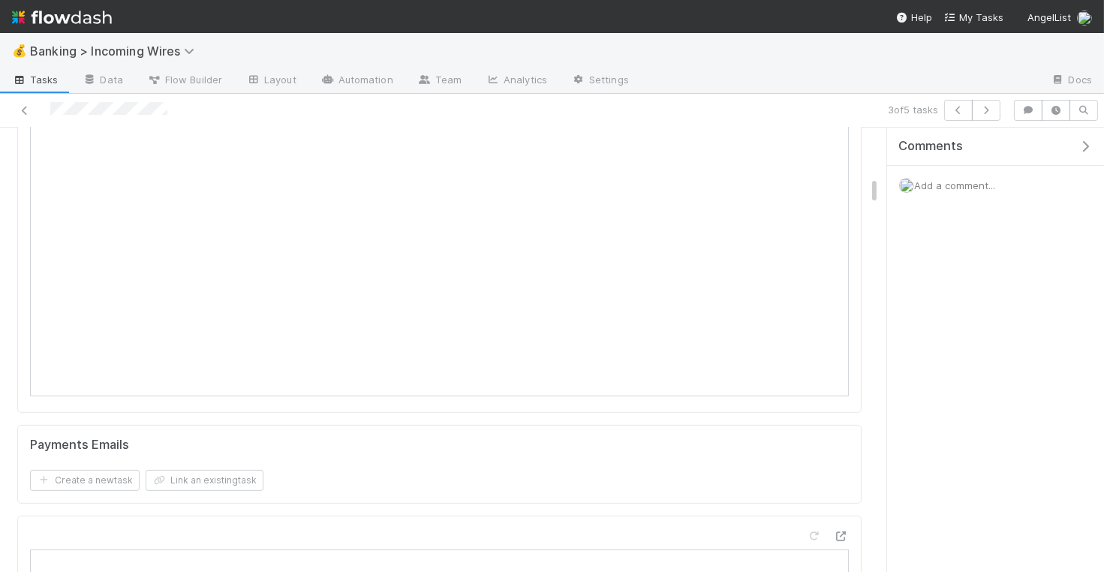
scroll to position [843, 0]
click at [227, 481] on button "Link an existing task" at bounding box center [205, 491] width 118 height 21
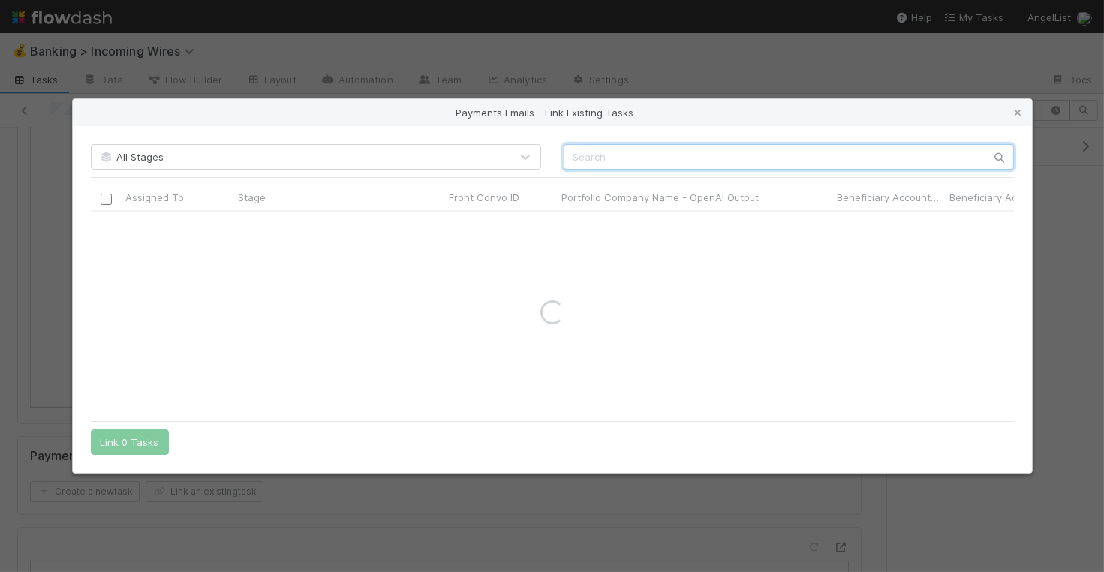
click at [635, 159] on input "text" at bounding box center [788, 157] width 450 height 26
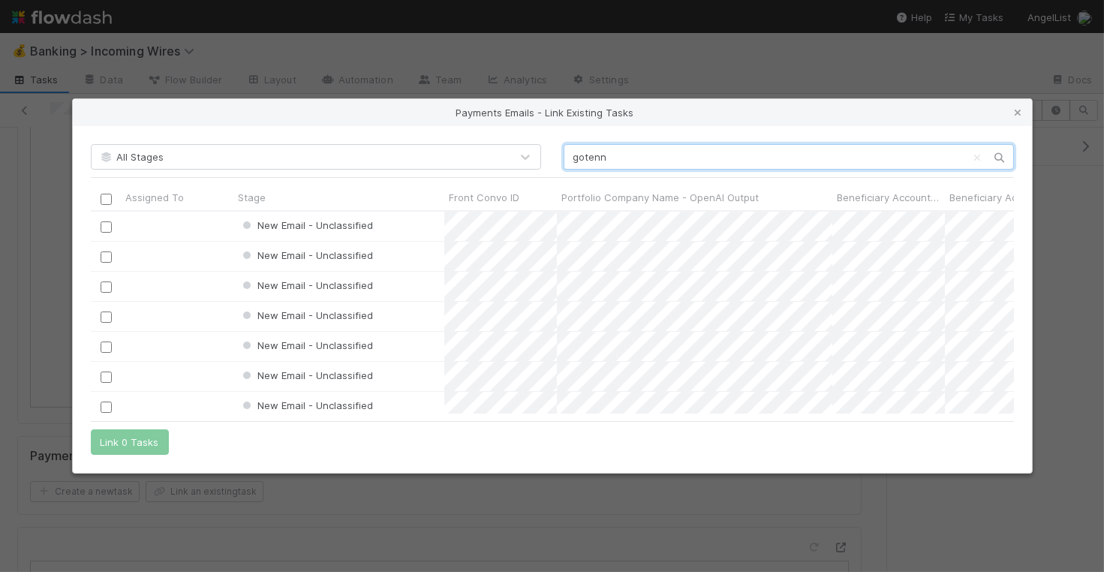
scroll to position [203, 923]
type input "g"
paste input "GO-1207 Fund II, a series of Chaos Ventures Syndicate, LP"
type input "GO-1207 Fund II, a series of Chaos Ventures Syndicate, LP"
click at [621, 164] on input "text" at bounding box center [788, 157] width 450 height 26
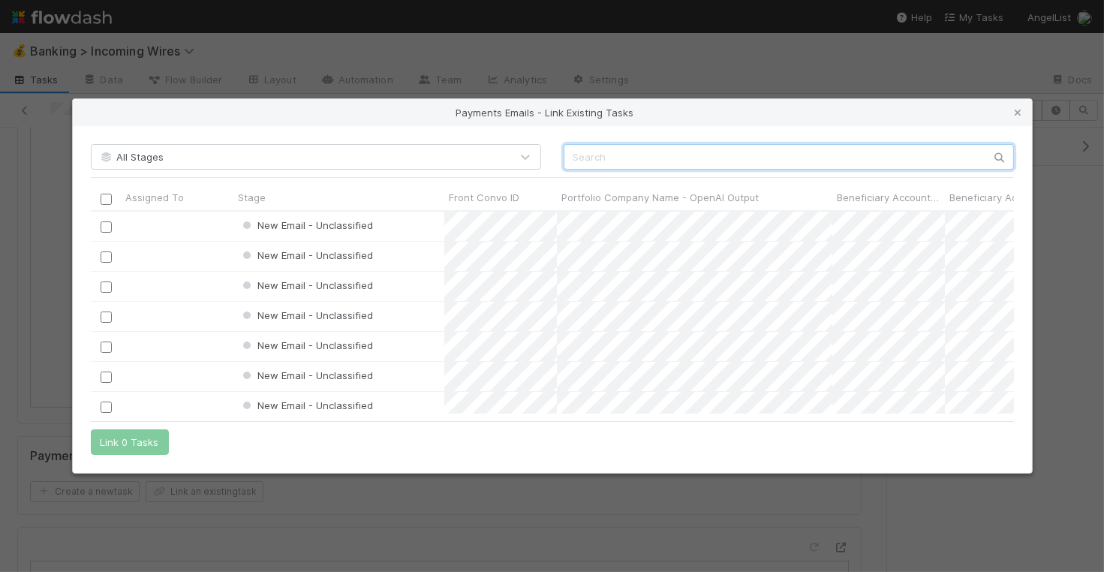
paste input "cnv_qmoaqfb"
type input "cnv_qmoaqfb"
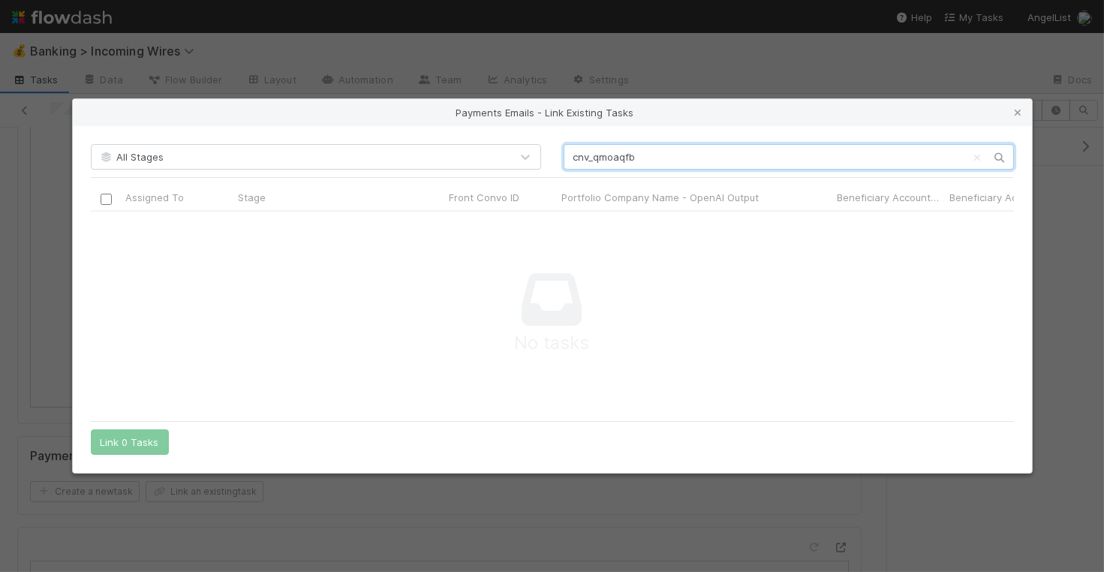
click at [621, 162] on input "cnv_qmoaqfb" at bounding box center [788, 157] width 450 height 26
click at [619, 159] on input "cnv_qmoaqfb" at bounding box center [788, 157] width 450 height 26
paste input "text"
click at [755, 161] on input "cnv_qmoaqfb" at bounding box center [788, 157] width 450 height 26
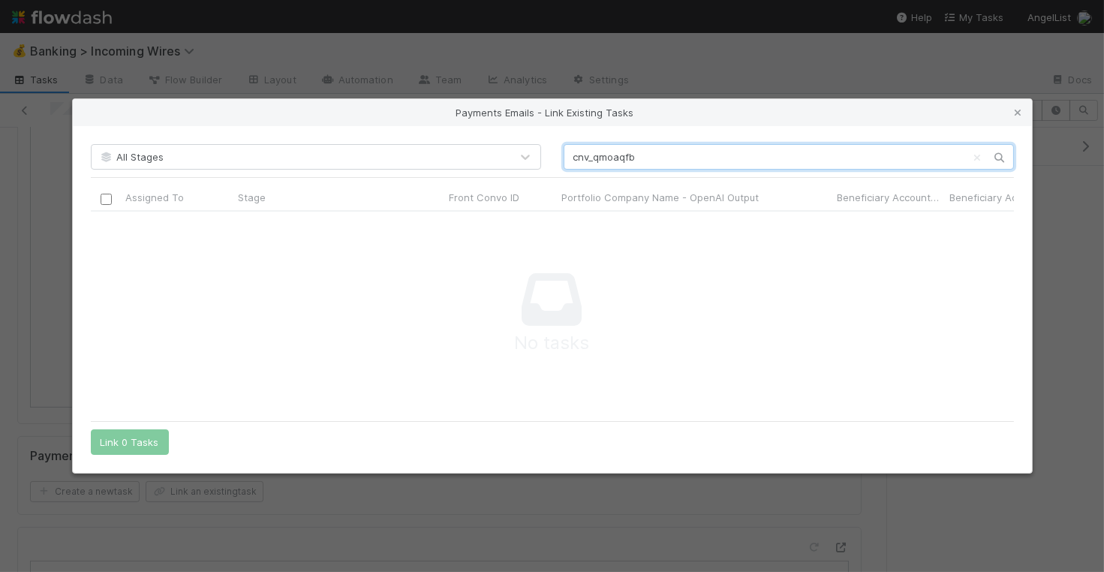
click at [755, 161] on input "cnv_qmoaqfb" at bounding box center [788, 157] width 450 height 26
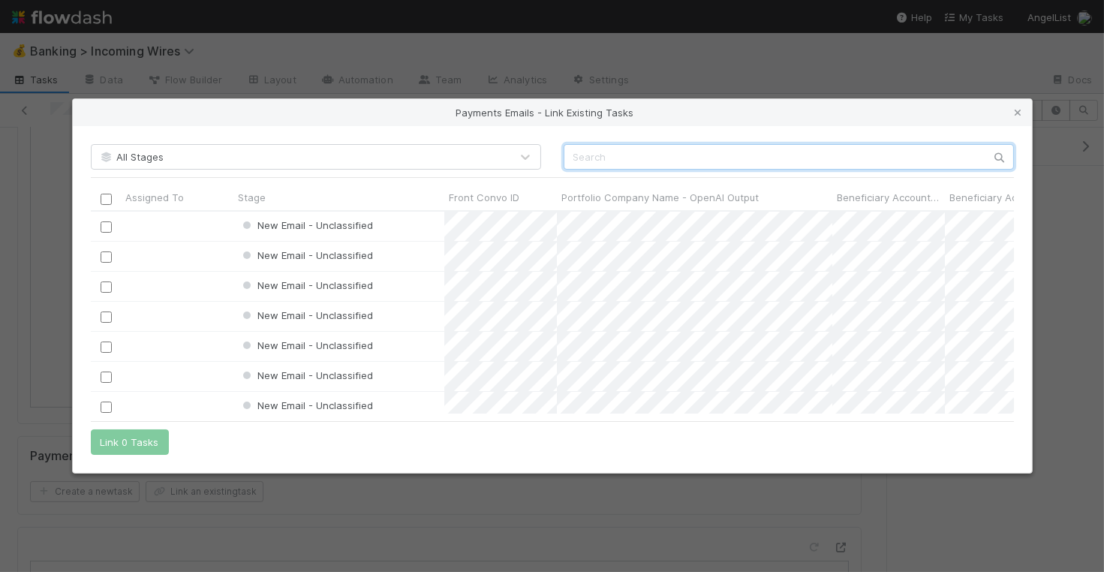
scroll to position [1, 1]
paste input "cnv_qomeosn"
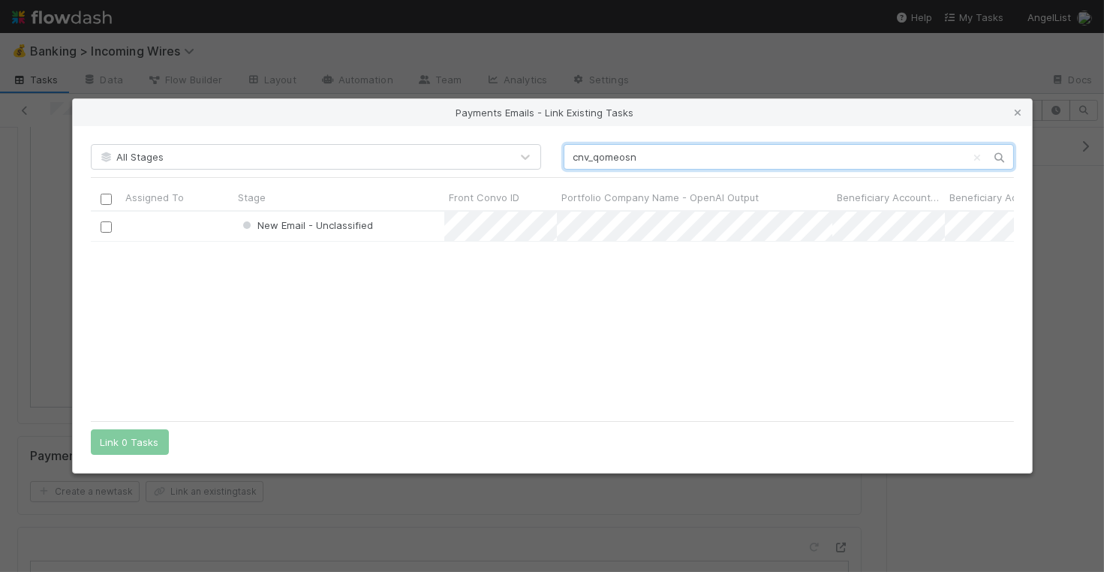
scroll to position [203, 923]
type input "cnv_qomeosn"
click at [104, 227] on input "checkbox" at bounding box center [105, 226] width 11 height 11
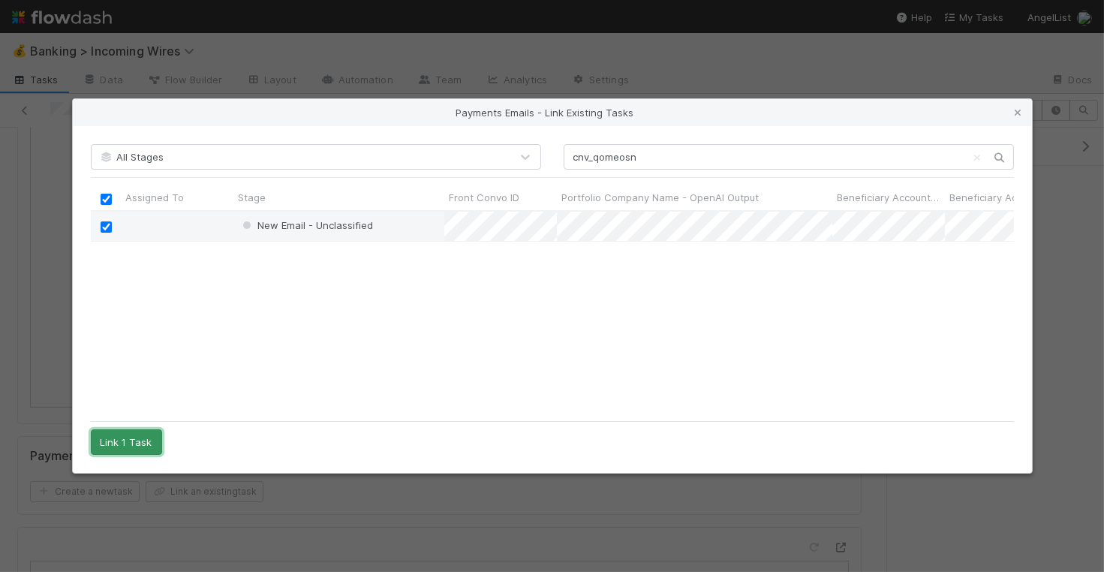
click at [128, 443] on button "Link 1 Task" at bounding box center [126, 442] width 71 height 26
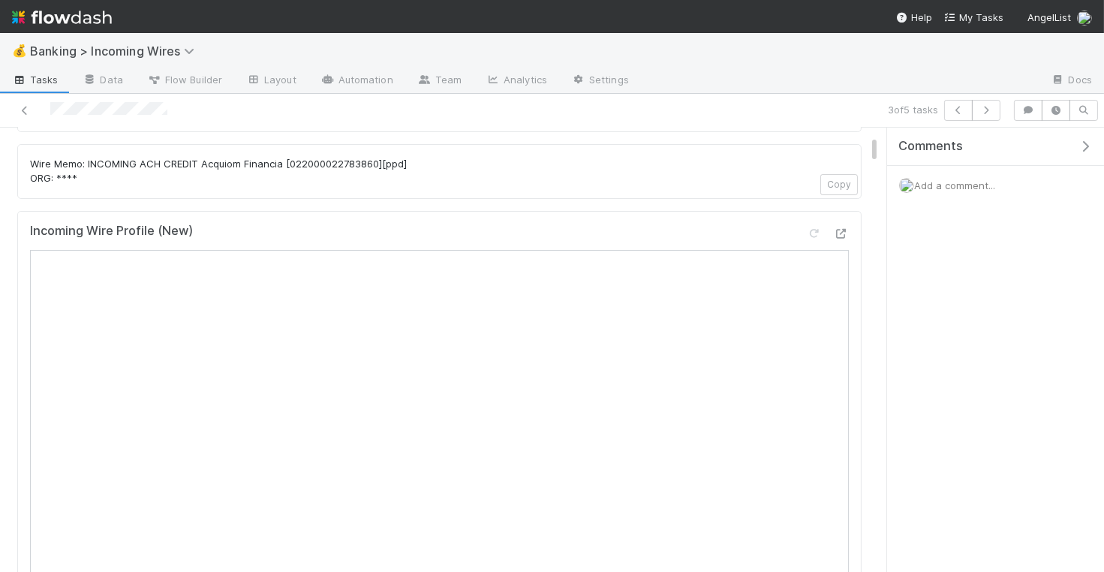
scroll to position [0, 0]
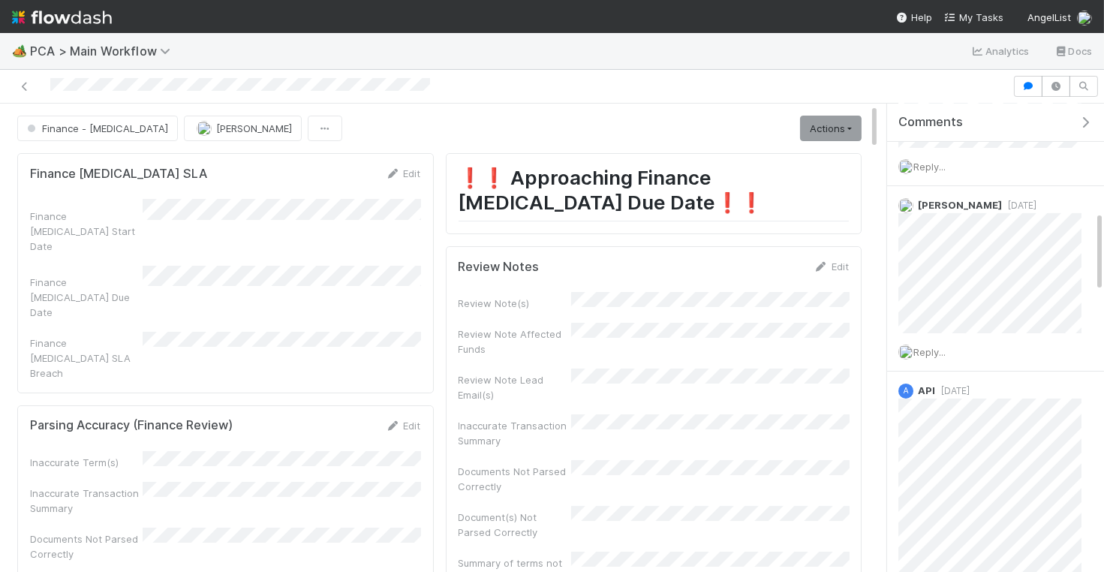
scroll to position [894, 0]
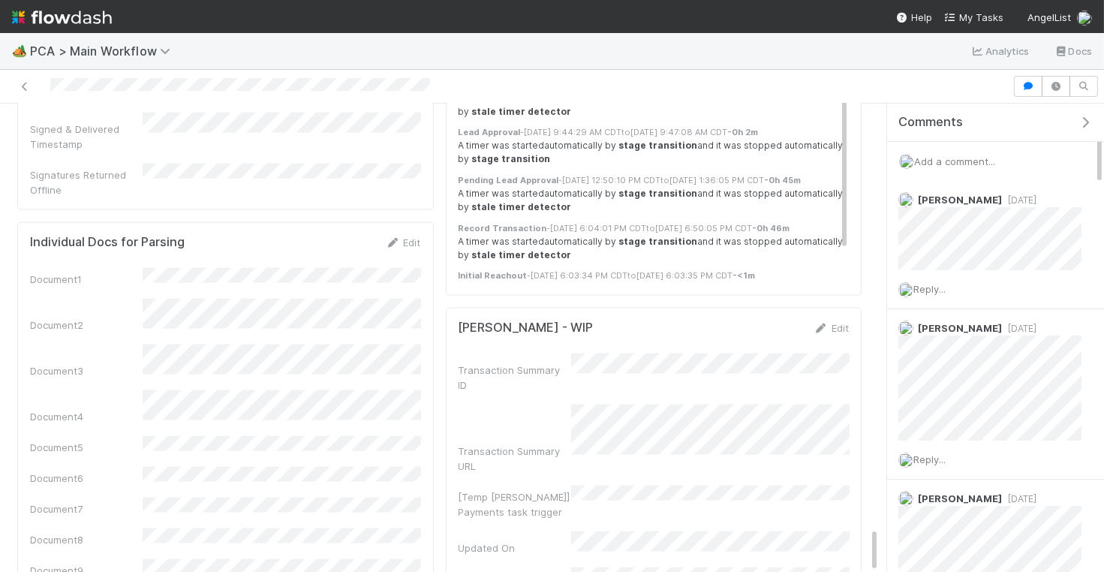
scroll to position [3999, 0]
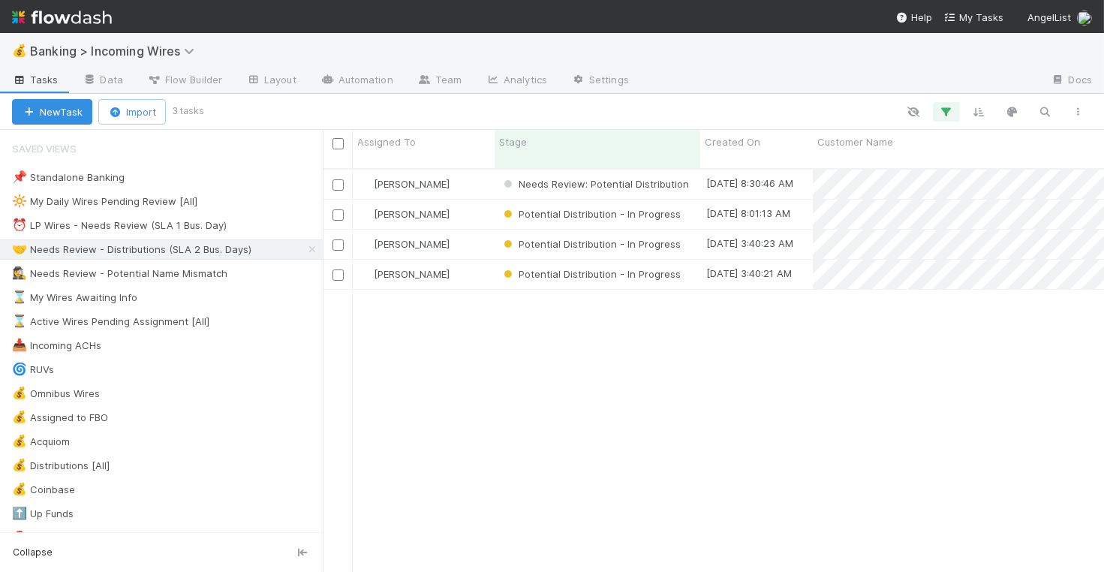
scroll to position [1, 1]
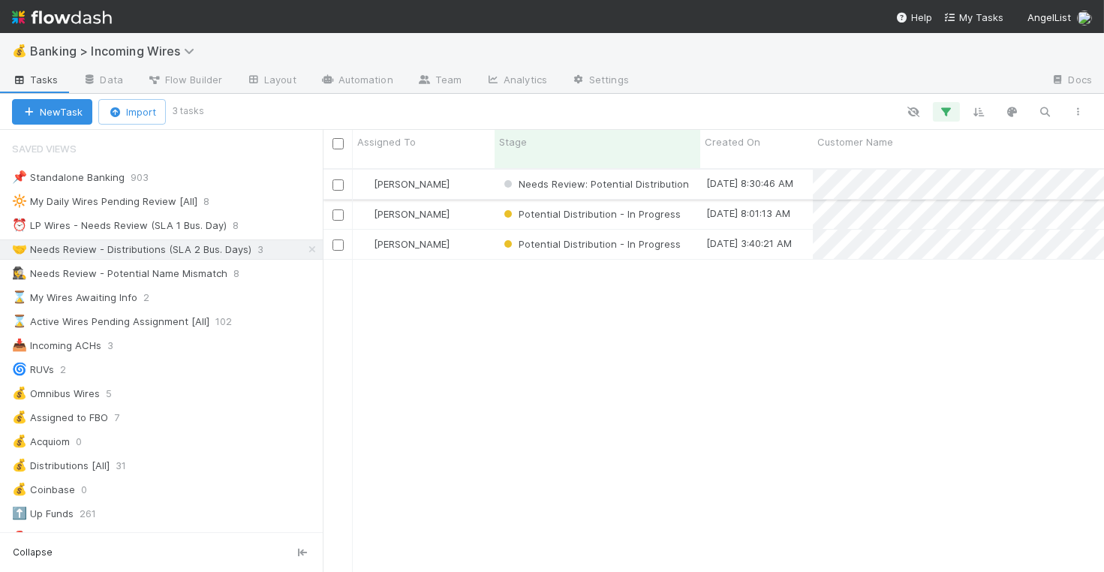
click at [461, 173] on div "[PERSON_NAME]" at bounding box center [424, 184] width 142 height 29
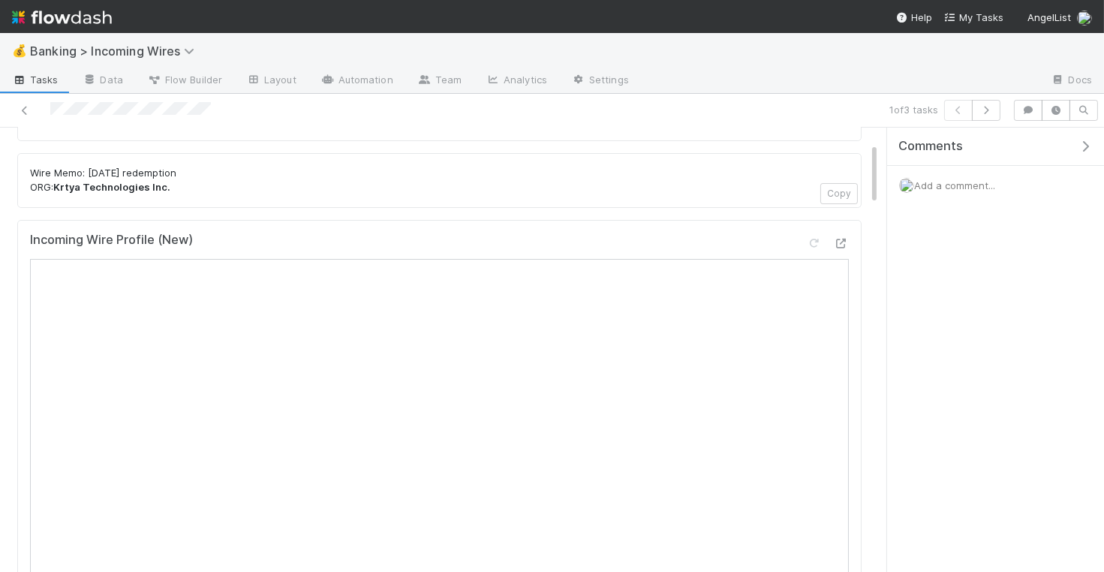
scroll to position [5, 0]
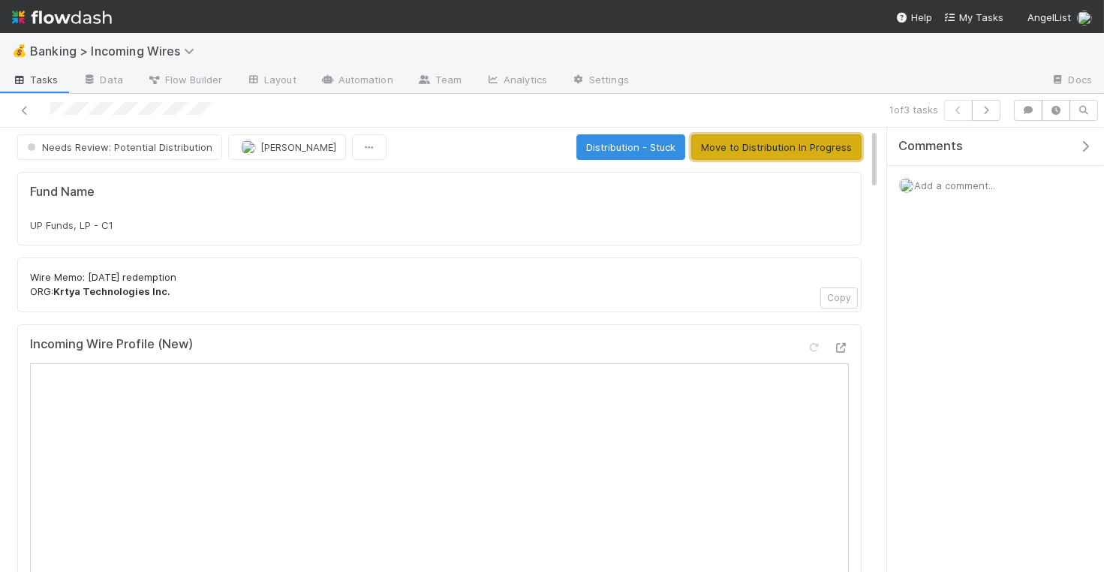
click at [801, 147] on button "Move to Distribution In Progress" at bounding box center [776, 147] width 170 height 26
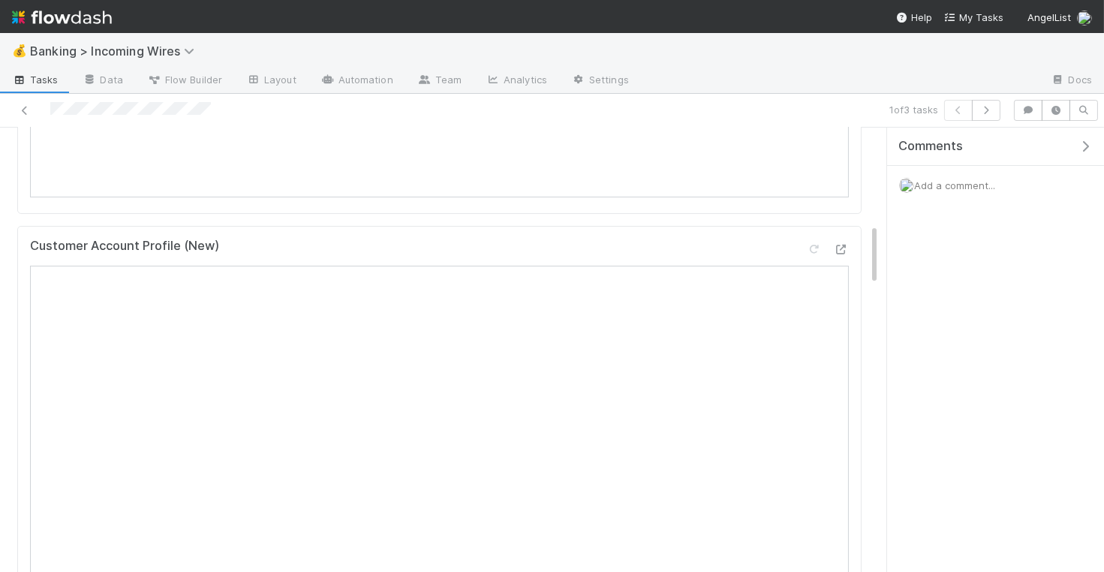
scroll to position [0, 0]
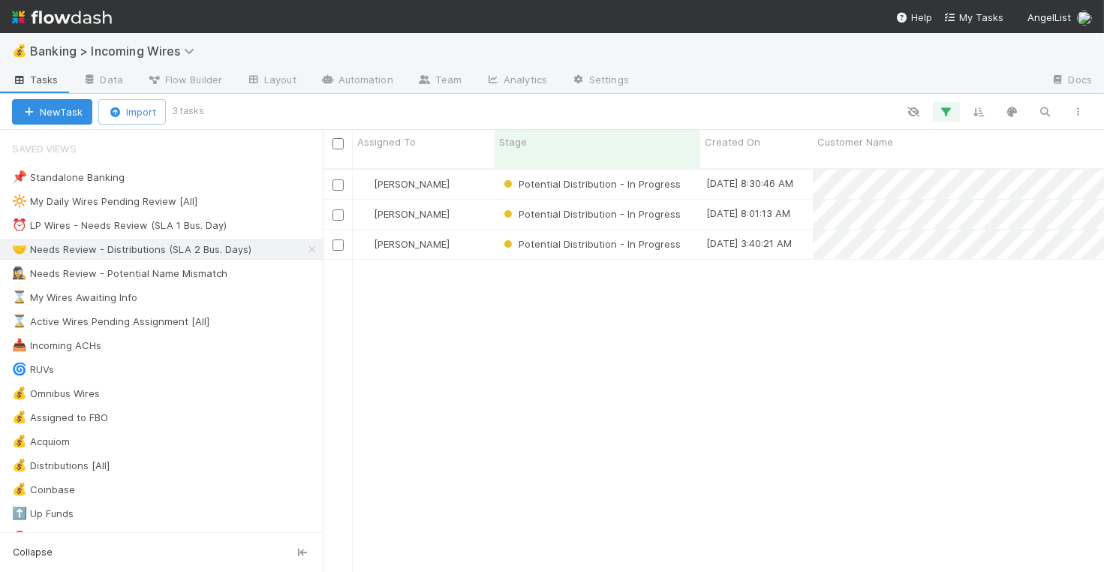
scroll to position [416, 781]
click at [338, 209] on input "checkbox" at bounding box center [337, 214] width 11 height 11
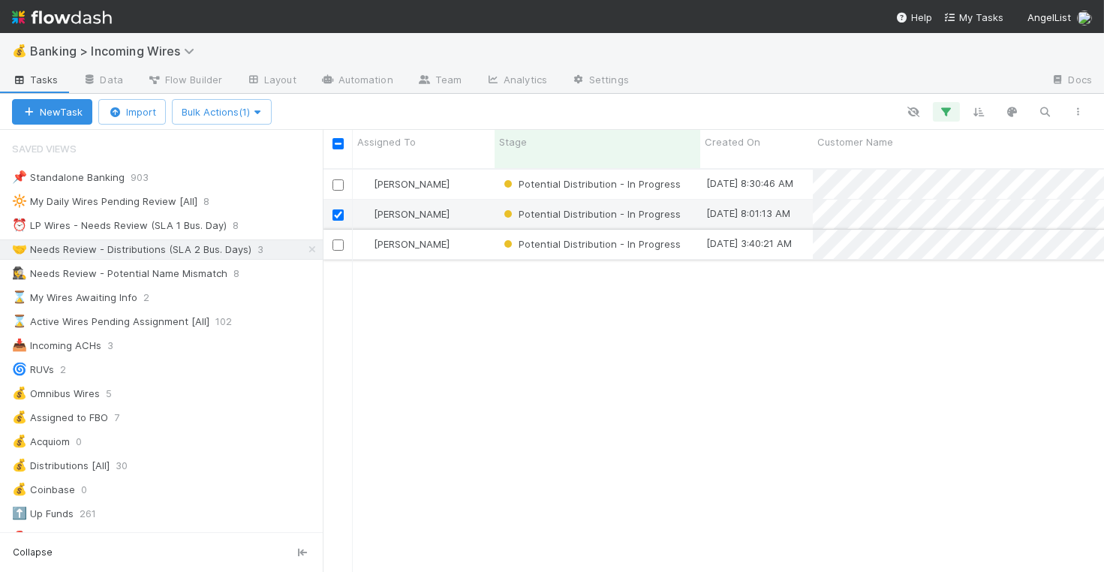
click at [337, 240] on div at bounding box center [338, 244] width 30 height 29
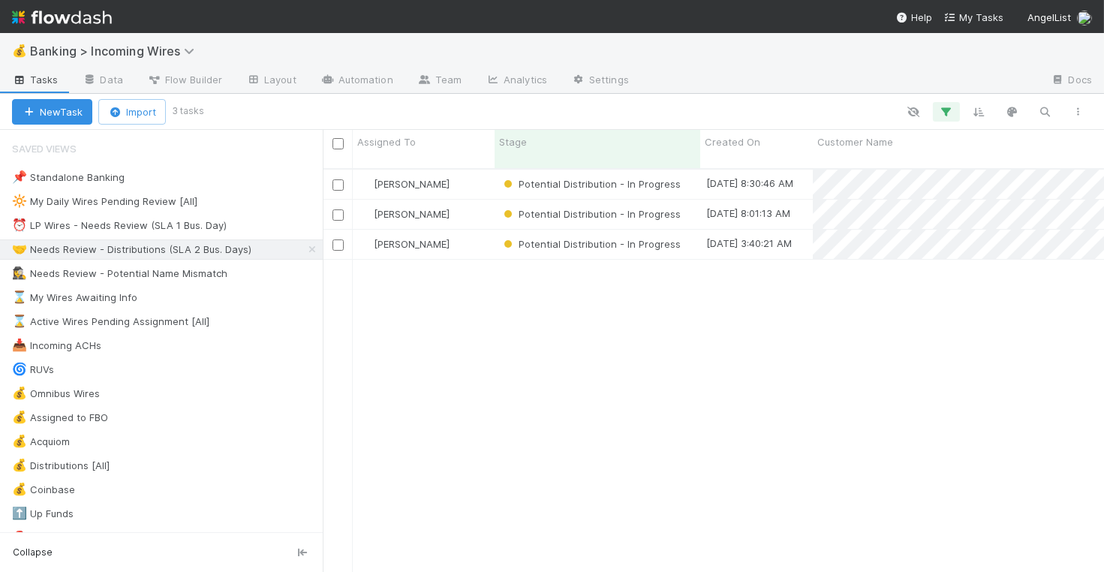
scroll to position [1, 1]
click at [338, 209] on input "checkbox" at bounding box center [337, 214] width 11 height 11
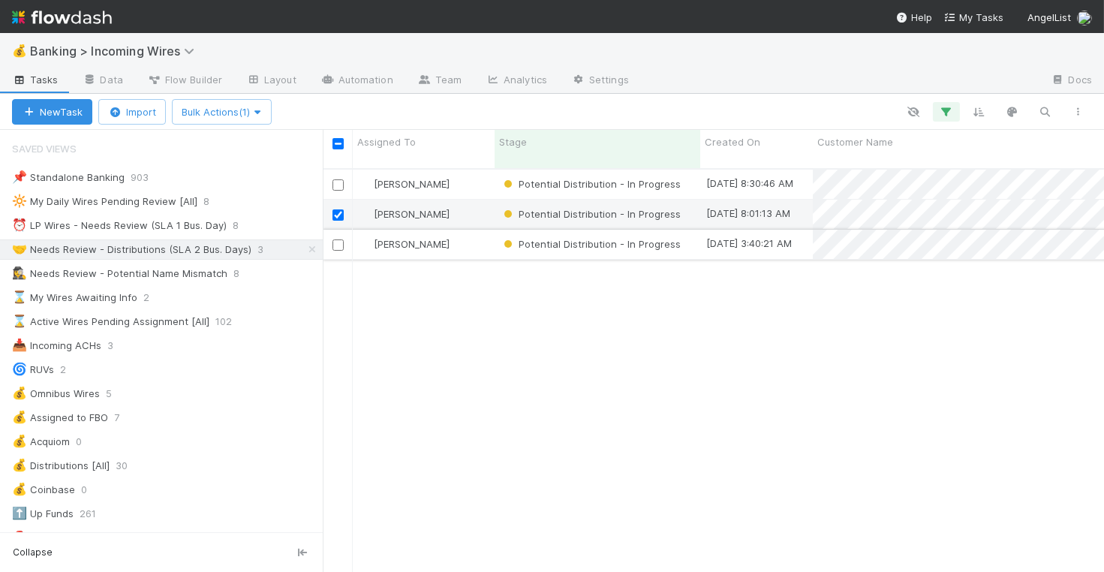
click at [338, 239] on input "checkbox" at bounding box center [337, 244] width 11 height 11
click at [261, 109] on icon "button" at bounding box center [258, 112] width 15 height 10
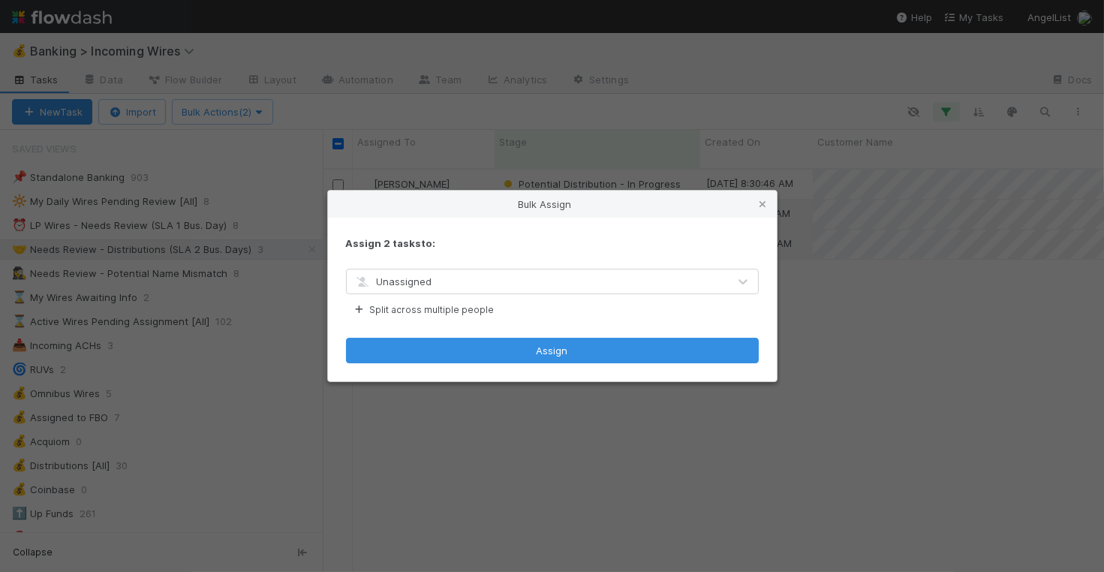
click at [450, 276] on div "Unassigned" at bounding box center [537, 281] width 381 height 24
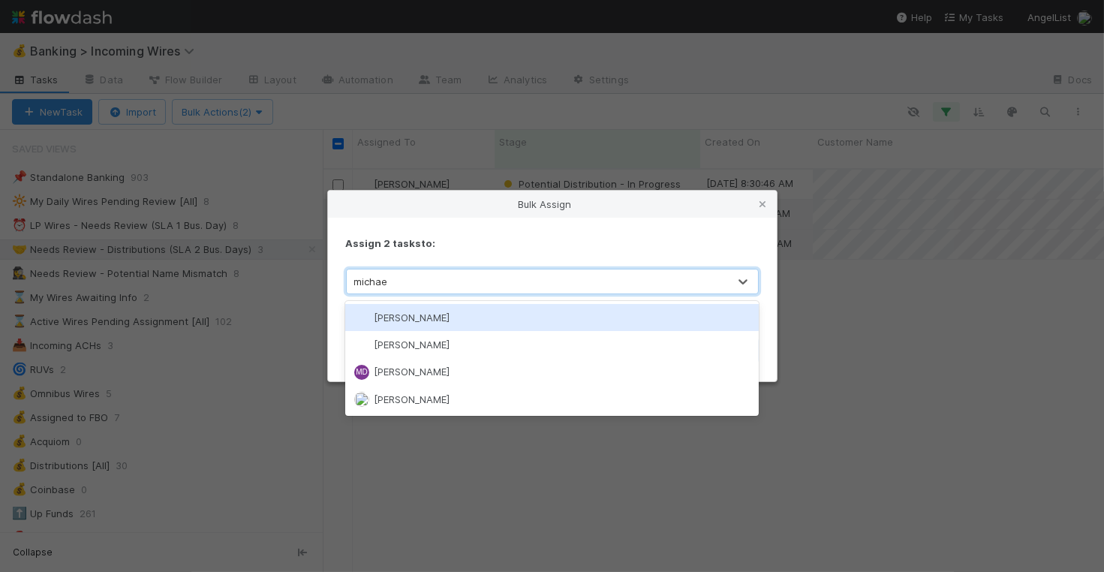
type input "michael"
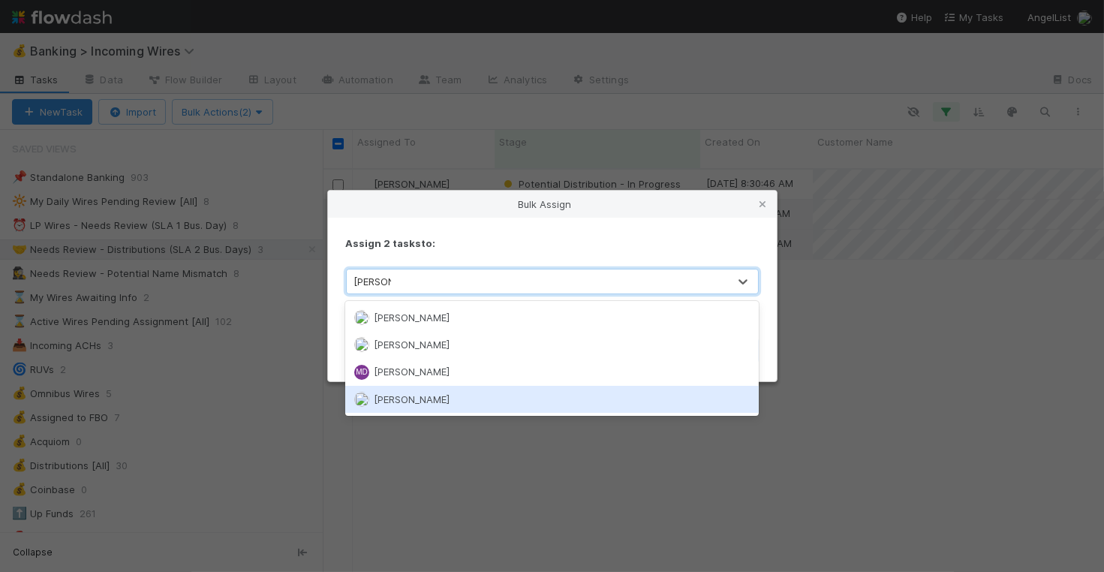
click at [472, 403] on div "[PERSON_NAME]" at bounding box center [551, 399] width 413 height 27
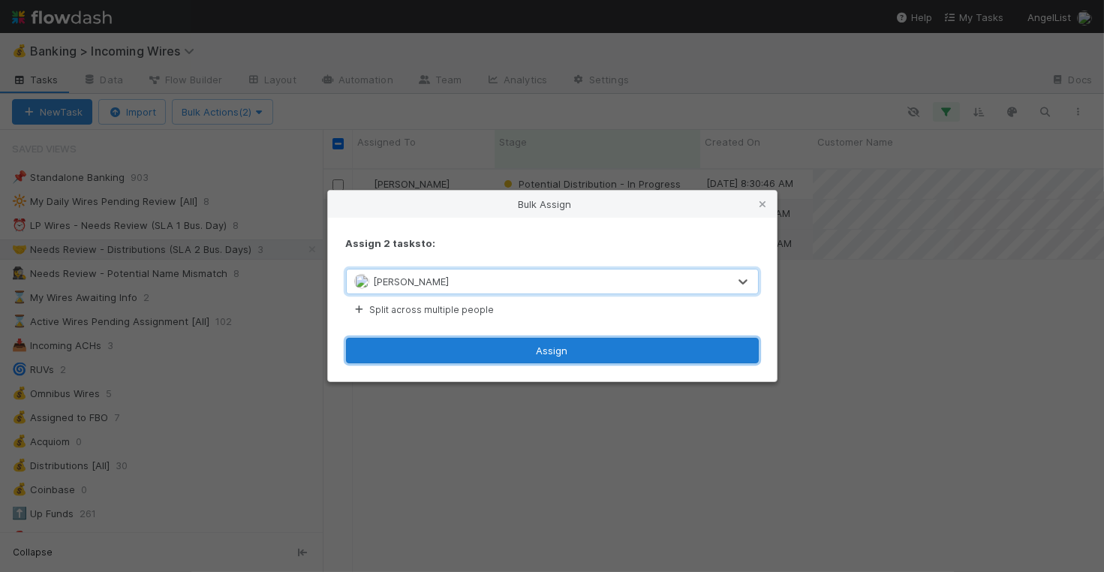
click at [506, 356] on button "Assign" at bounding box center [552, 351] width 413 height 26
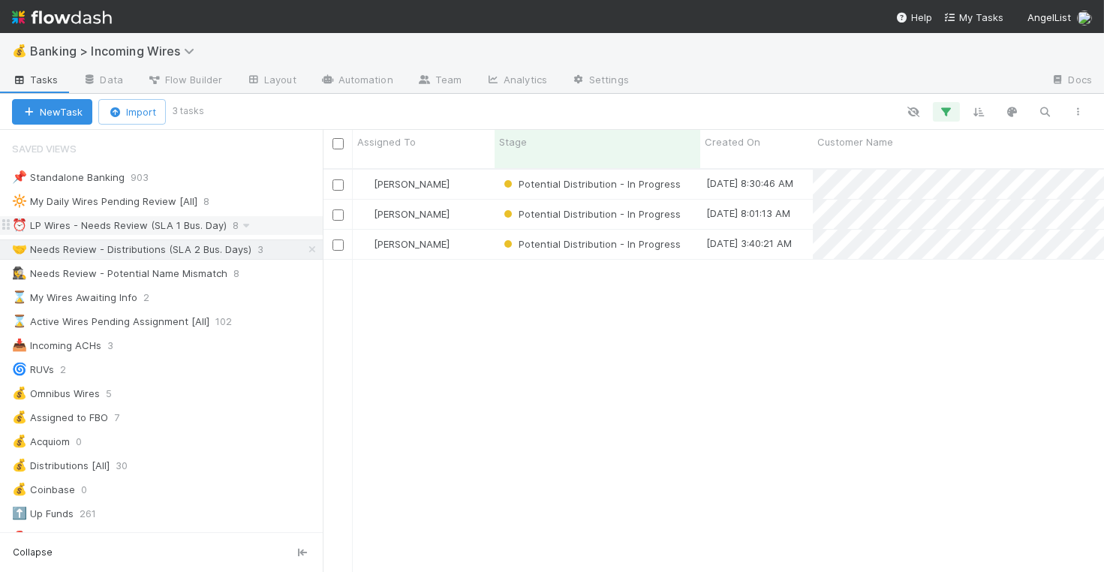
click at [194, 224] on div "⏰ LP Wires - Needs Review (SLA 1 Bus. Day)" at bounding box center [119, 225] width 215 height 19
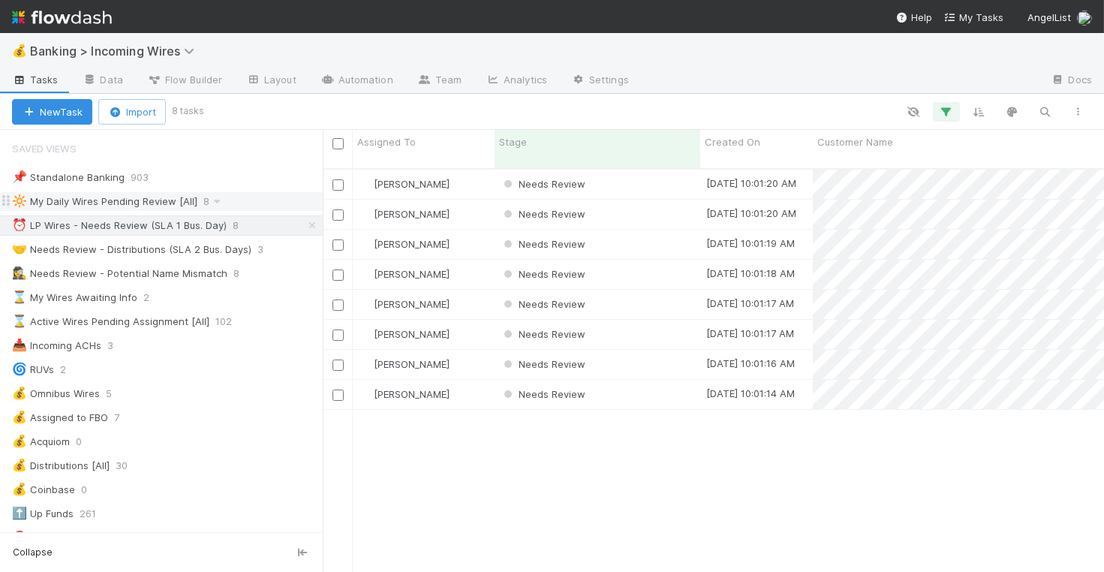
scroll to position [416, 781]
click at [672, 170] on div "Needs Review" at bounding box center [597, 184] width 206 height 29
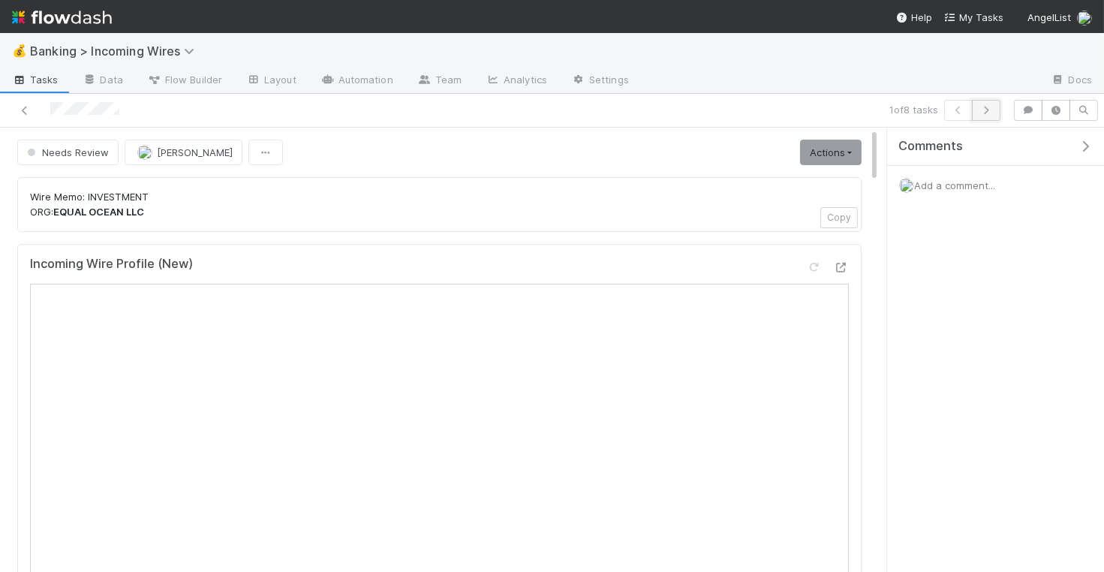
click at [990, 106] on icon "button" at bounding box center [985, 110] width 15 height 9
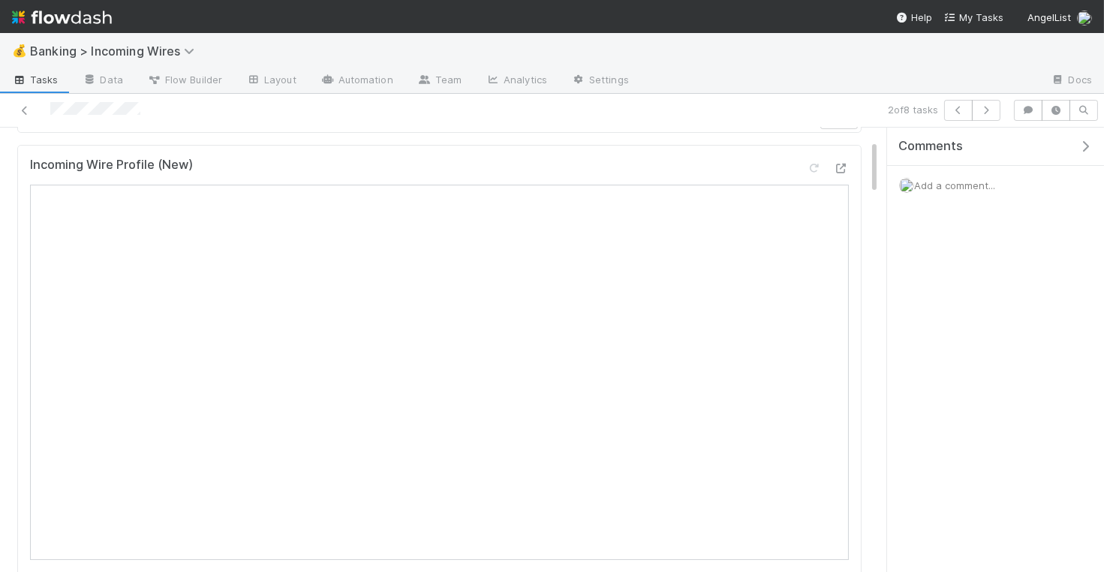
scroll to position [117, 0]
click at [991, 110] on icon "button" at bounding box center [985, 110] width 15 height 9
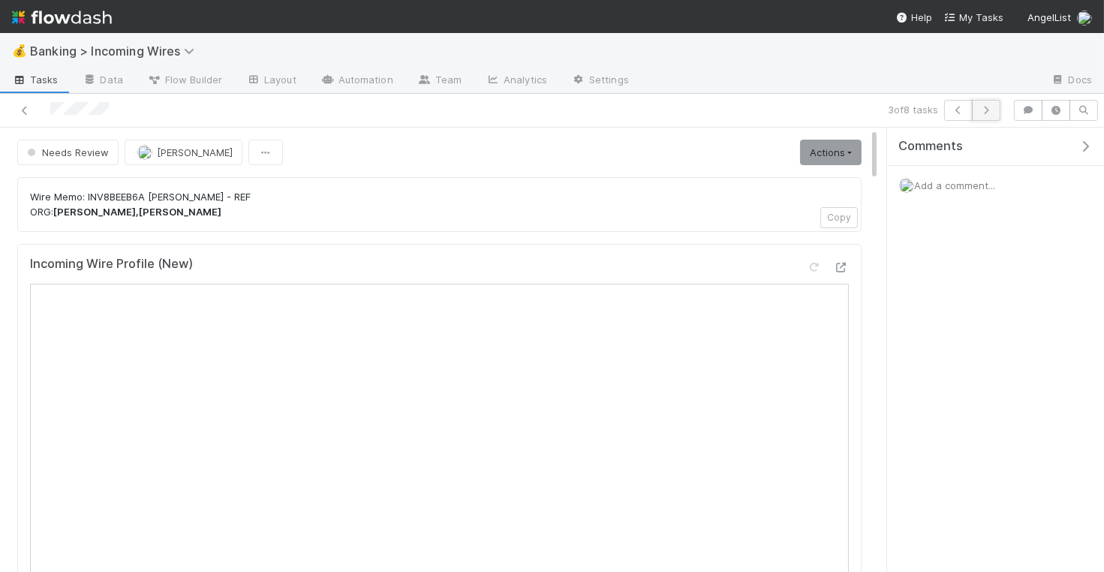
click at [990, 113] on icon "button" at bounding box center [985, 110] width 15 height 9
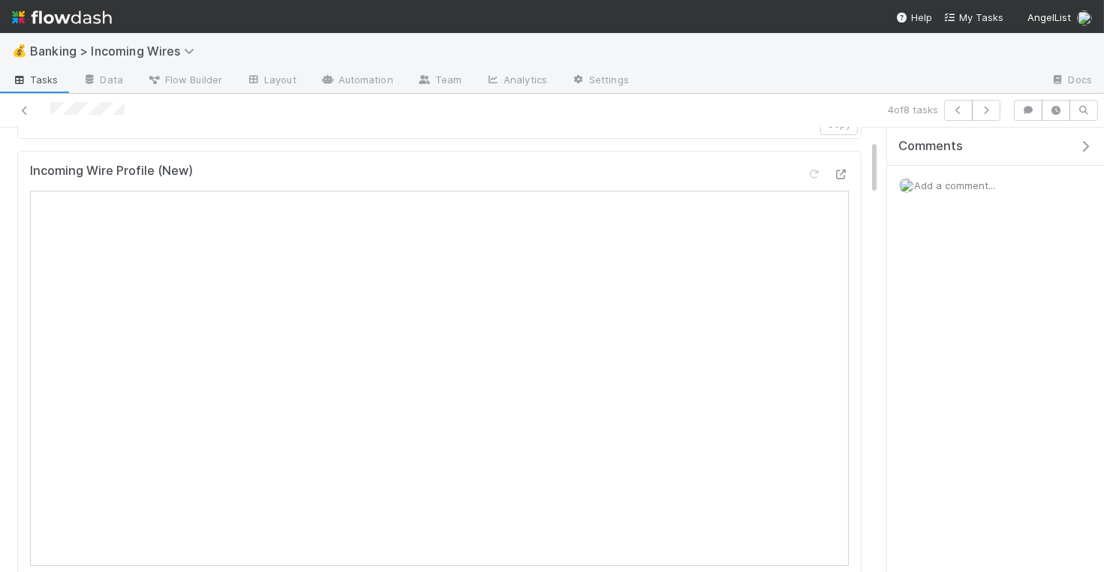
scroll to position [185, 0]
click at [988, 102] on button "button" at bounding box center [986, 110] width 29 height 21
click at [993, 107] on icon "button" at bounding box center [985, 110] width 15 height 9
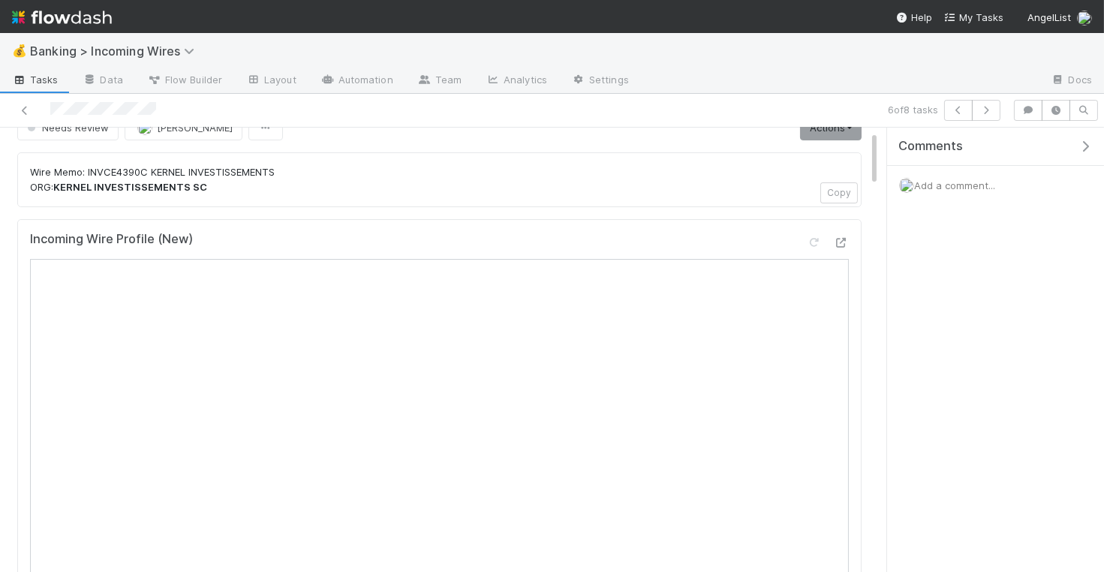
scroll to position [56, 0]
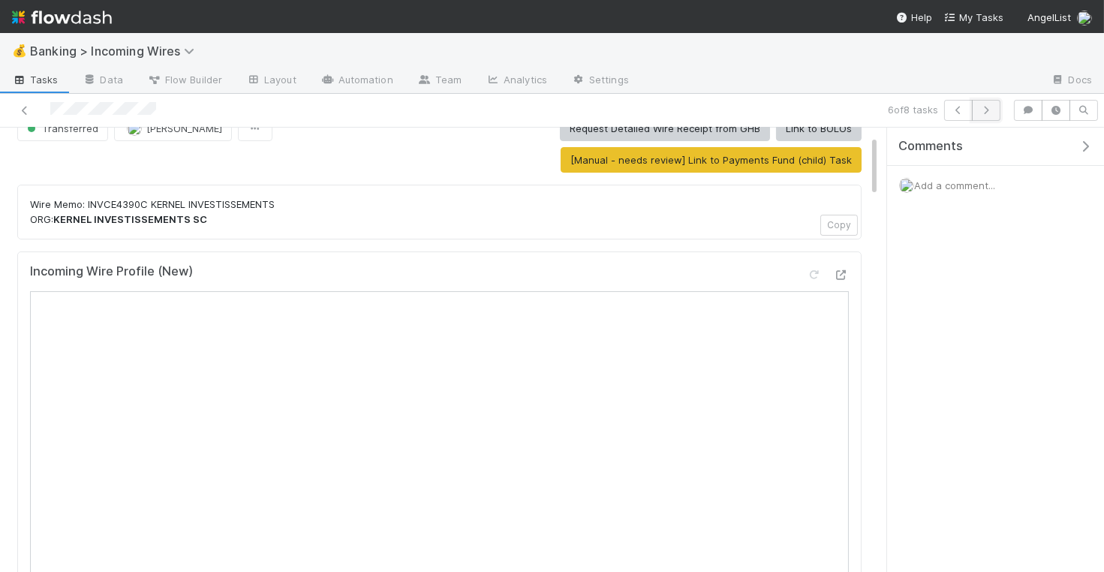
click at [984, 115] on button "button" at bounding box center [986, 110] width 29 height 21
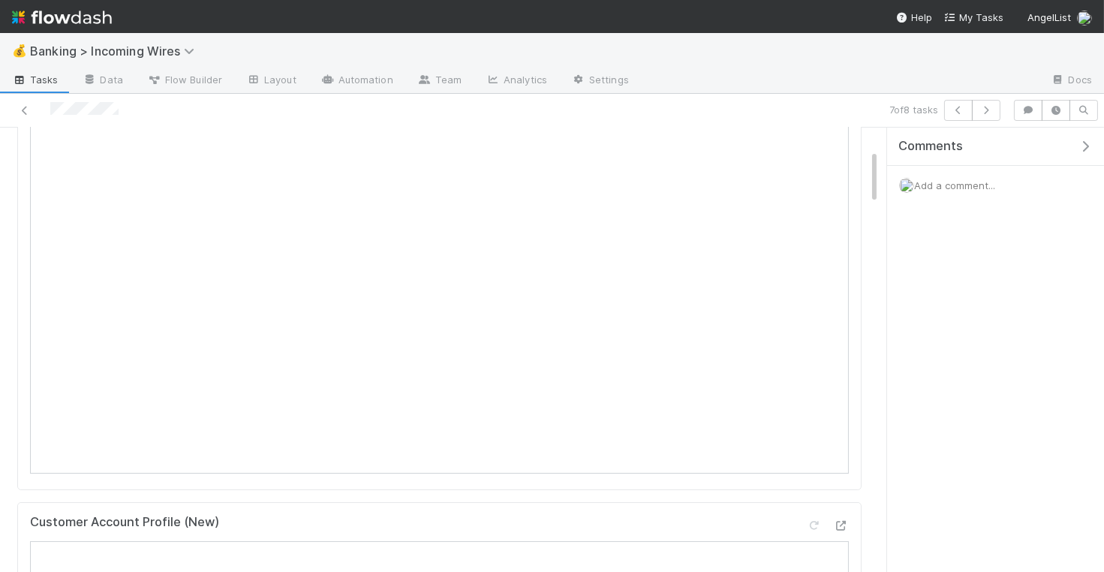
scroll to position [194, 0]
click at [987, 113] on icon "button" at bounding box center [985, 110] width 15 height 9
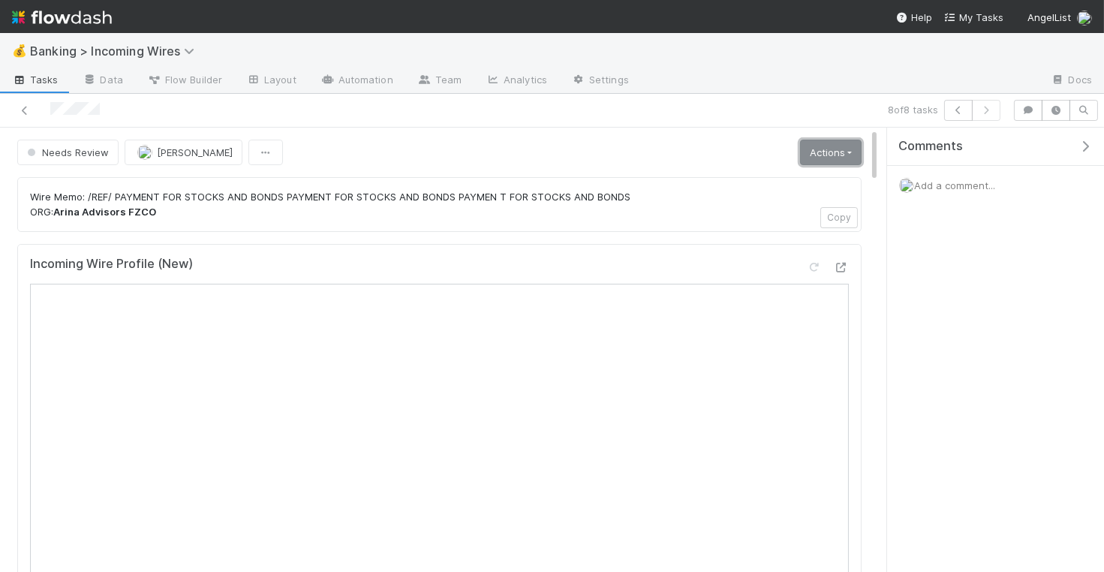
click at [852, 158] on link "Actions" at bounding box center [831, 153] width 62 height 26
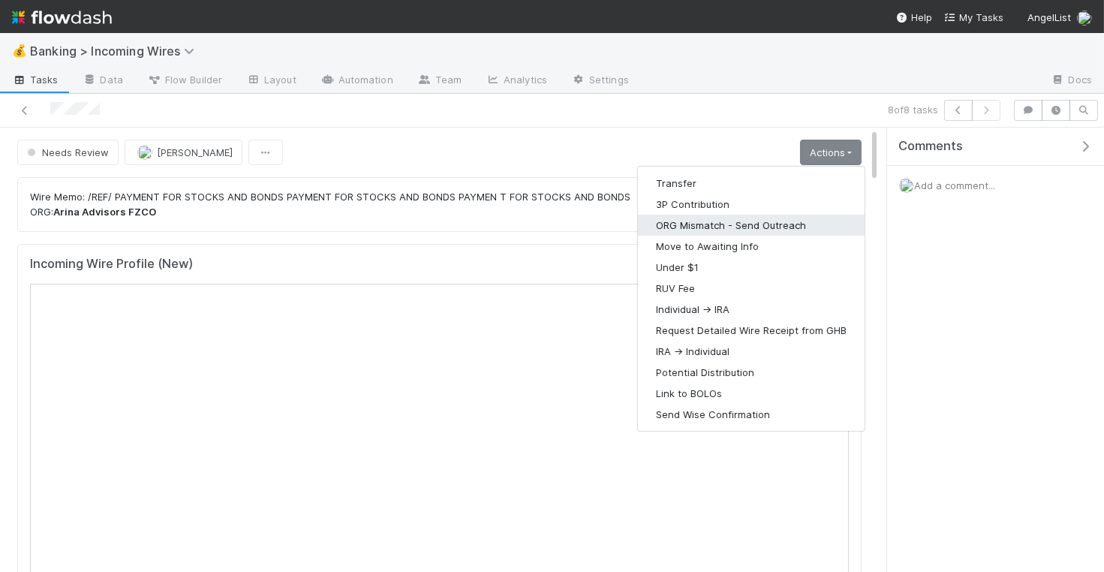
click at [765, 215] on button "ORG Mismatch - Send Outreach" at bounding box center [751, 225] width 227 height 21
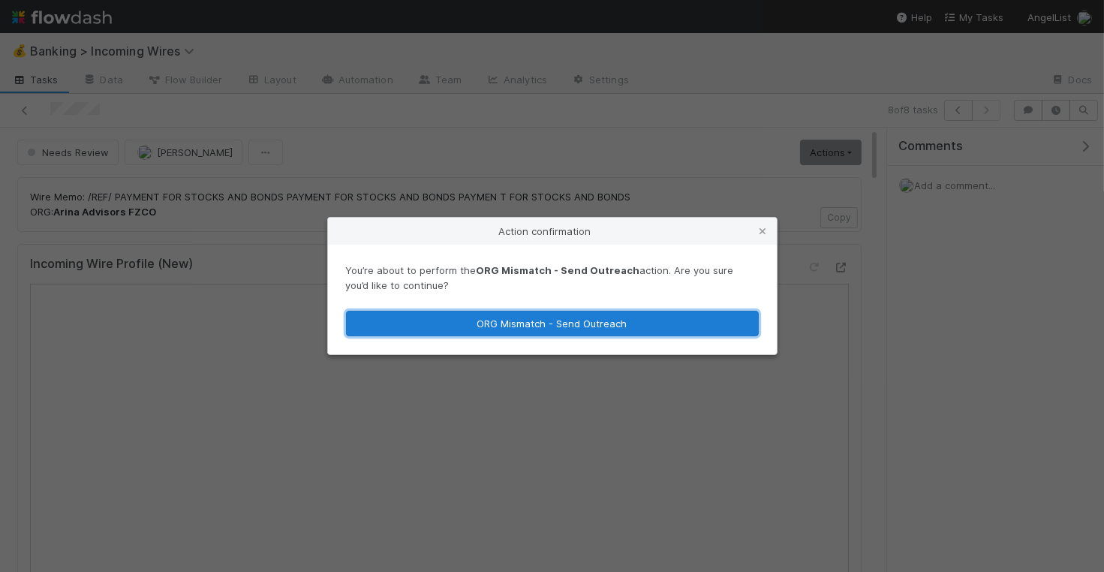
click at [606, 318] on button "ORG Mismatch - Send Outreach" at bounding box center [552, 324] width 413 height 26
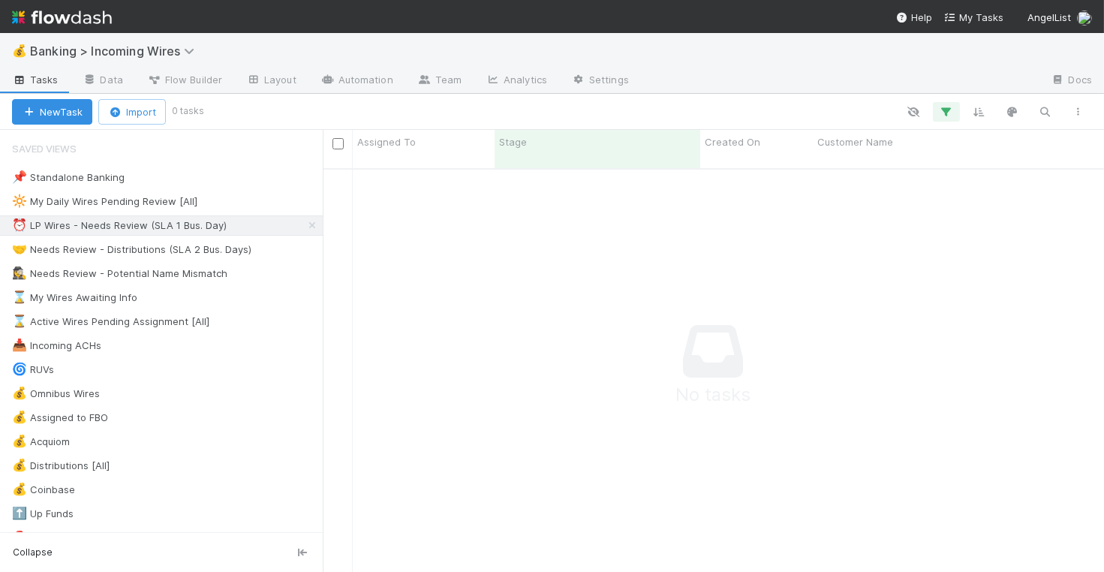
scroll to position [1, 1]
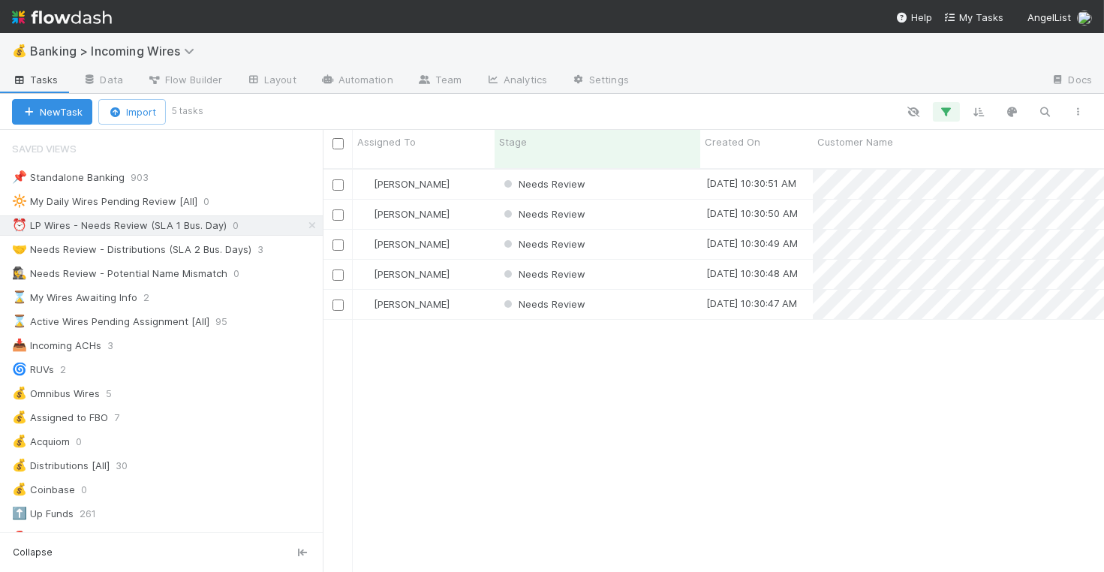
scroll to position [416, 781]
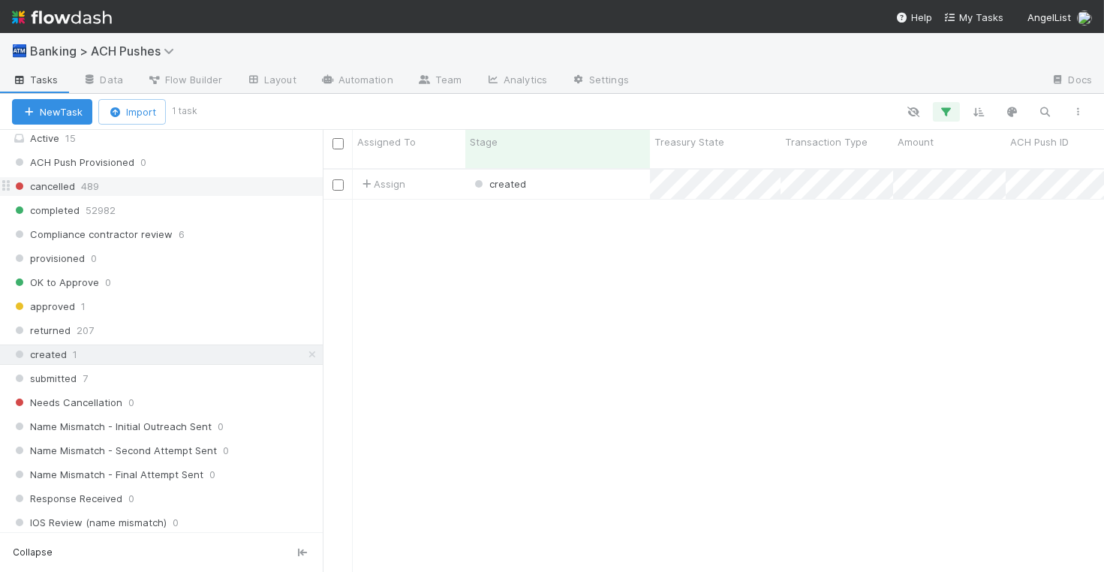
scroll to position [181, 0]
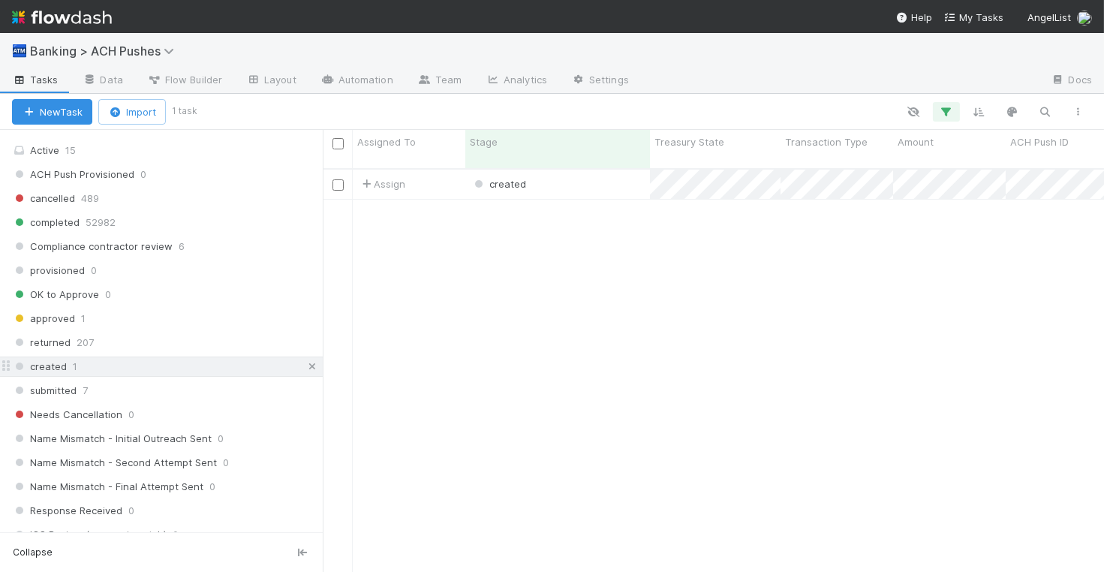
click at [312, 357] on link at bounding box center [312, 366] width 15 height 19
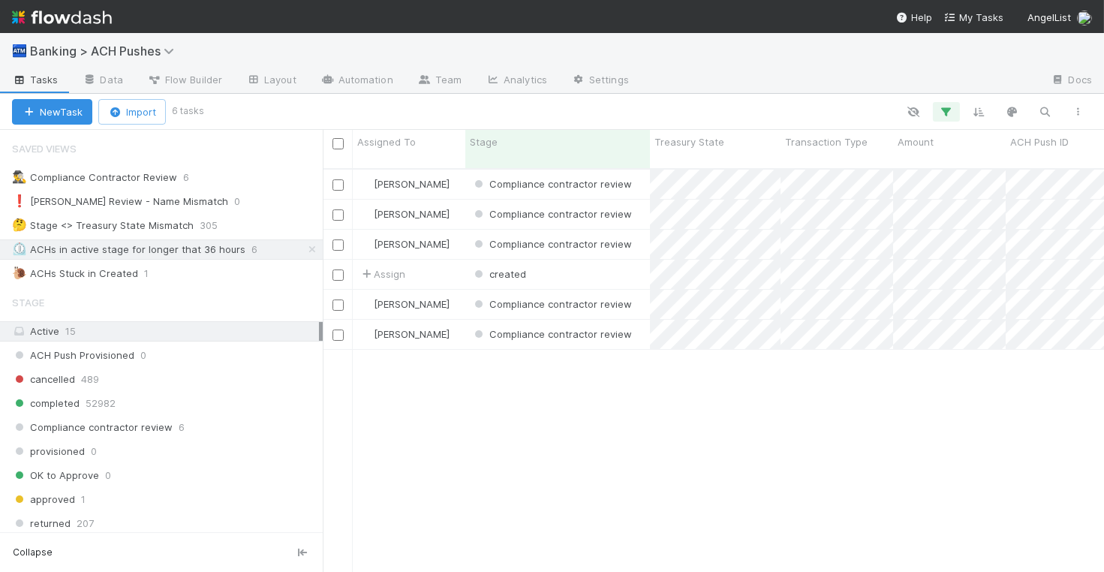
scroll to position [416, 781]
click at [604, 260] on div "created" at bounding box center [557, 274] width 185 height 29
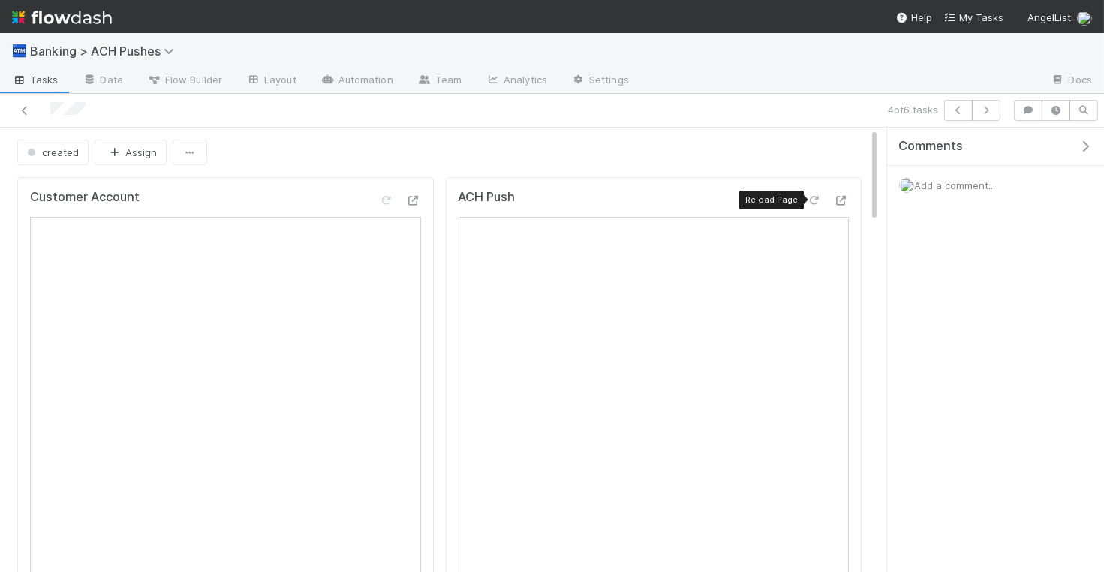
click at [816, 196] on icon at bounding box center [814, 201] width 15 height 10
click at [35, 110] on div at bounding box center [257, 110] width 503 height 21
click at [29, 110] on icon at bounding box center [24, 111] width 15 height 10
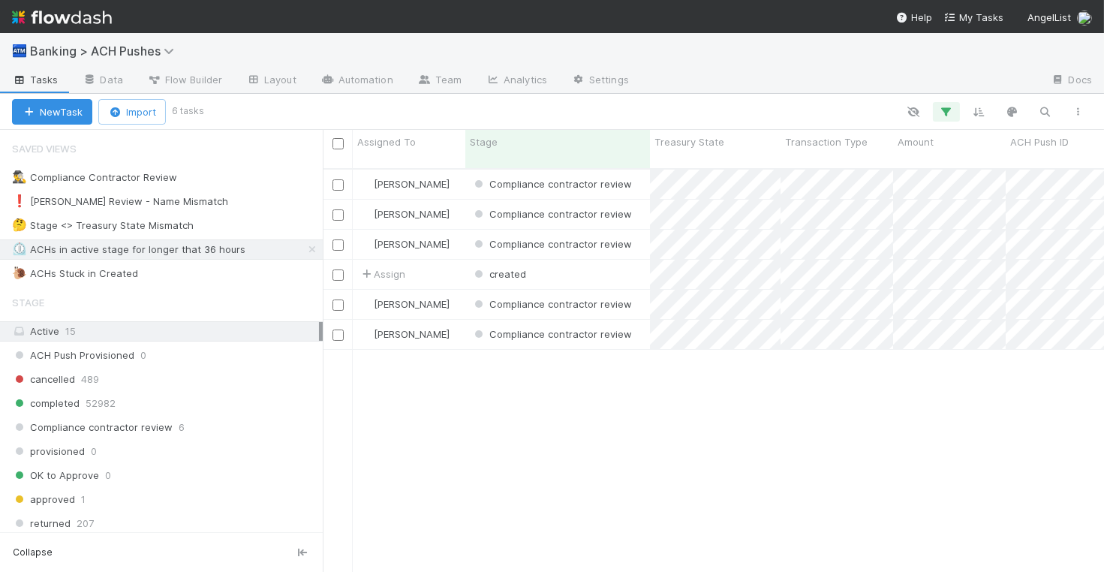
scroll to position [416, 781]
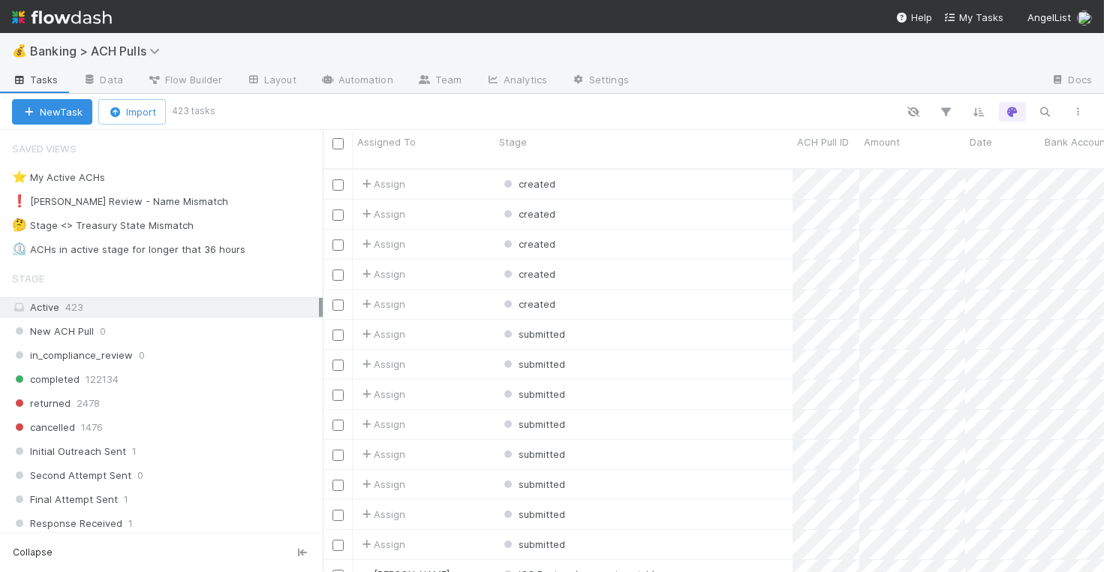
scroll to position [1, 1]
click at [155, 240] on div "⏲️ ACHs in active stage for longer that 36 hours" at bounding box center [128, 249] width 233 height 19
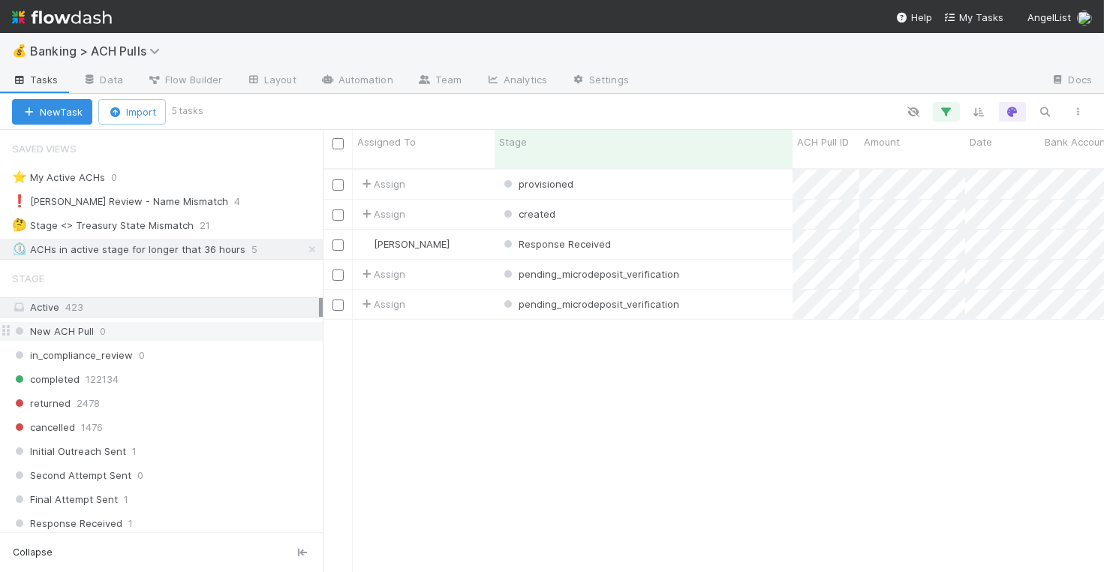
scroll to position [416, 781]
click at [681, 170] on div "provisioned" at bounding box center [643, 184] width 298 height 29
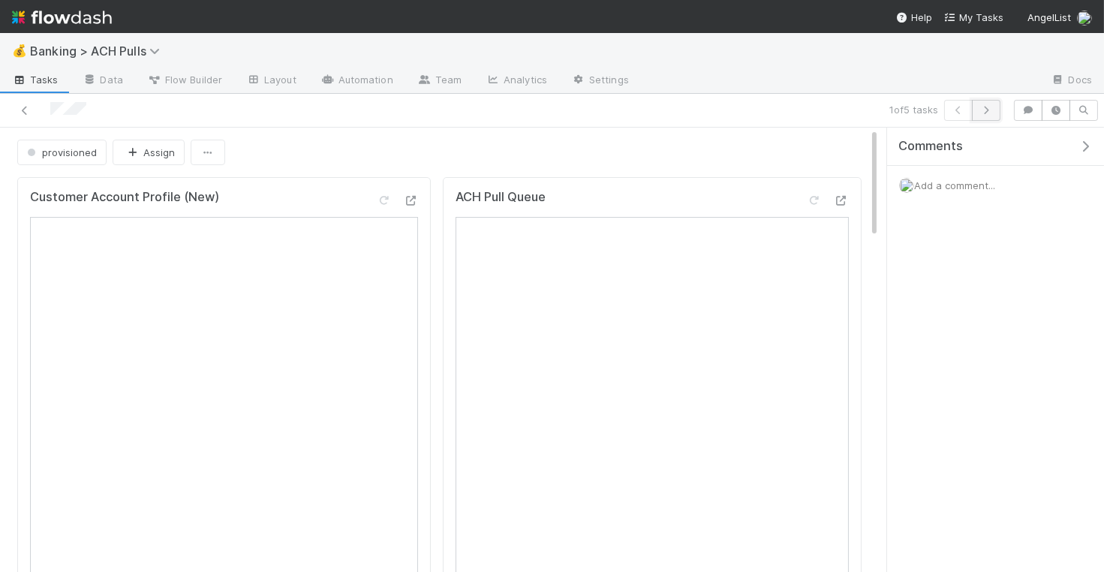
click at [983, 112] on icon "button" at bounding box center [985, 110] width 15 height 9
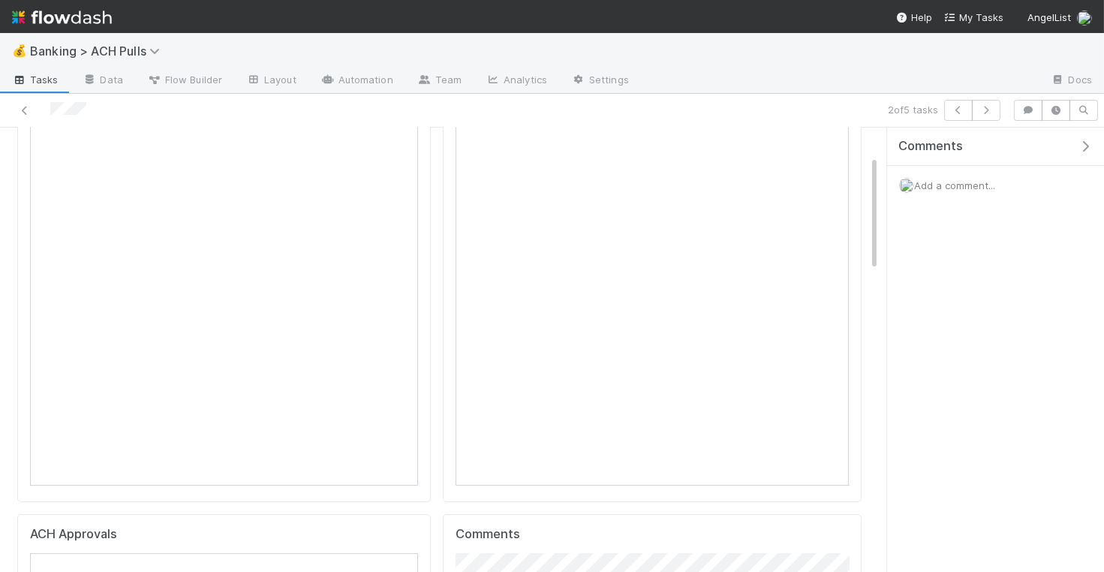
scroll to position [131, 0]
click at [972, 182] on span "Add a comment..." at bounding box center [954, 185] width 81 height 12
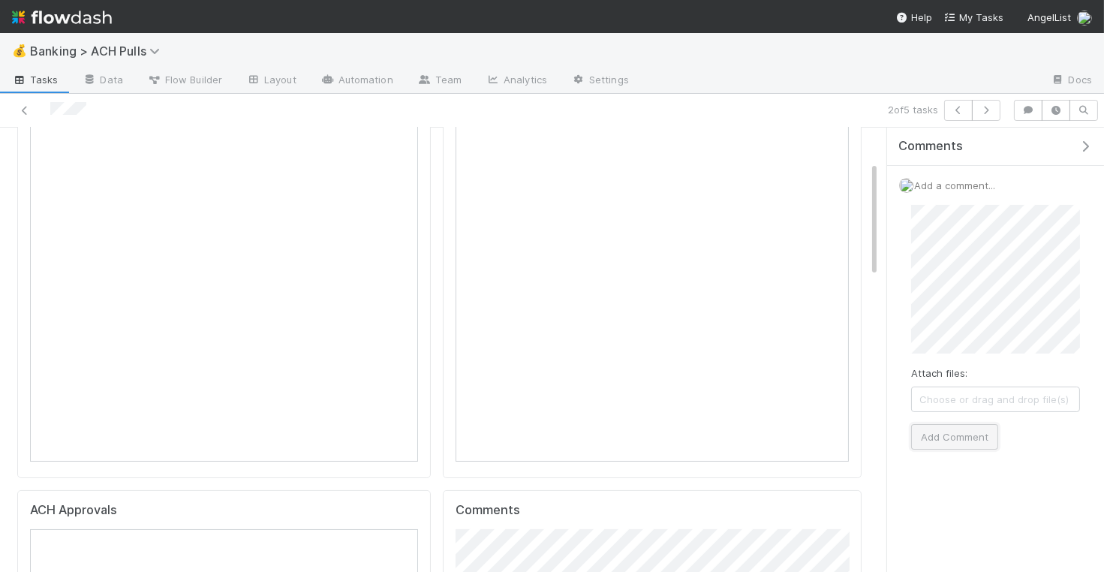
click at [938, 439] on button "Add Comment" at bounding box center [954, 437] width 87 height 26
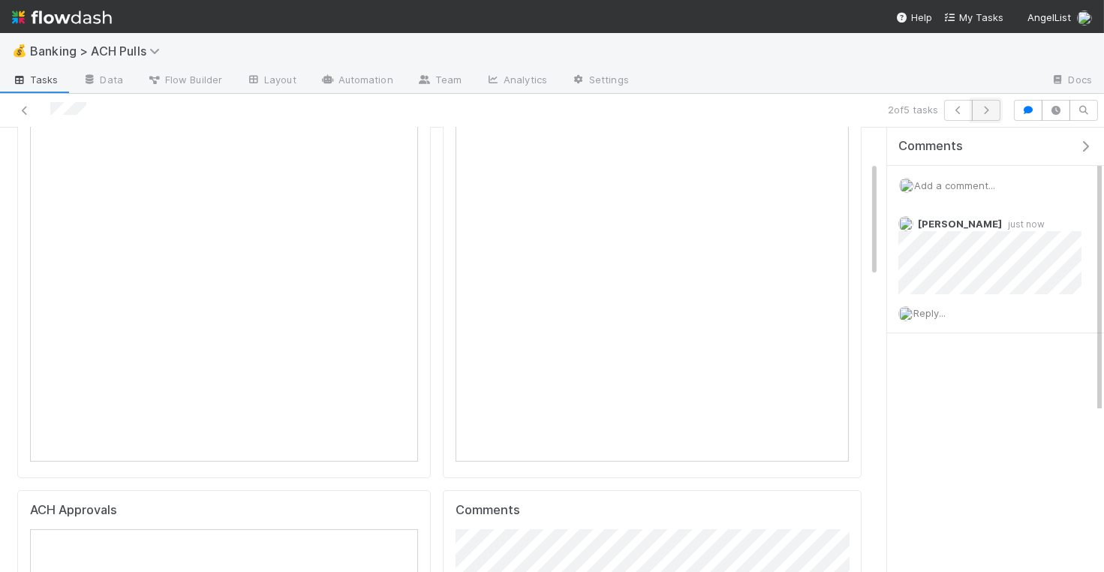
click at [993, 112] on icon "button" at bounding box center [985, 110] width 15 height 9
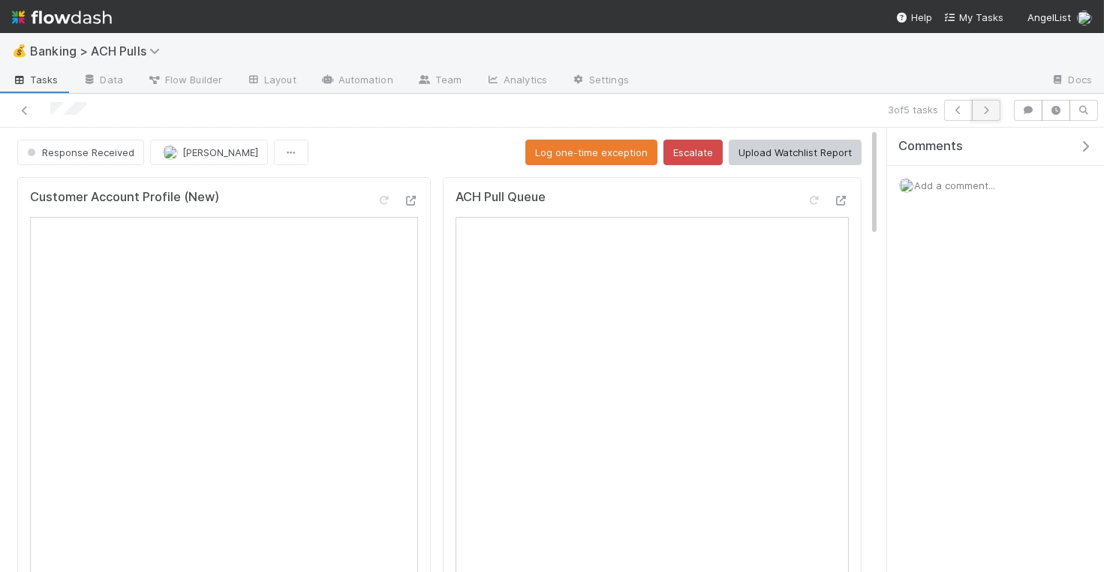
click at [990, 106] on icon "button" at bounding box center [985, 110] width 15 height 9
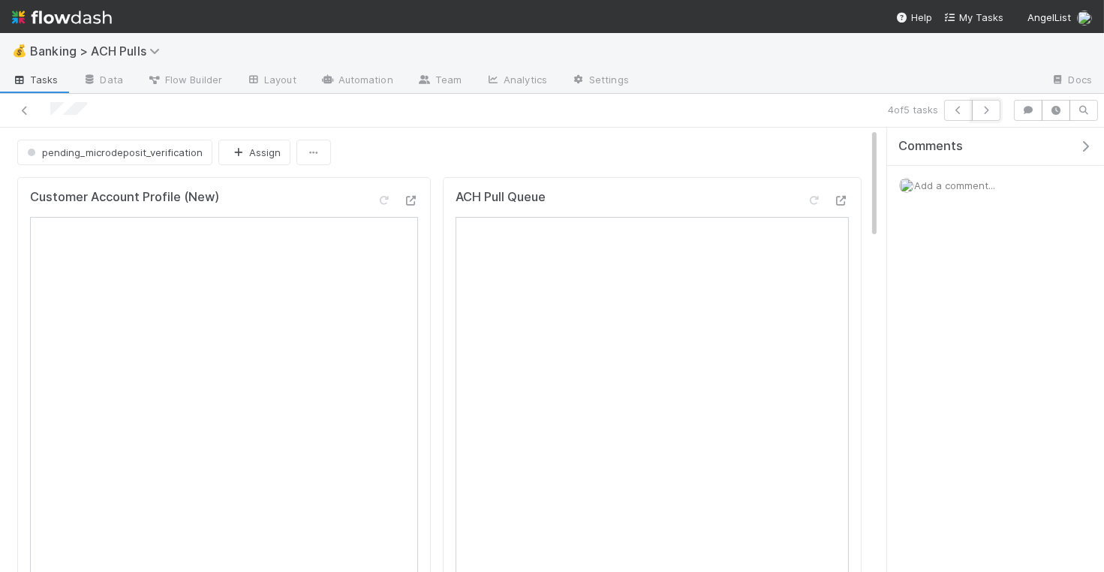
click at [990, 106] on icon "button" at bounding box center [985, 110] width 15 height 9
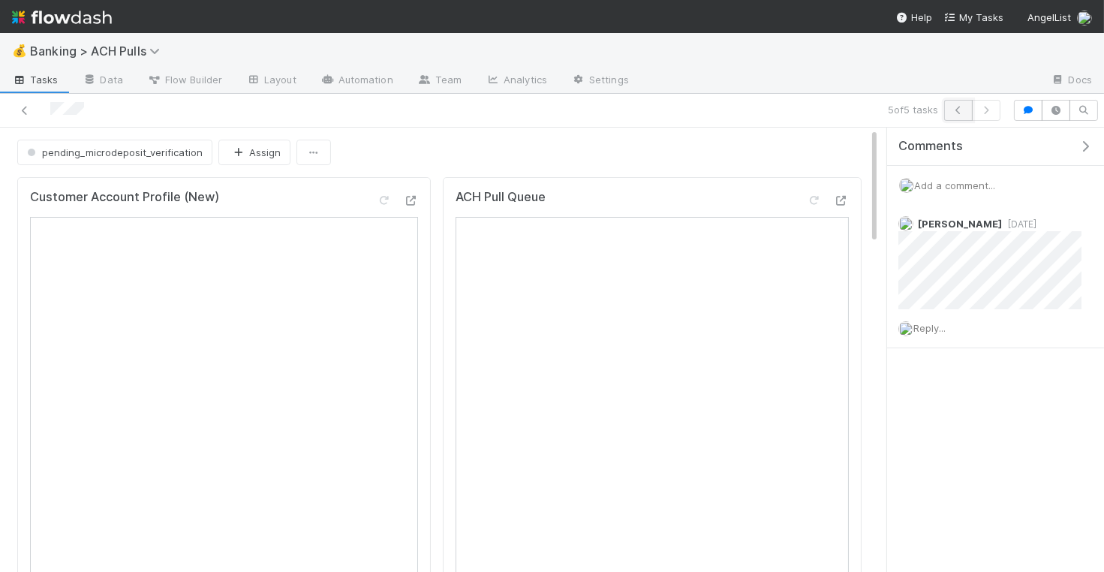
click at [954, 111] on icon "button" at bounding box center [958, 110] width 15 height 9
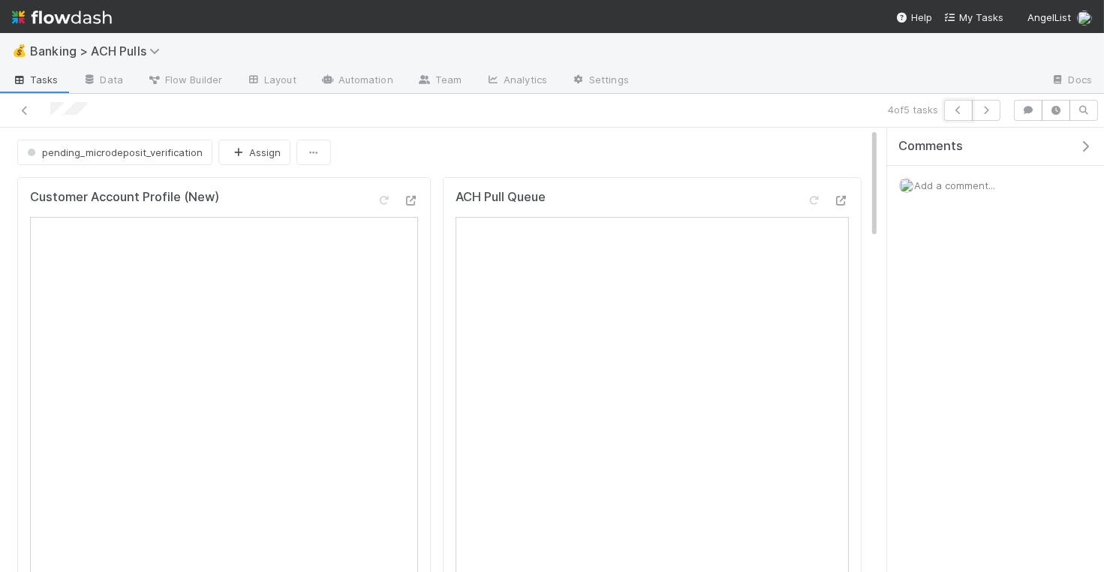
click at [954, 111] on icon "button" at bounding box center [958, 110] width 15 height 9
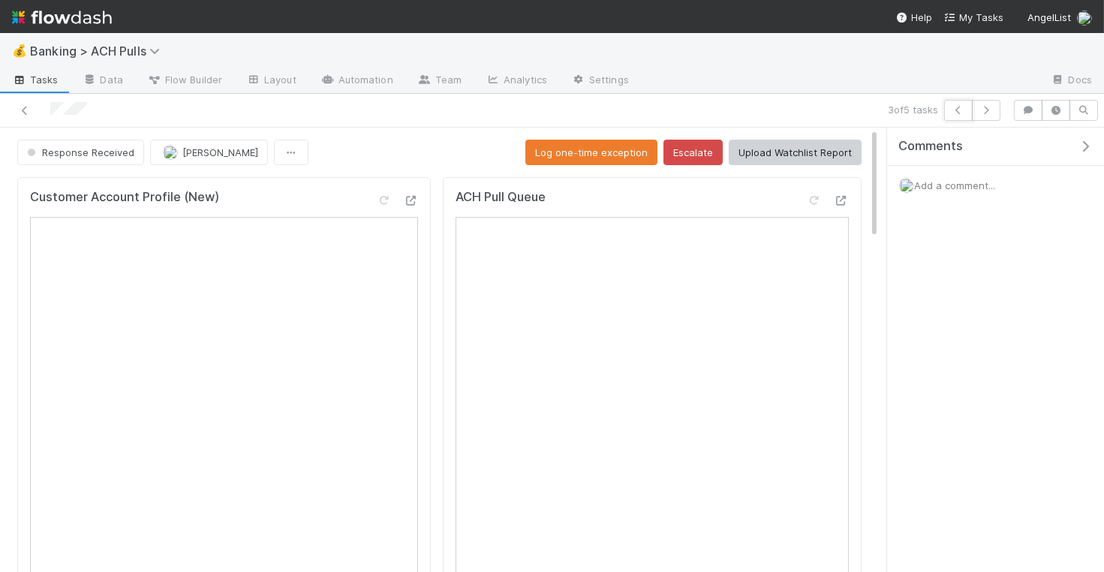
click at [954, 111] on icon "button" at bounding box center [958, 110] width 15 height 9
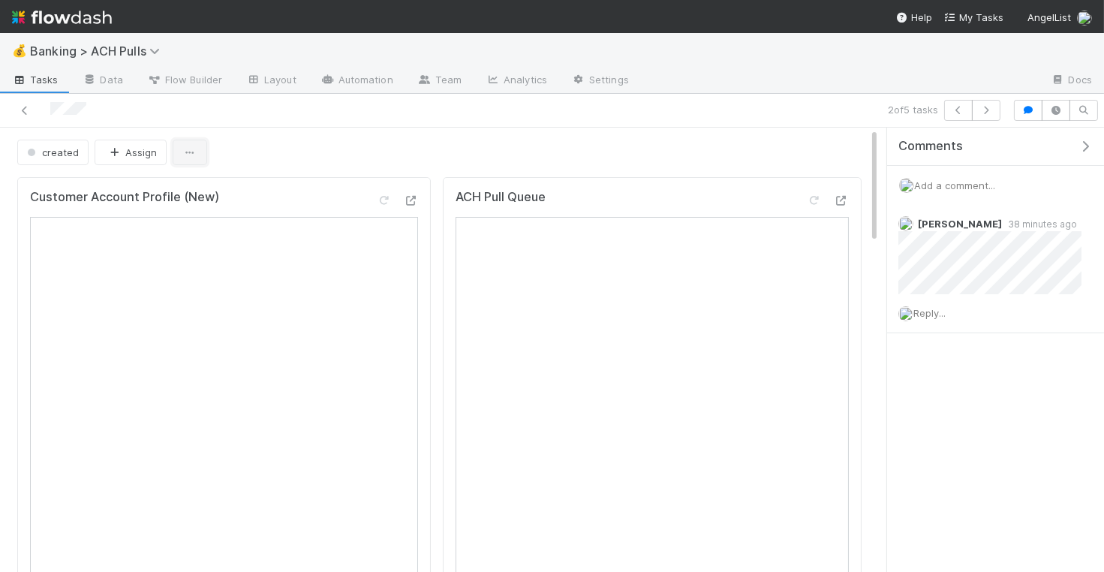
click at [181, 158] on button "button" at bounding box center [190, 153] width 35 height 26
click at [341, 134] on div "Duplicate Delete" at bounding box center [552, 286] width 1104 height 572
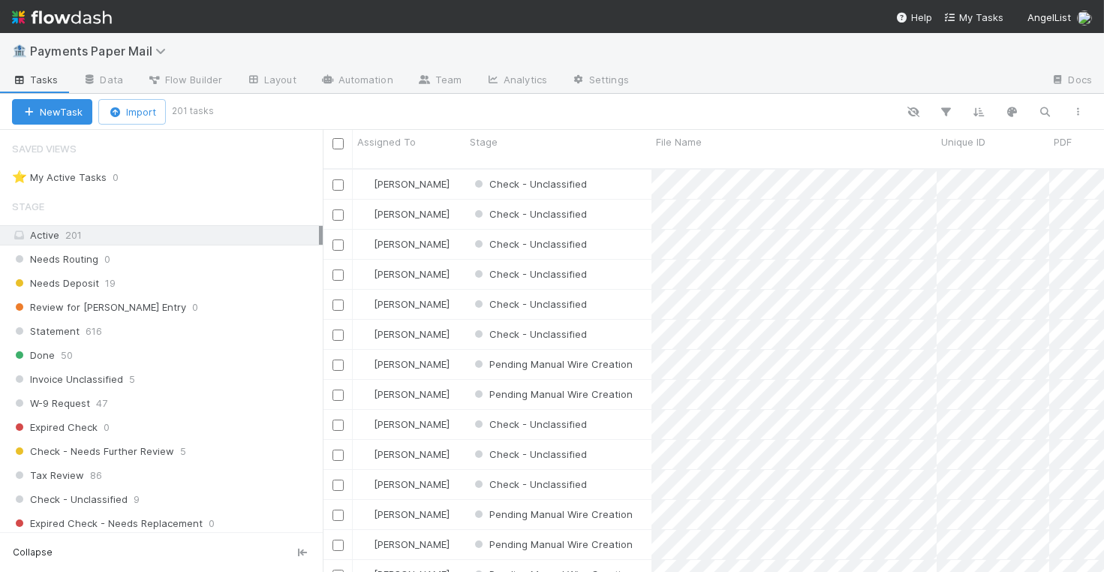
scroll to position [416, 781]
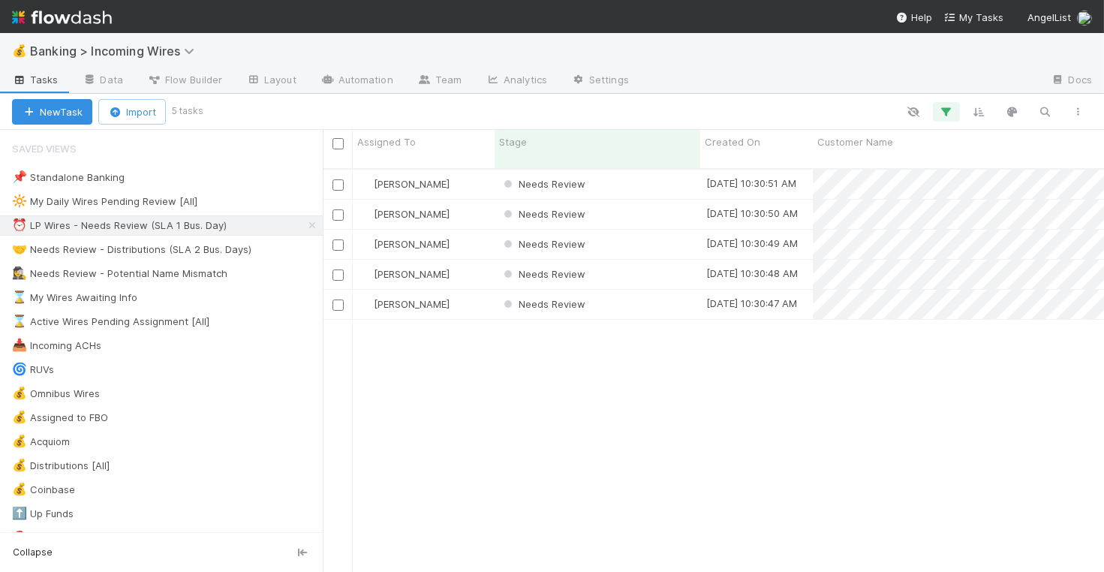
scroll to position [416, 781]
click at [632, 170] on div "Needs Review" at bounding box center [597, 184] width 206 height 29
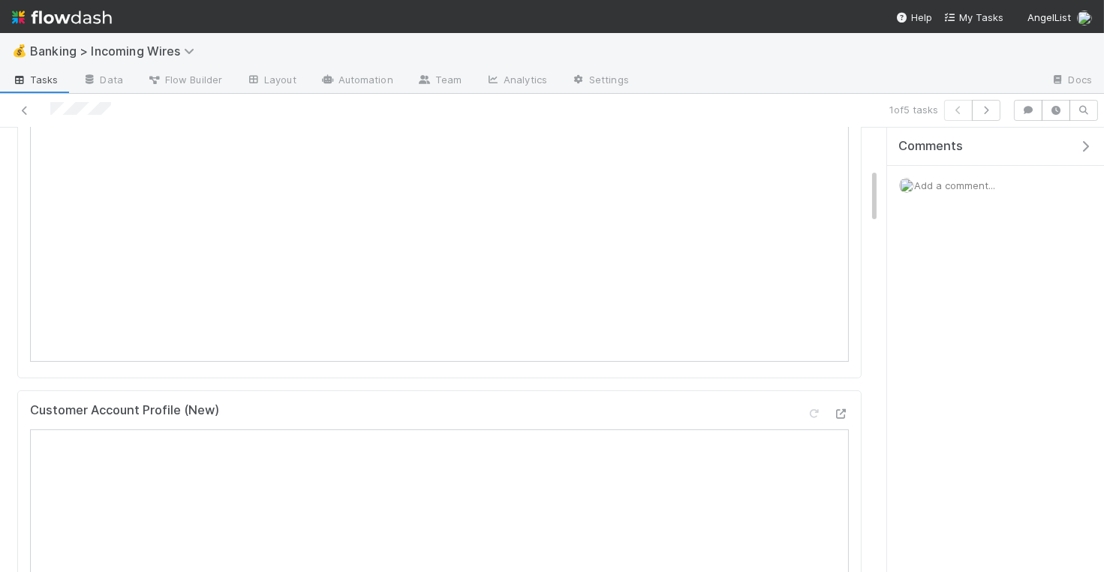
scroll to position [327, 0]
click at [990, 113] on icon "button" at bounding box center [985, 110] width 15 height 9
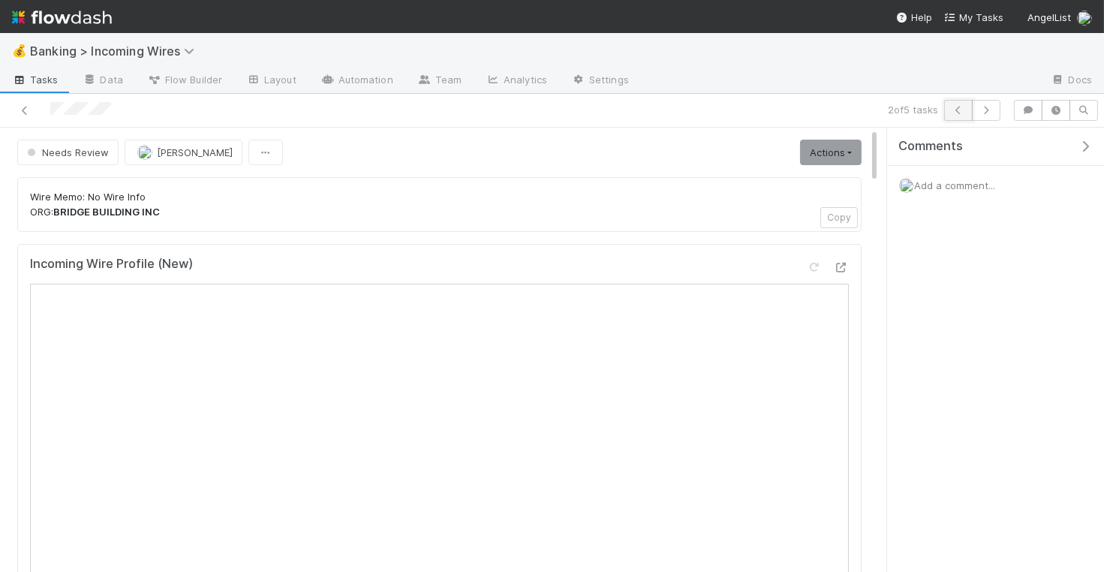
click at [957, 114] on icon "button" at bounding box center [958, 110] width 15 height 9
click at [847, 147] on link "Actions" at bounding box center [831, 153] width 62 height 26
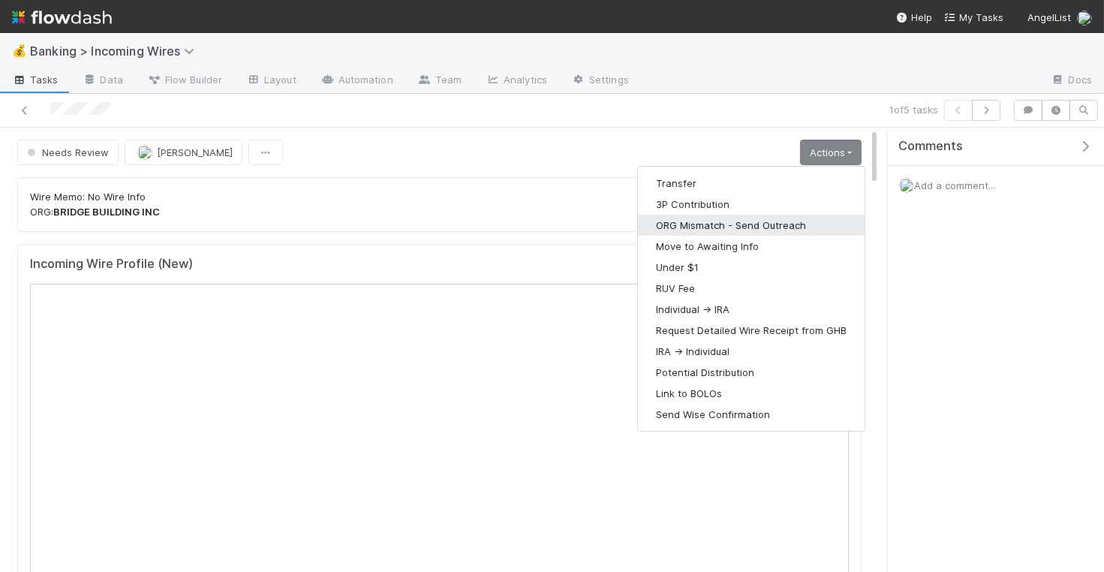
click at [759, 217] on button "ORG Mismatch - Send Outreach" at bounding box center [751, 225] width 227 height 21
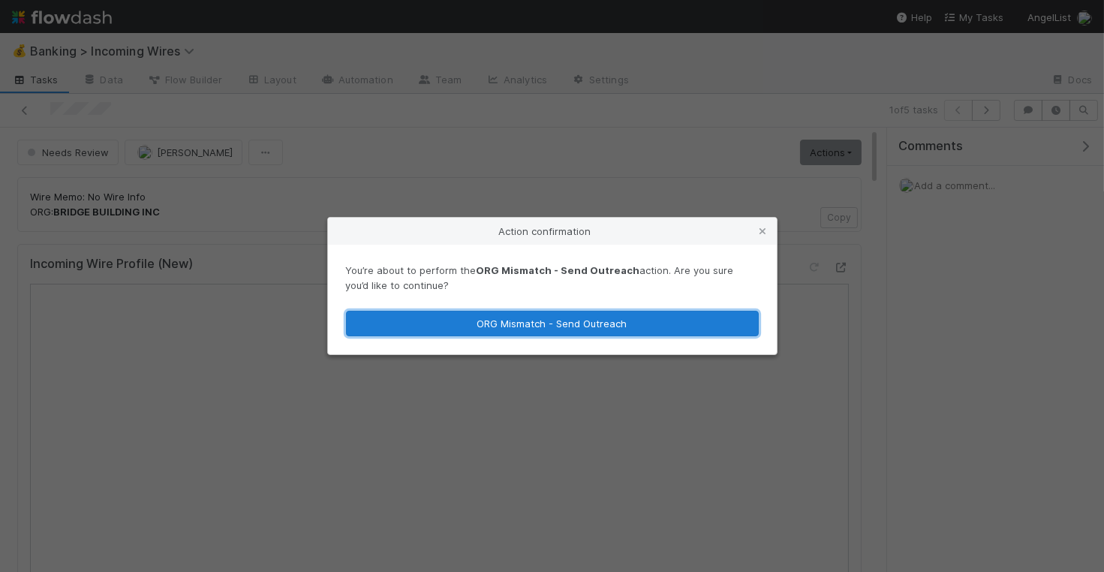
click at [640, 322] on button "ORG Mismatch - Send Outreach" at bounding box center [552, 324] width 413 height 26
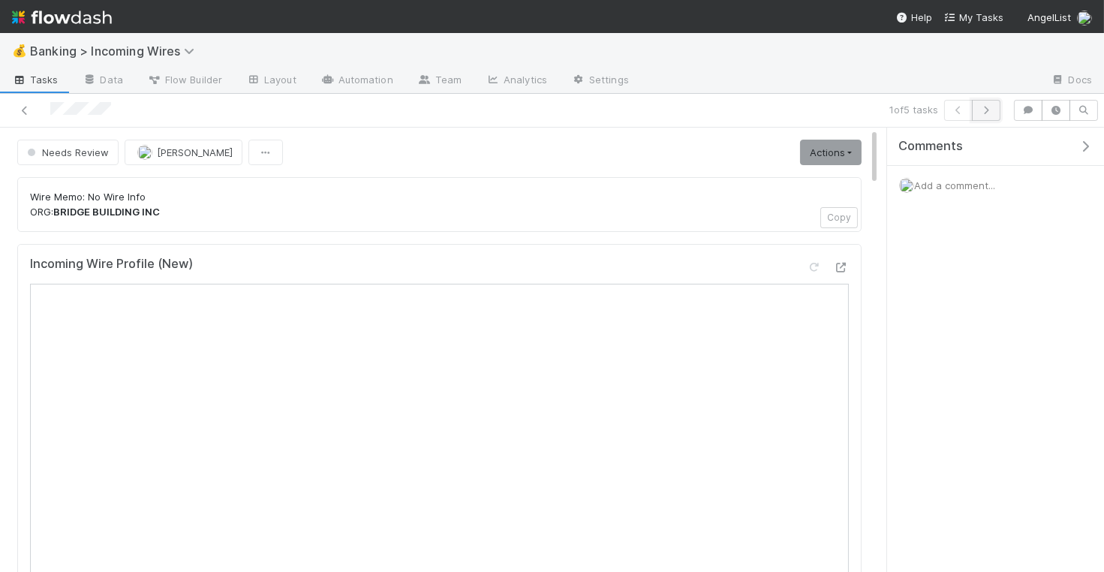
click at [991, 107] on icon "button" at bounding box center [985, 110] width 15 height 9
click at [853, 146] on link "Actions" at bounding box center [831, 153] width 62 height 26
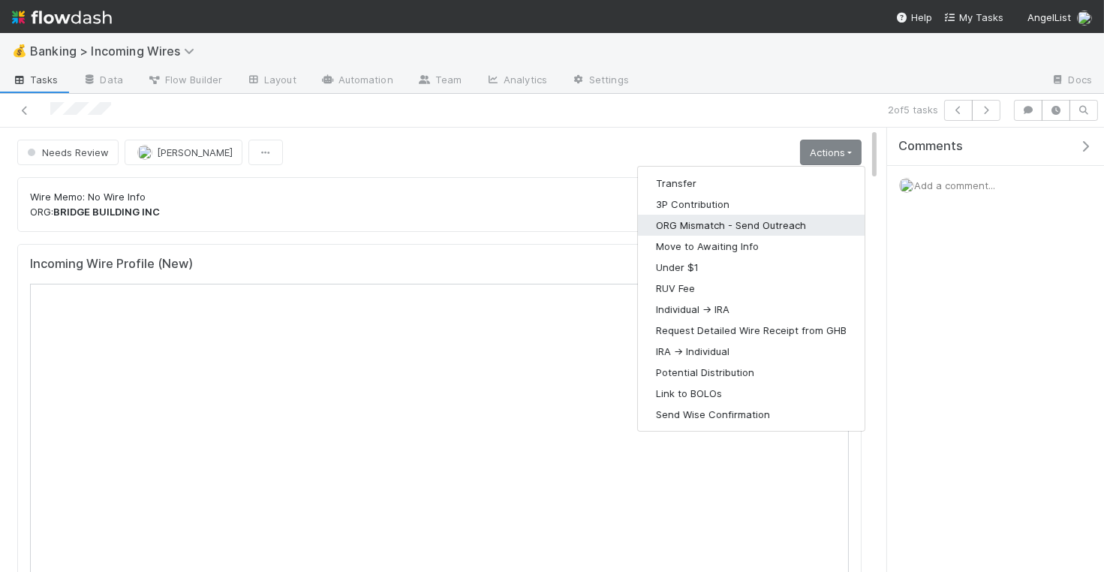
click at [765, 220] on button "ORG Mismatch - Send Outreach" at bounding box center [751, 225] width 227 height 21
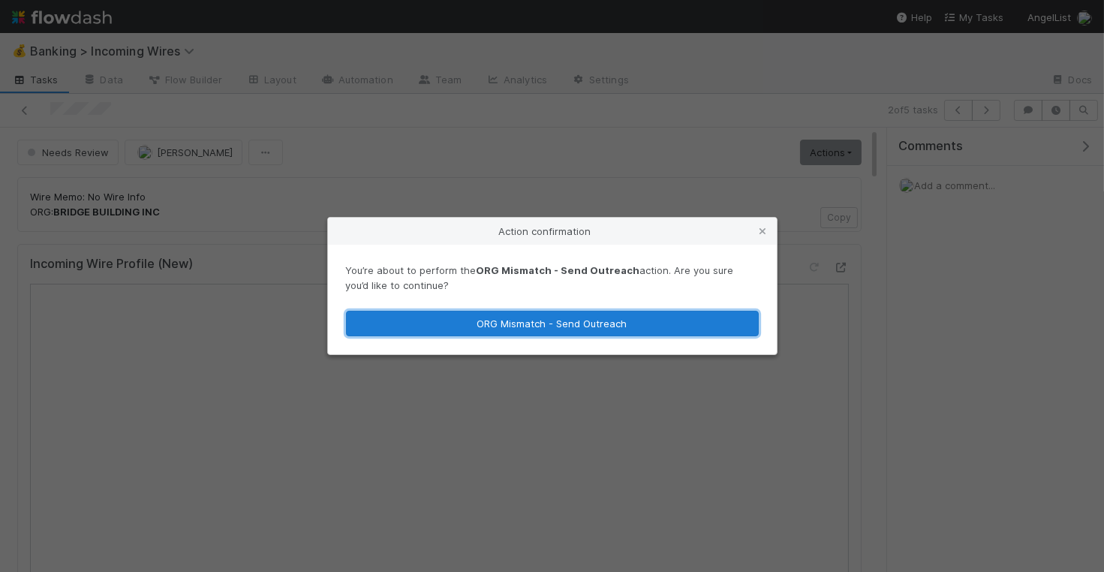
click at [570, 322] on button "ORG Mismatch - Send Outreach" at bounding box center [552, 324] width 413 height 26
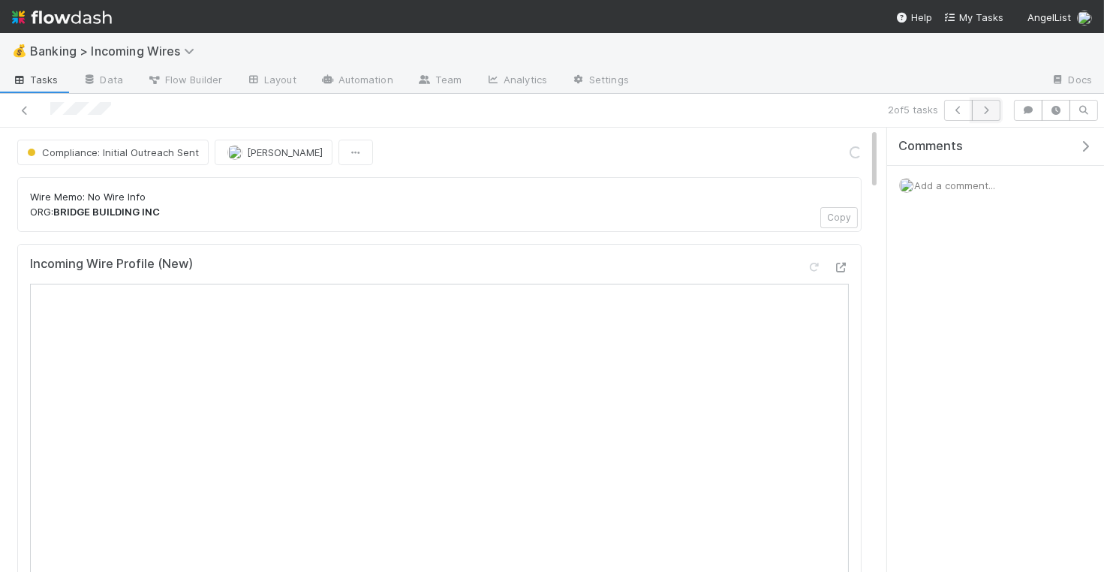
click at [988, 110] on icon "button" at bounding box center [985, 110] width 15 height 9
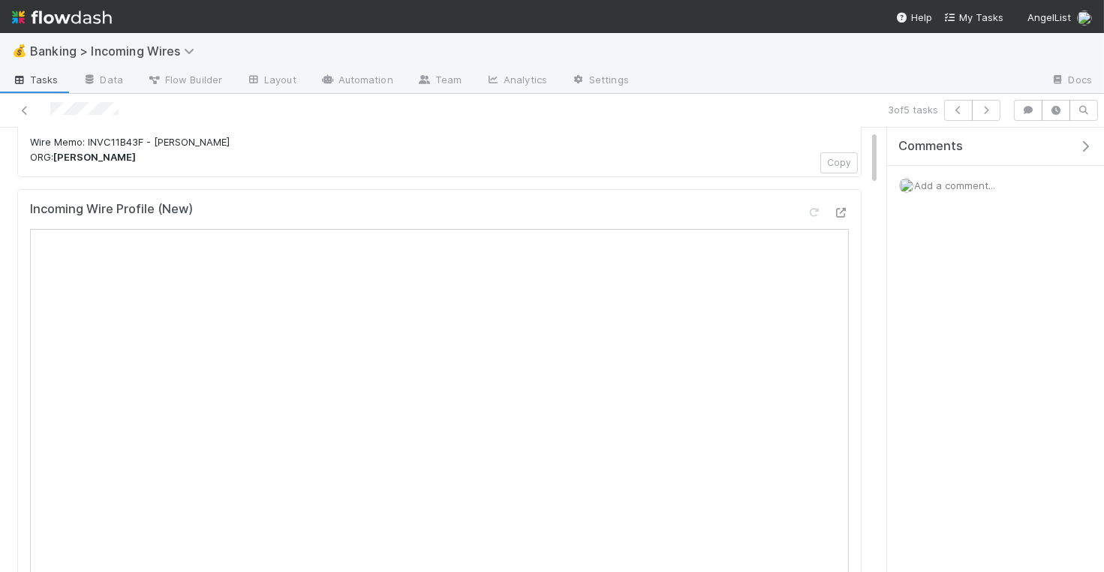
scroll to position [17, 0]
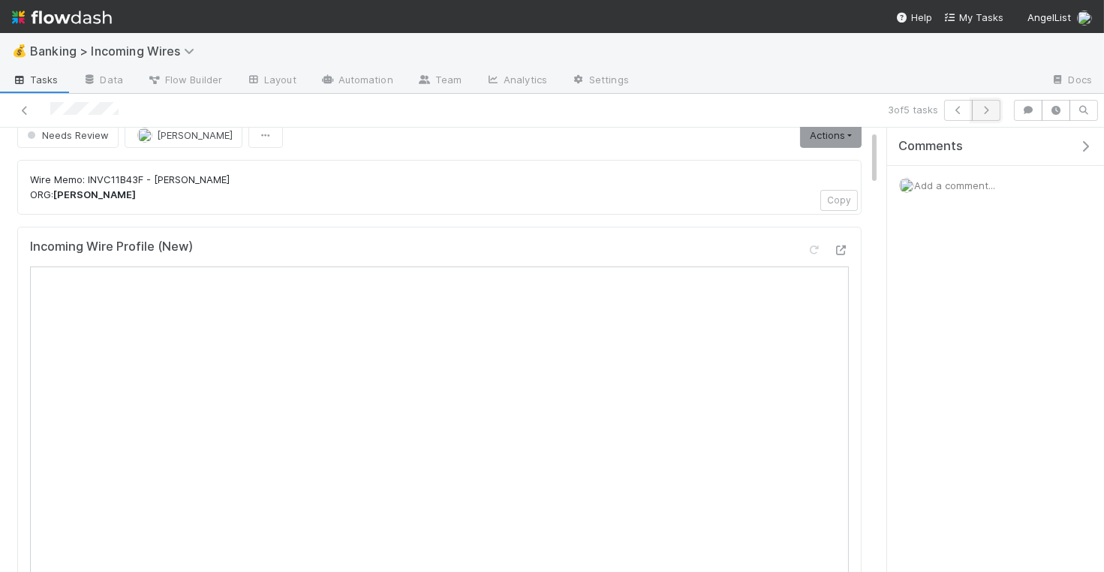
click at [991, 111] on icon "button" at bounding box center [985, 110] width 15 height 9
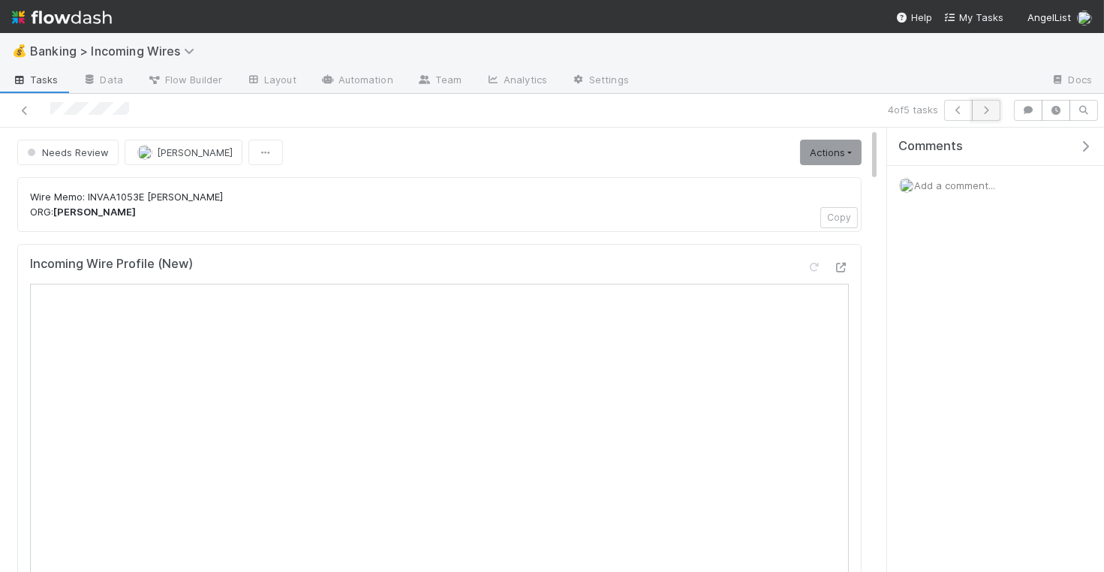
click at [993, 106] on icon "button" at bounding box center [985, 110] width 15 height 9
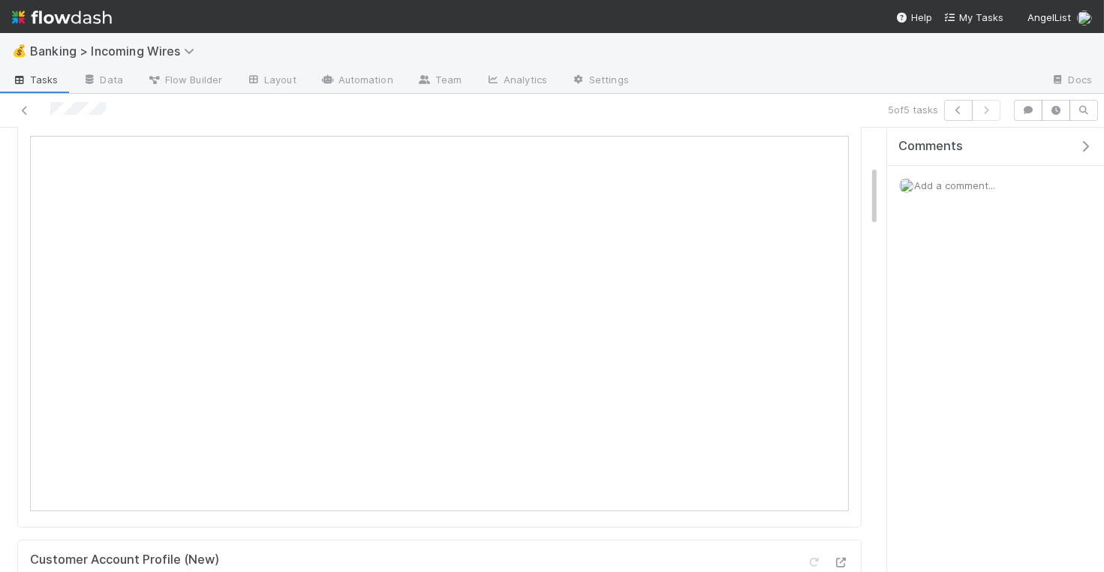
scroll to position [272, 0]
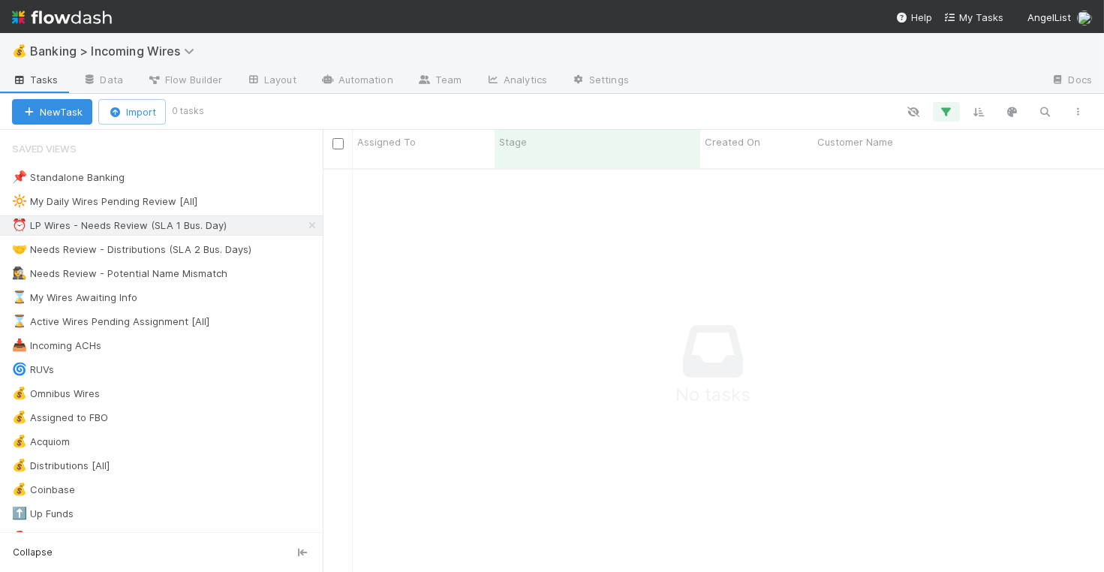
scroll to position [1, 1]
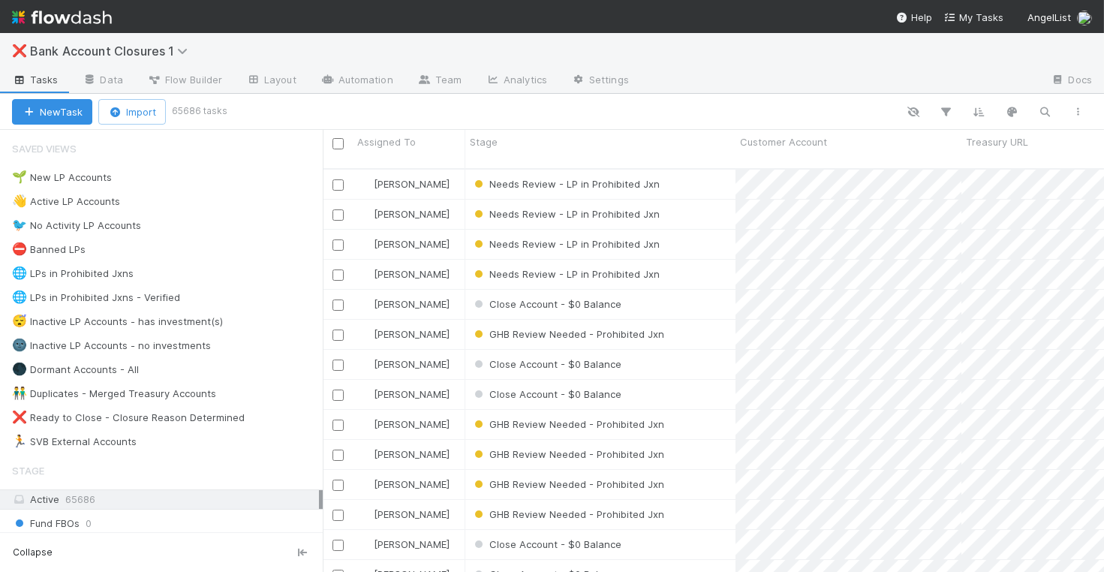
scroll to position [416, 781]
click at [1042, 107] on icon "button" at bounding box center [1045, 112] width 15 height 14
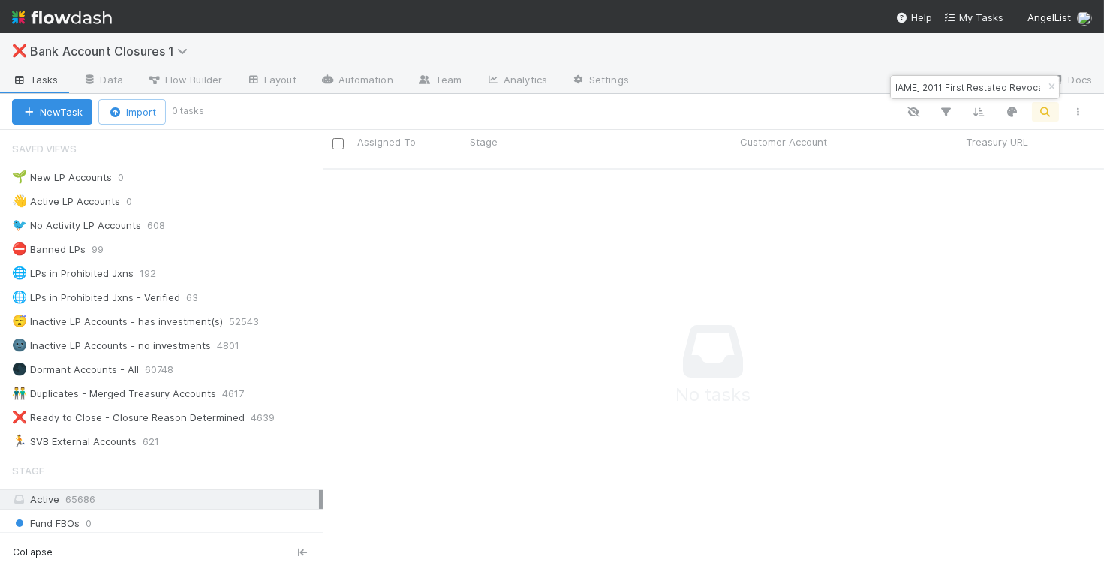
type input "[PERSON_NAME] & [PERSON_NAME] 2011 First Restated Revocable Trust"
click at [914, 82] on input "[PERSON_NAME] & [PERSON_NAME] 2011 First Restated Revocable Trust" at bounding box center [968, 87] width 150 height 18
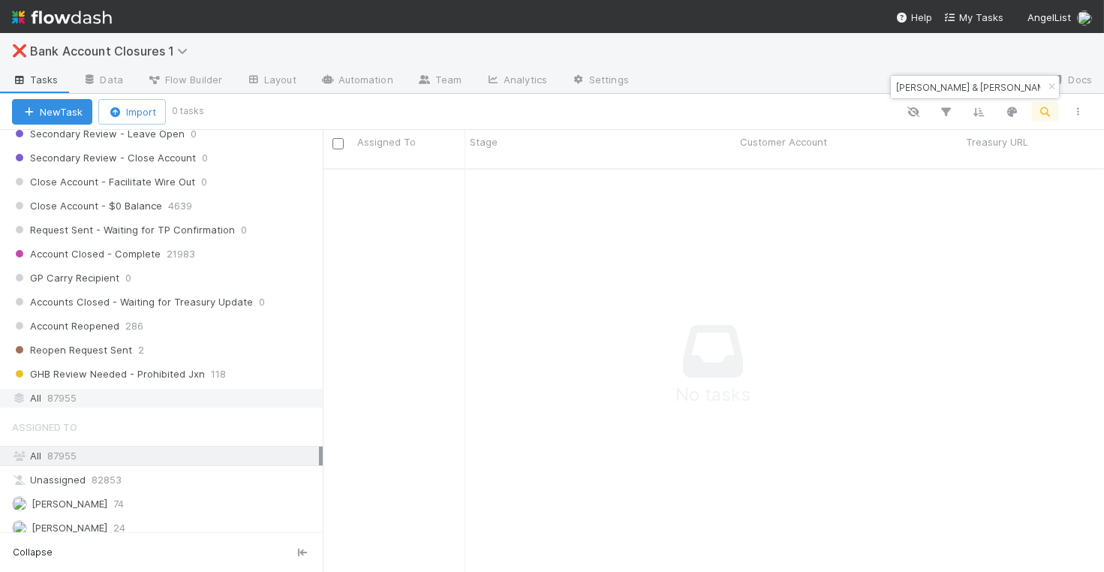
click at [104, 389] on div "All 87955" at bounding box center [165, 398] width 307 height 19
click at [690, 170] on div "Account Closed - Complete" at bounding box center [600, 184] width 270 height 29
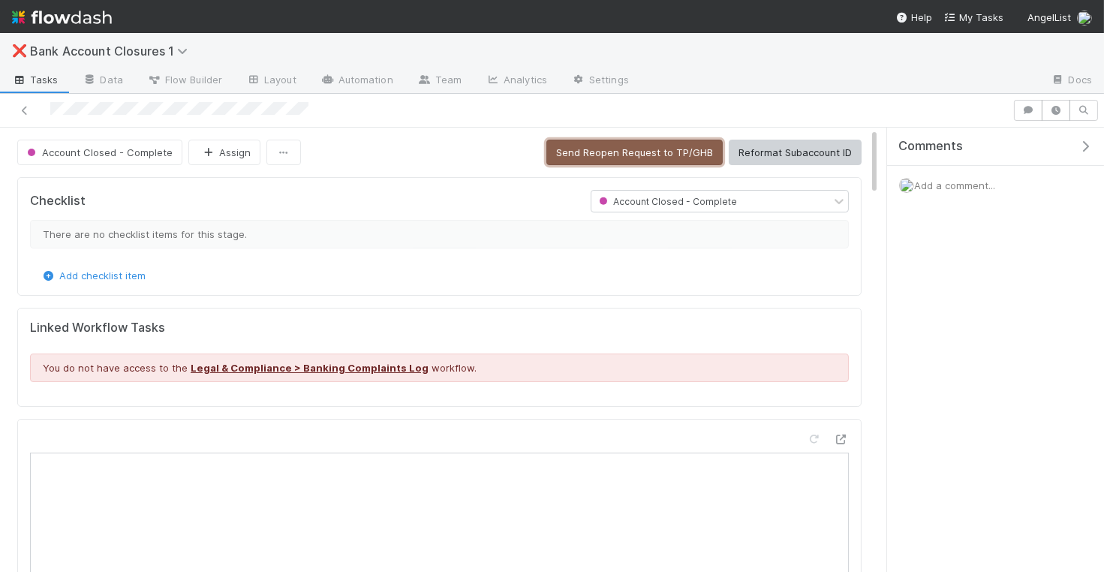
click at [597, 149] on button "Send Reopen Request to TP/GHB" at bounding box center [634, 153] width 176 height 26
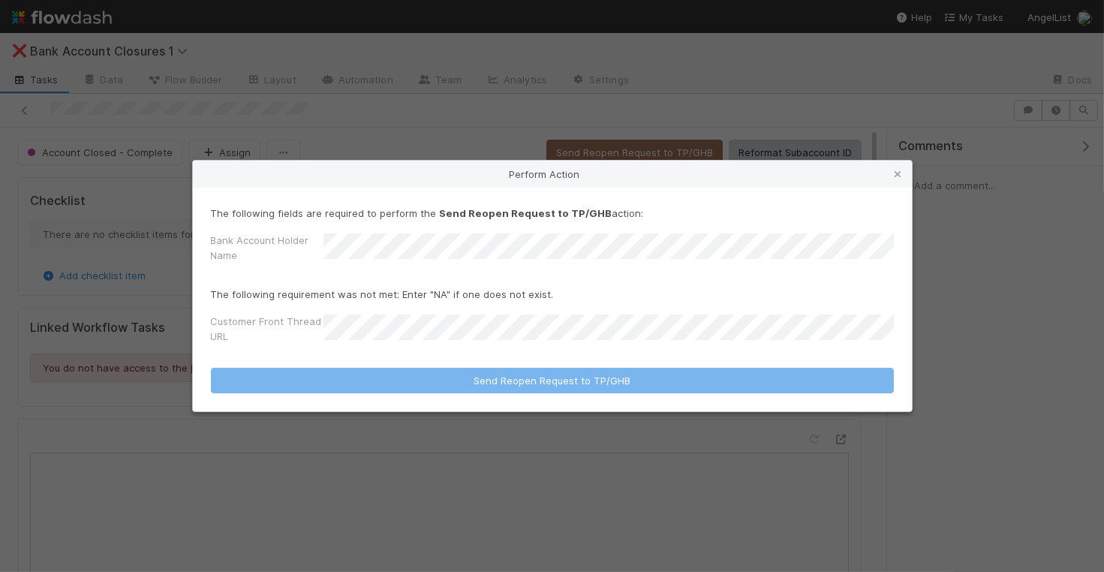
click at [558, 352] on form "The following fields are required to perform the Send Reopen Request to TP/GHB …" at bounding box center [552, 300] width 683 height 188
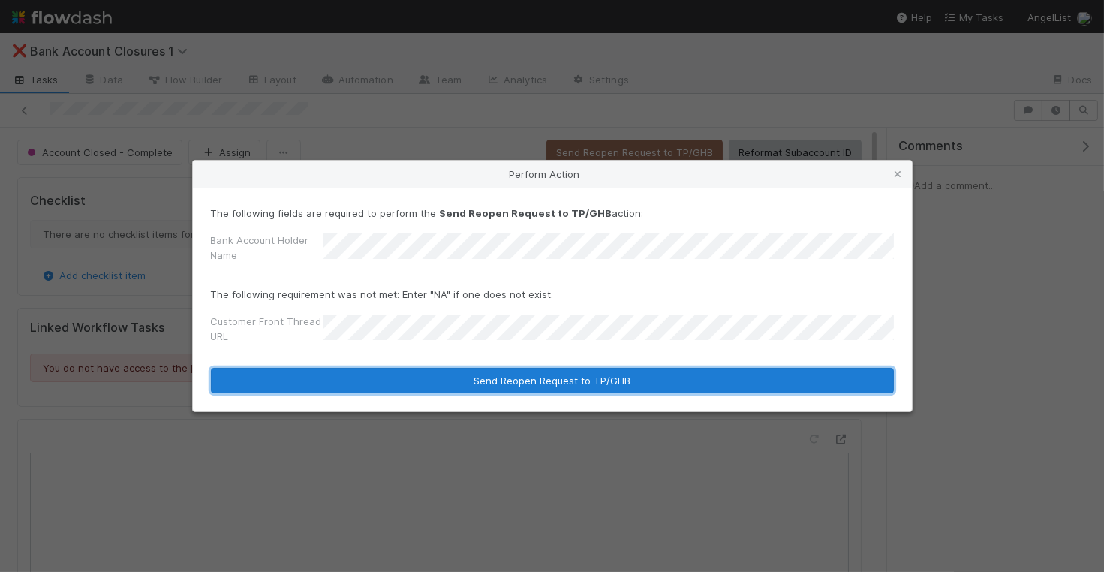
click at [634, 377] on button "Send Reopen Request to TP/GHB" at bounding box center [552, 381] width 683 height 26
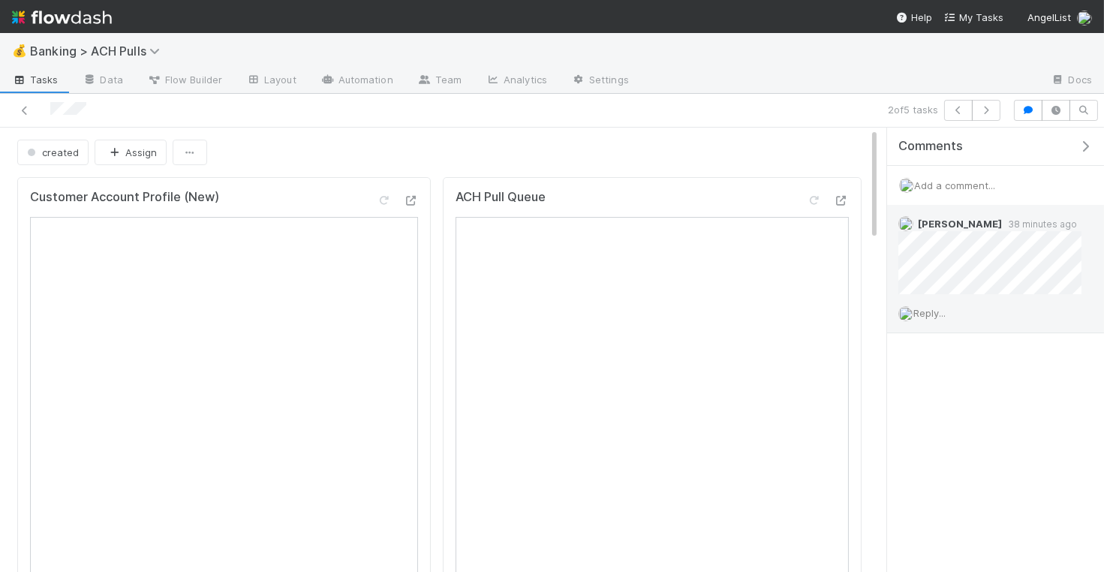
click at [918, 312] on span "Reply..." at bounding box center [929, 313] width 32 height 12
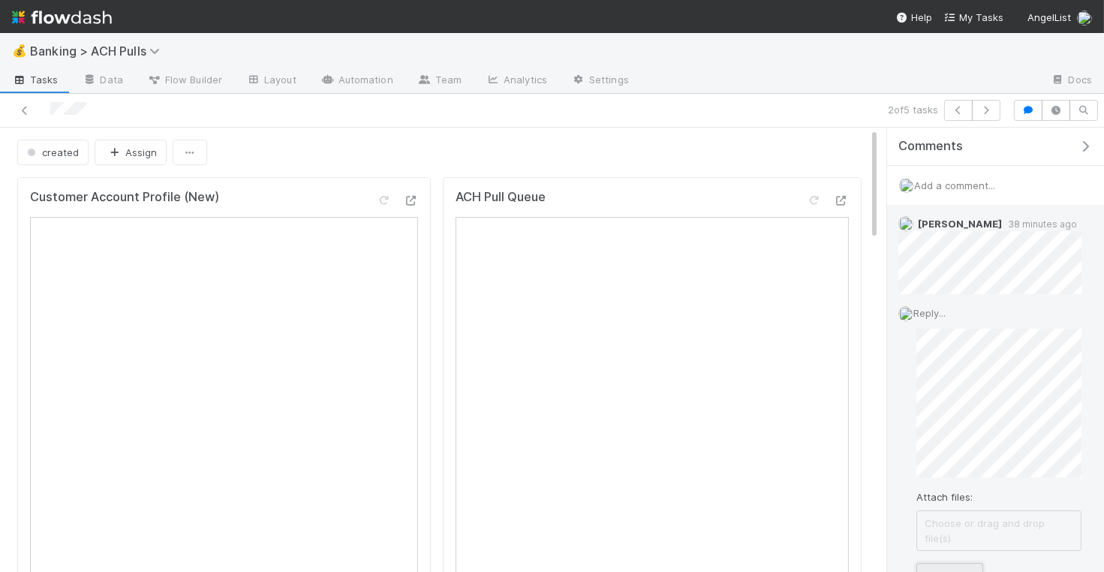
click at [943, 563] on button "Add Reply" at bounding box center [949, 576] width 67 height 26
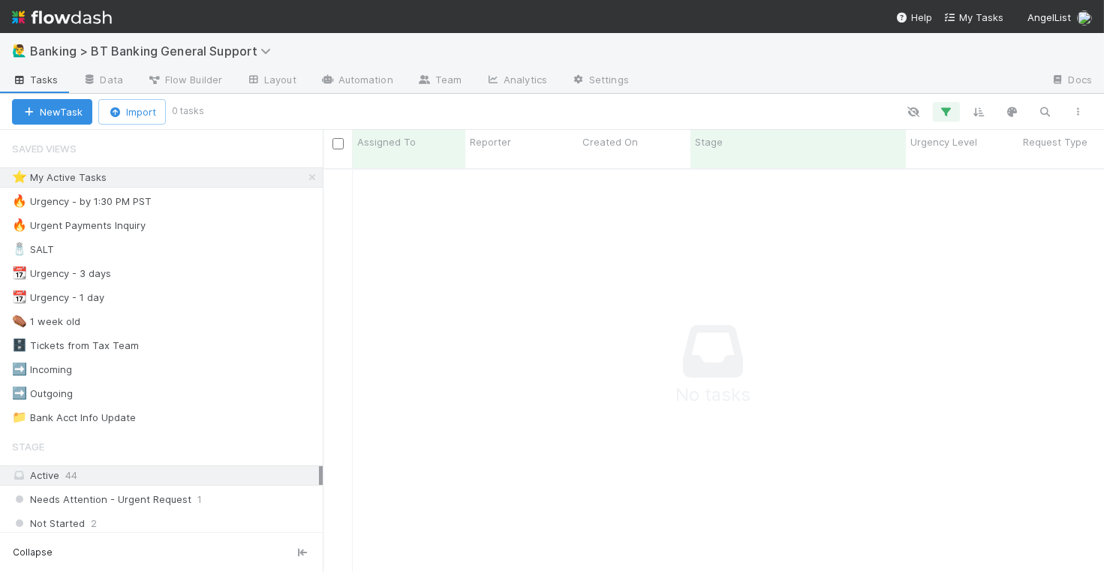
scroll to position [1, 1]
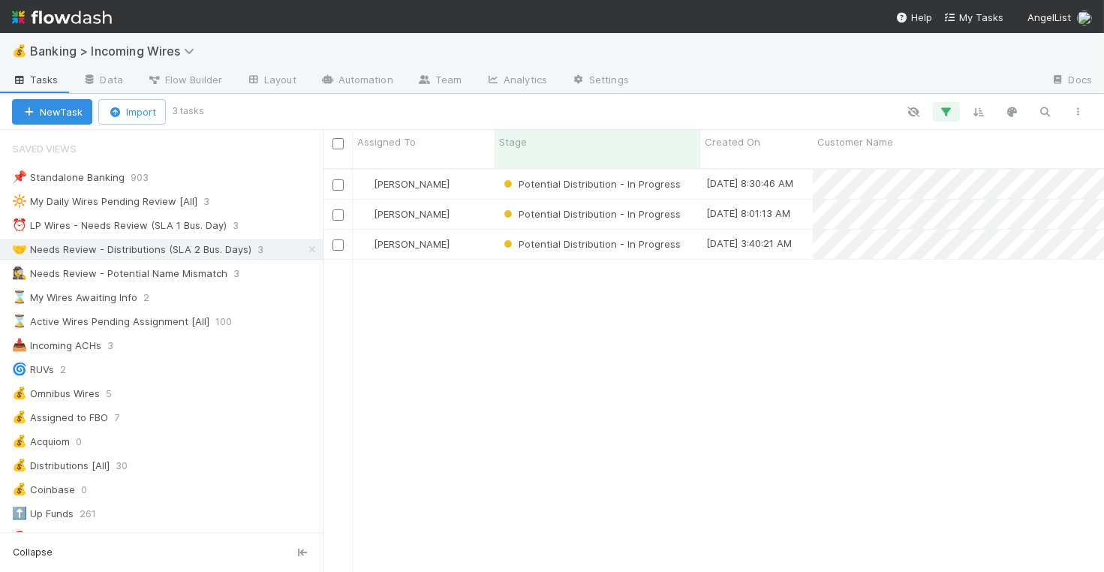
scroll to position [1, 1]
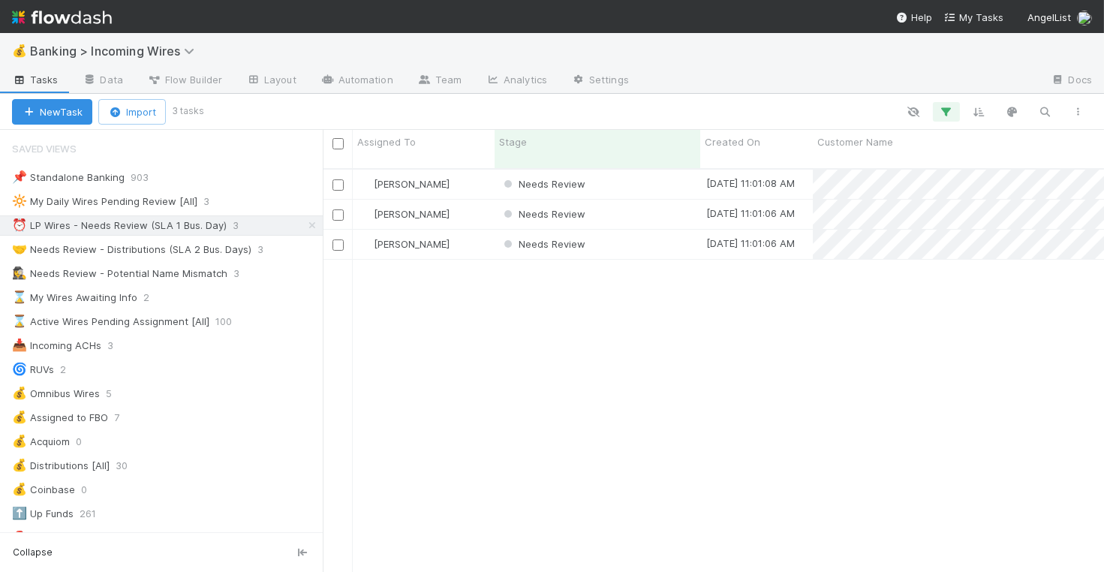
scroll to position [416, 781]
click at [639, 170] on div "Needs Review" at bounding box center [597, 184] width 206 height 29
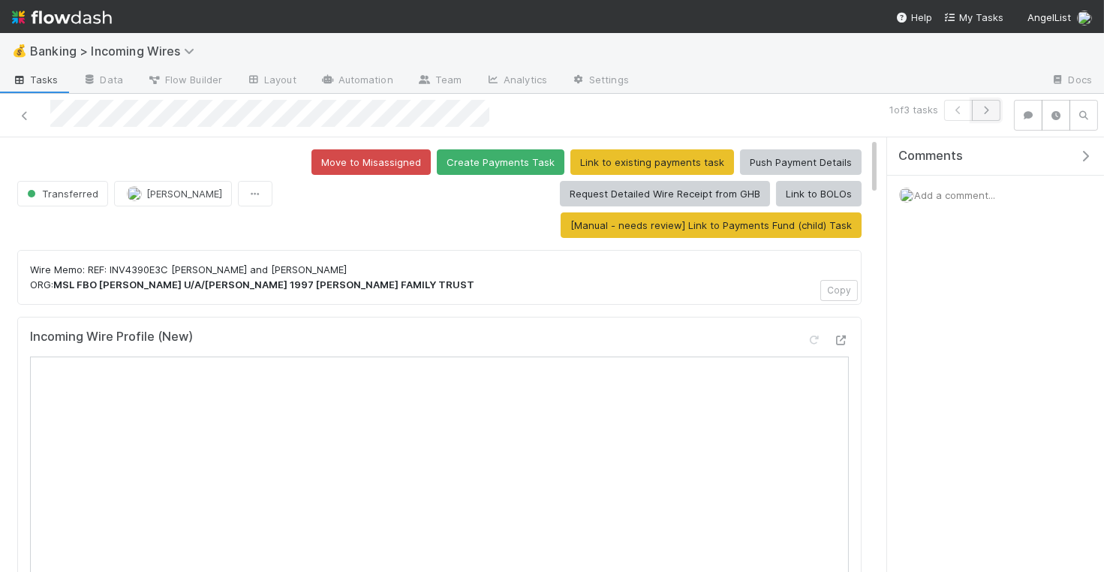
click at [984, 109] on icon "button" at bounding box center [985, 110] width 15 height 9
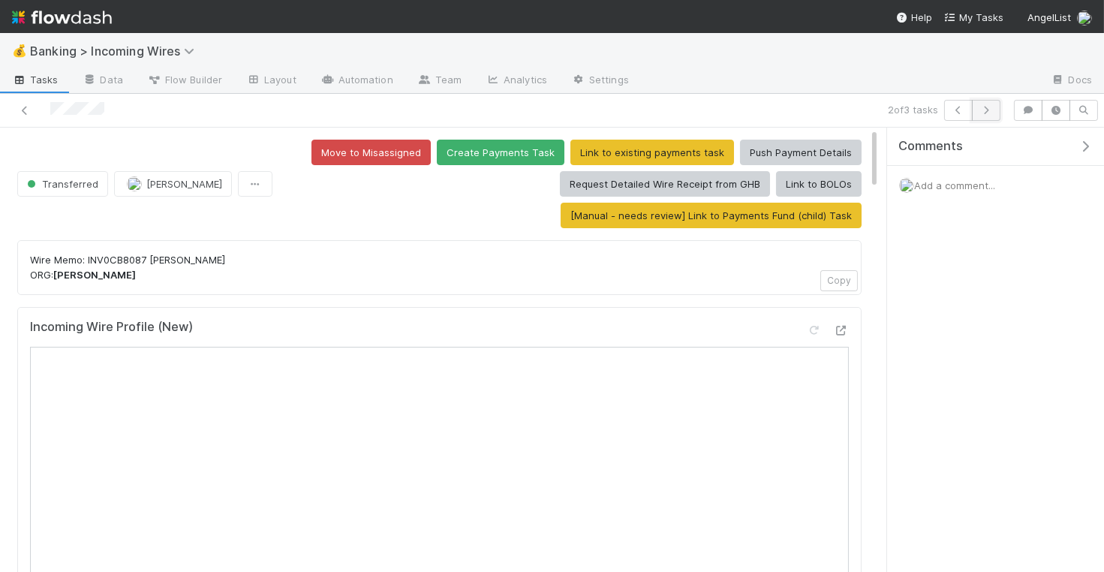
click at [987, 112] on icon "button" at bounding box center [985, 110] width 15 height 9
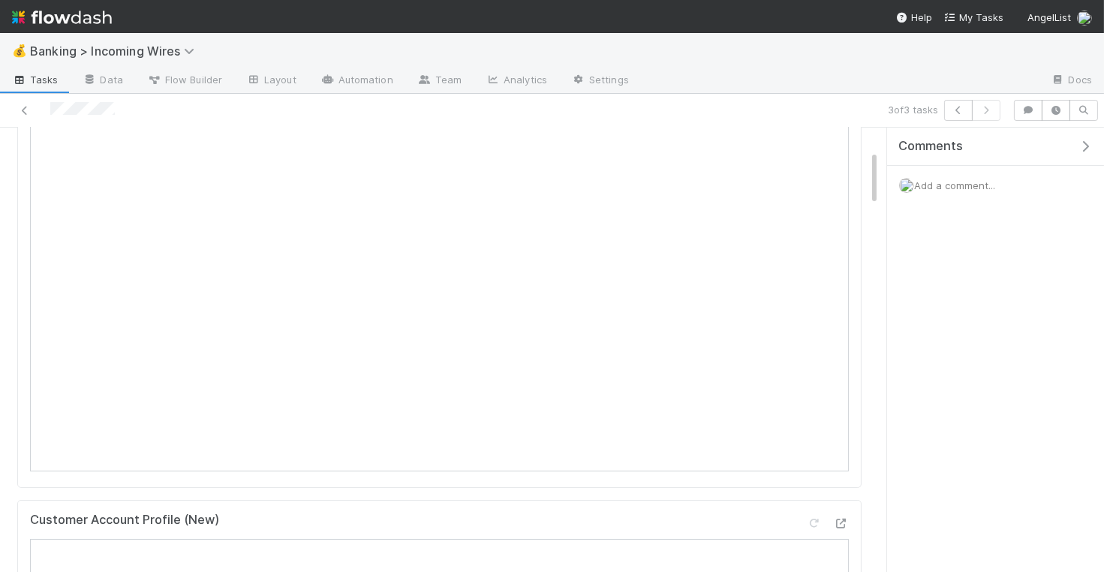
scroll to position [213, 0]
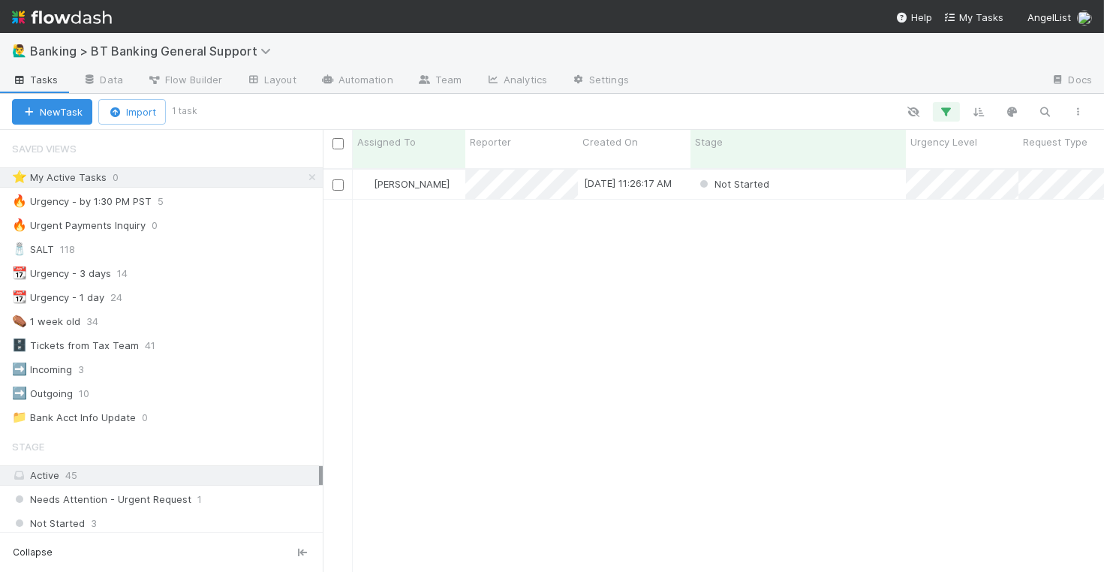
scroll to position [416, 781]
click at [840, 179] on div "Not Started" at bounding box center [797, 184] width 215 height 29
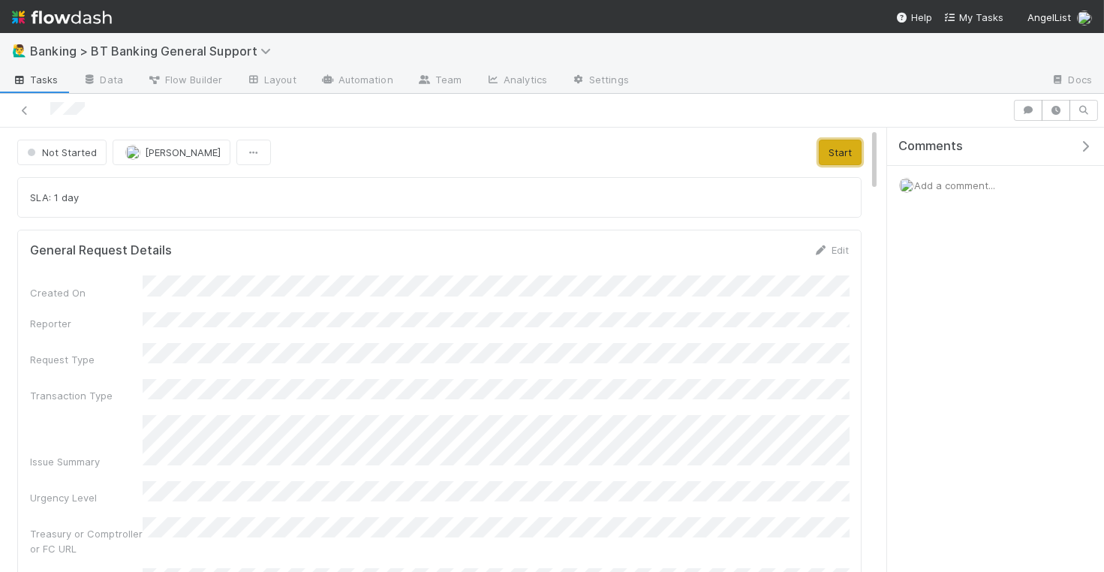
click at [840, 151] on button "Start" at bounding box center [840, 153] width 43 height 26
click at [68, 152] on span "In Progress" at bounding box center [59, 152] width 71 height 12
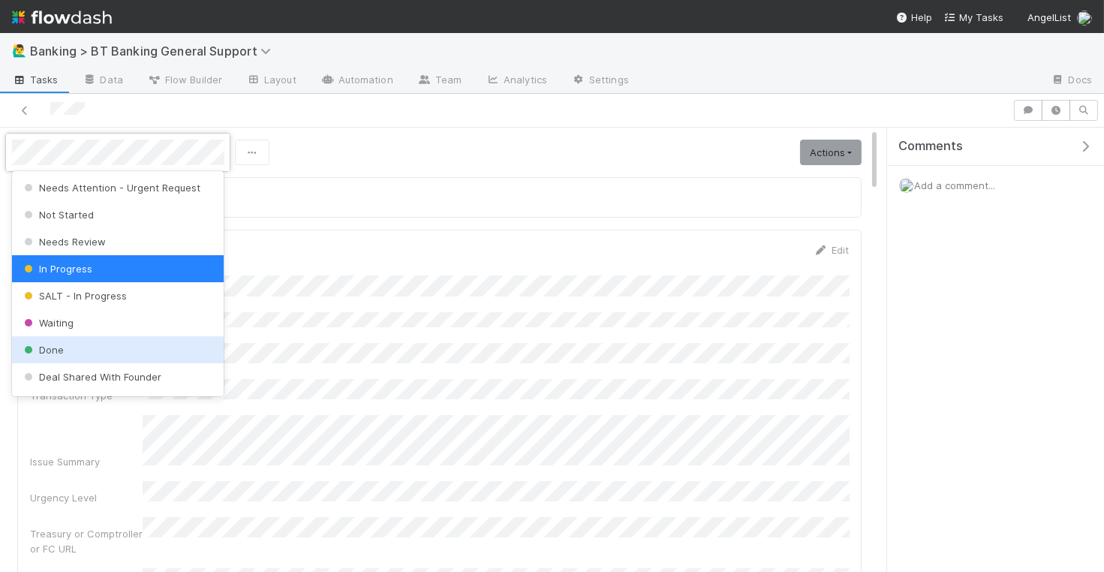
click at [89, 341] on div "Done" at bounding box center [118, 349] width 212 height 27
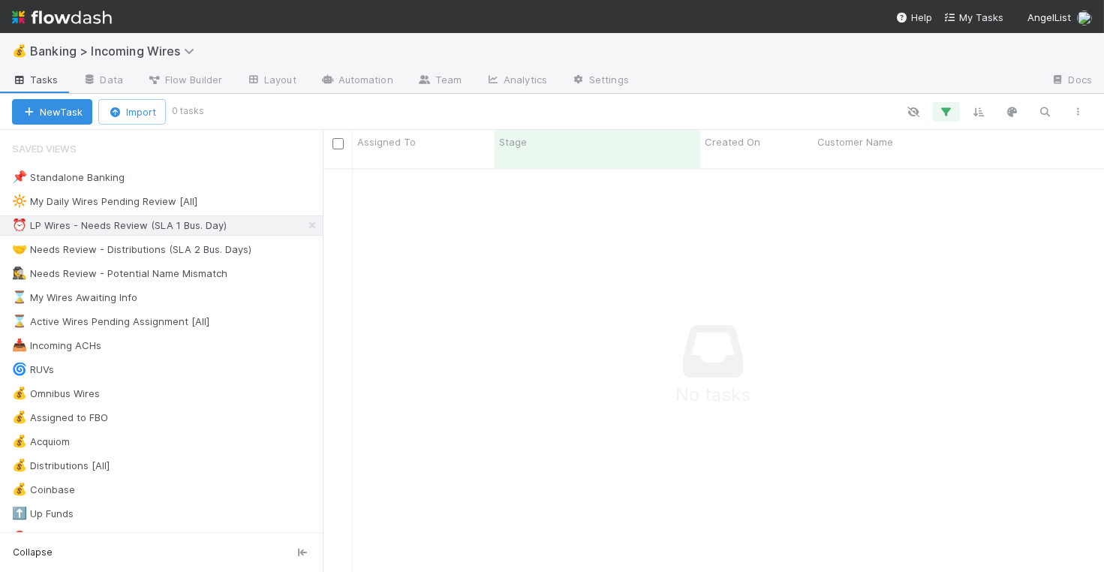
scroll to position [416, 781]
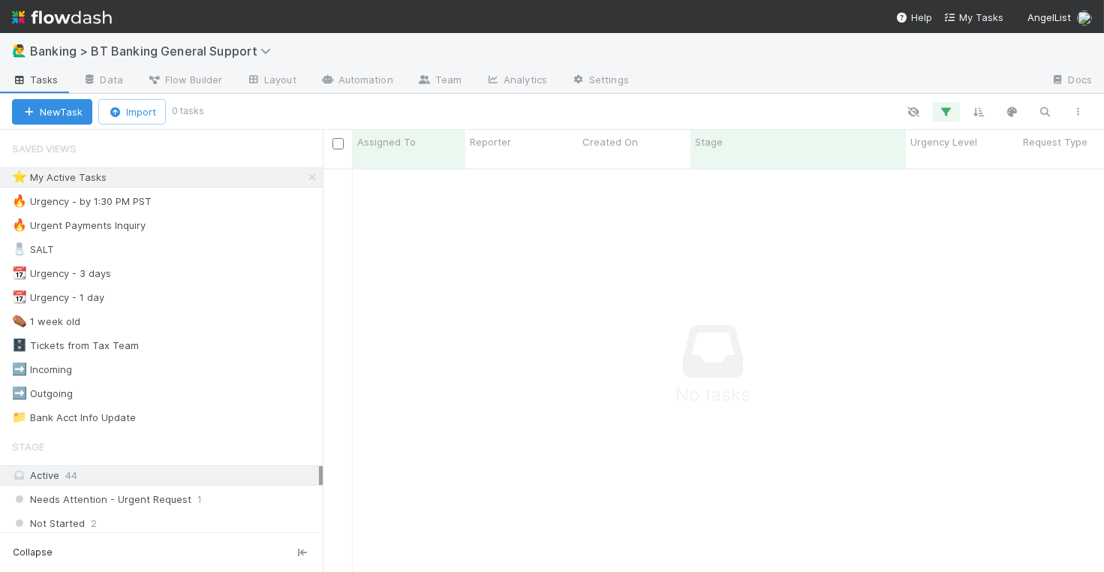
scroll to position [1, 1]
